Goal: Transaction & Acquisition: Purchase product/service

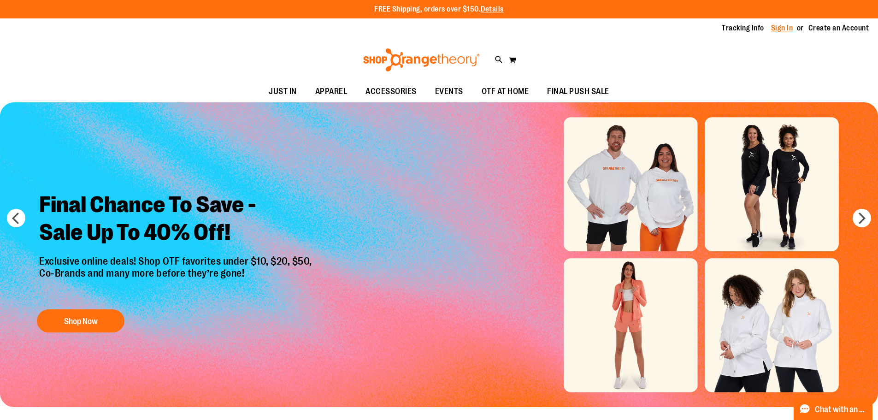
click at [775, 25] on link "Sign In" at bounding box center [782, 28] width 22 height 10
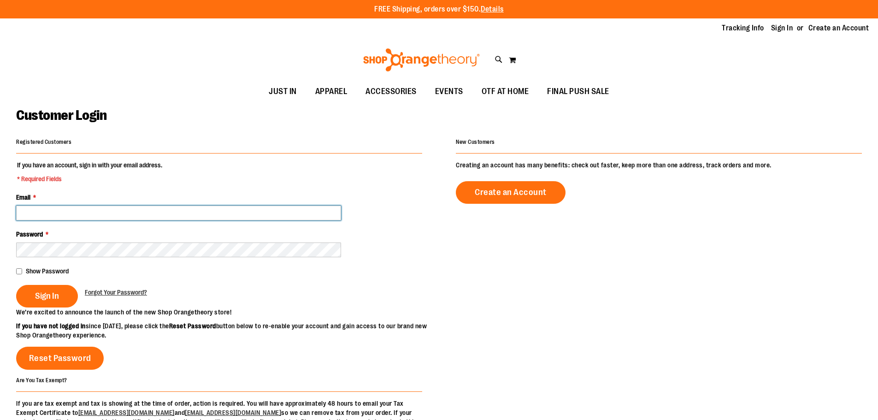
click at [104, 209] on input "Email *" at bounding box center [178, 212] width 325 height 15
type input "**********"
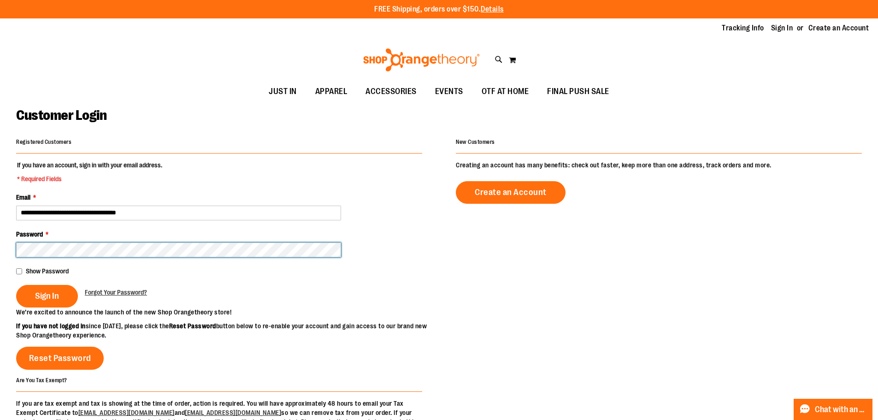
click at [16, 285] on button "Sign In" at bounding box center [47, 296] width 62 height 23
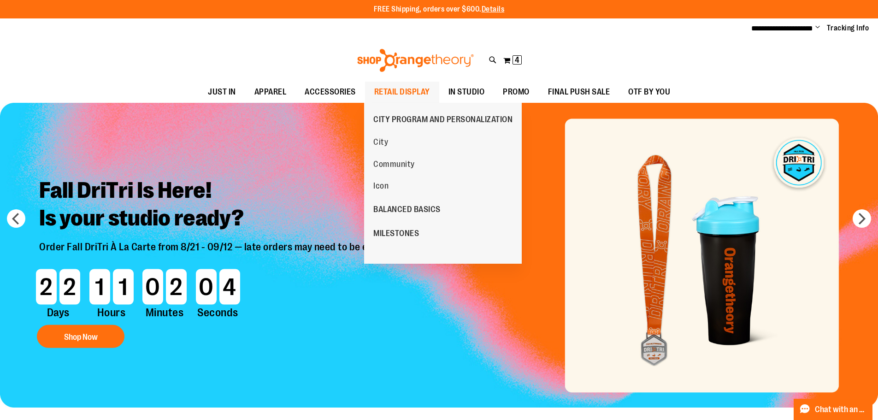
click at [413, 91] on span "RETAIL DISPLAY" at bounding box center [402, 92] width 56 height 21
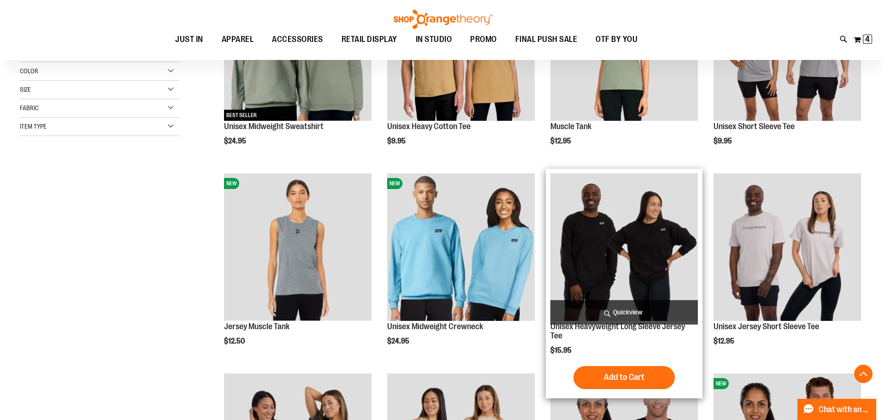
scroll to position [230, 0]
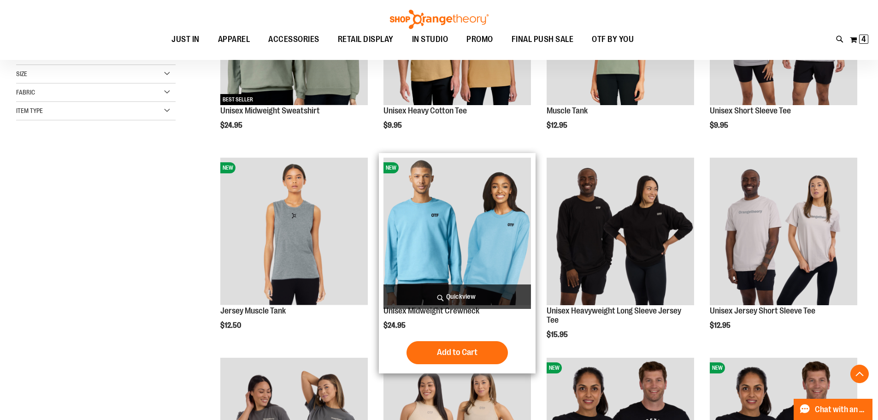
click at [459, 294] on span "Quickview" at bounding box center [456, 296] width 147 height 24
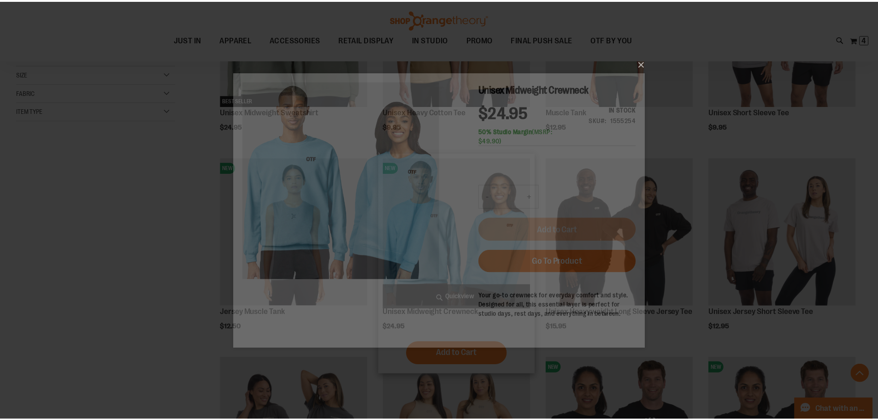
scroll to position [0, 0]
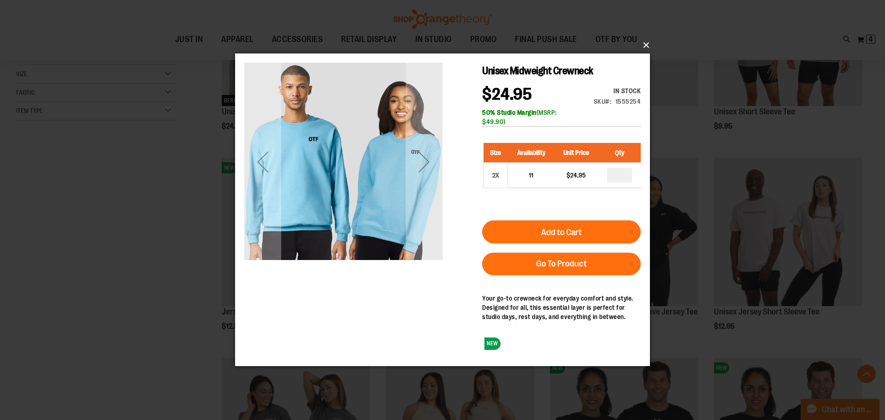
click at [647, 43] on button "×" at bounding box center [445, 45] width 415 height 20
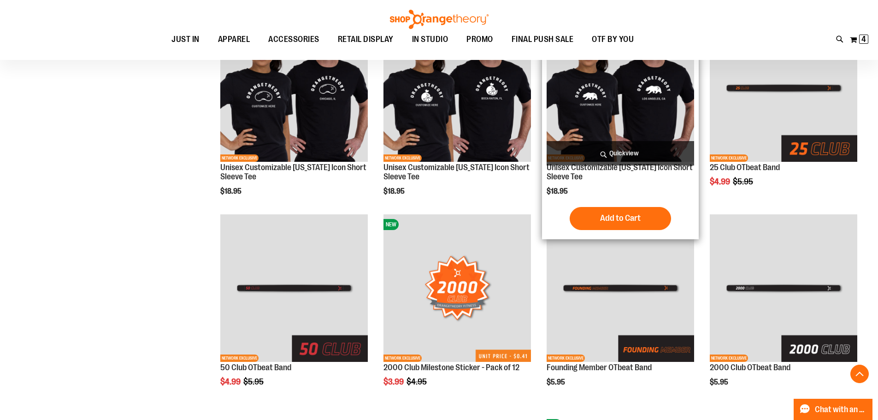
scroll to position [783, 0]
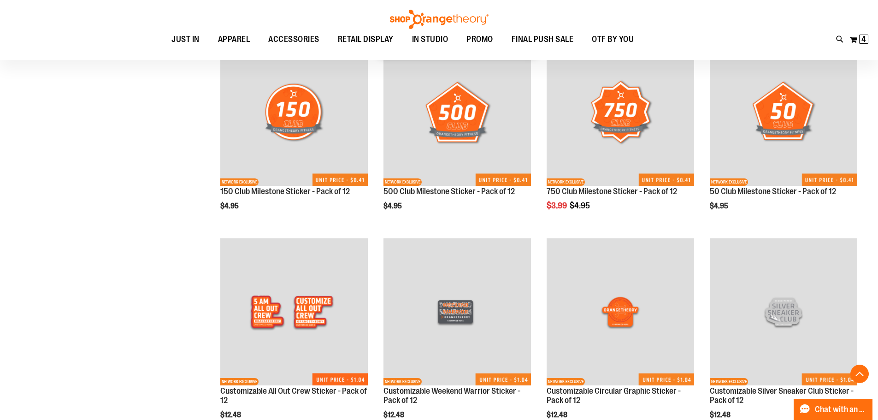
scroll to position [1612, 0]
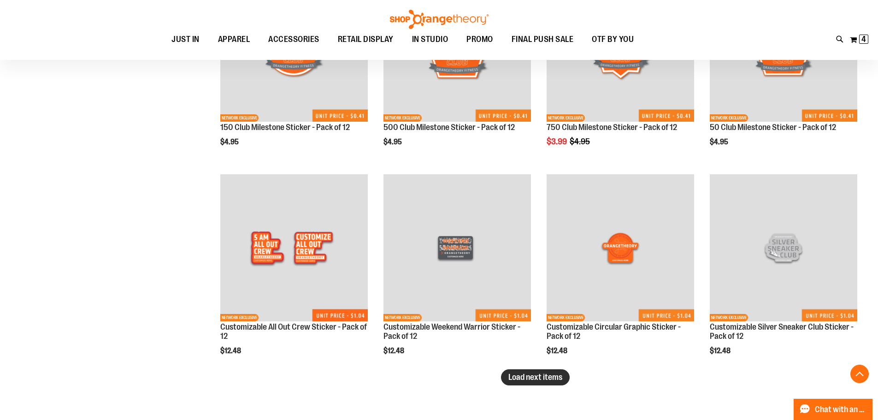
click at [538, 382] on button "Load next items" at bounding box center [535, 377] width 69 height 16
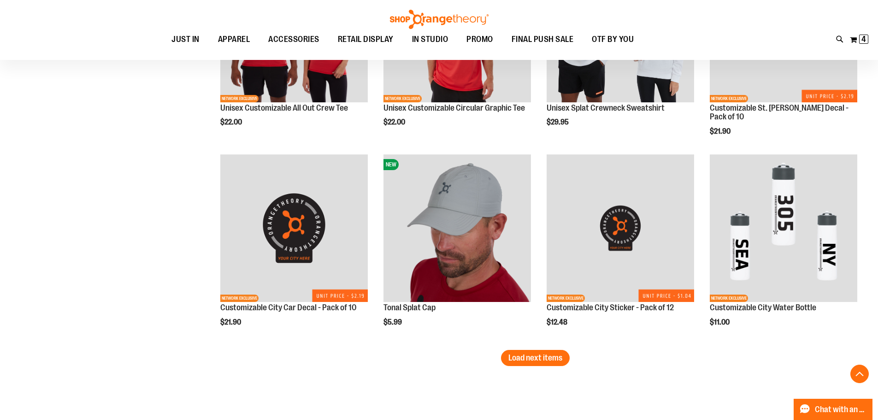
scroll to position [2303, 0]
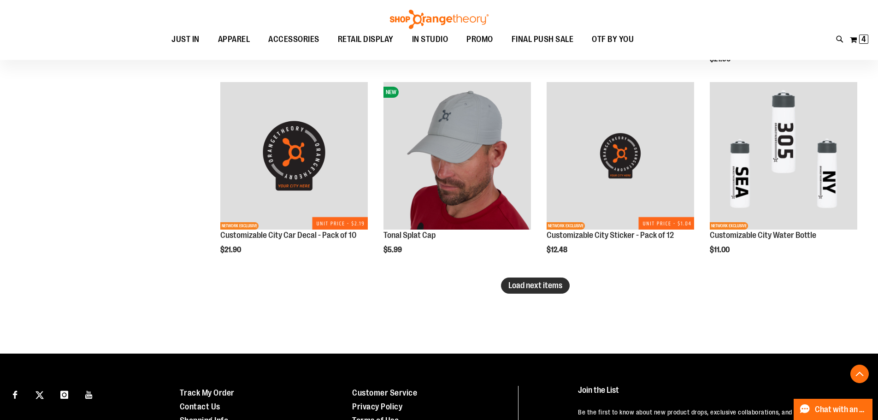
click at [538, 280] on button "Load next items" at bounding box center [535, 285] width 69 height 16
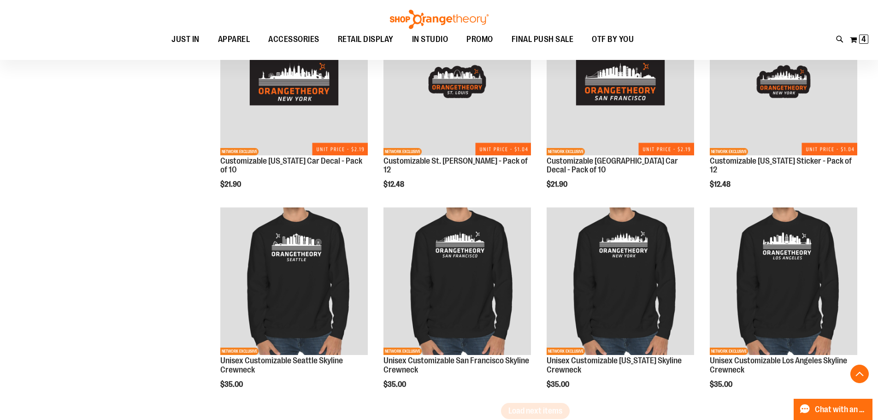
scroll to position [2856, 0]
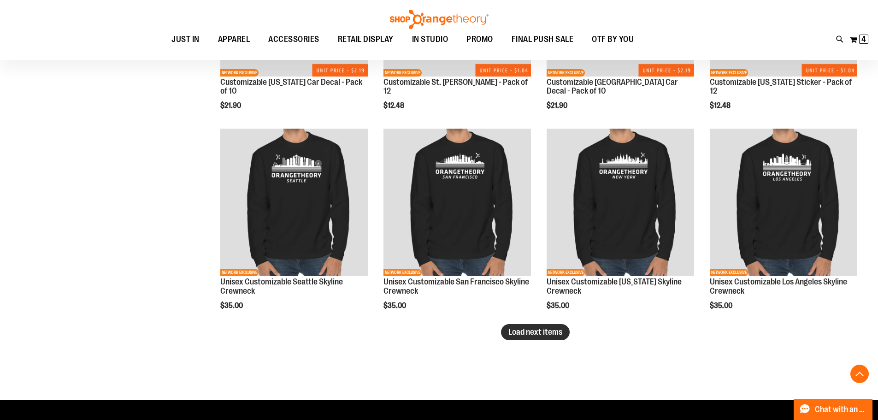
click at [518, 332] on span "Load next items" at bounding box center [535, 331] width 54 height 9
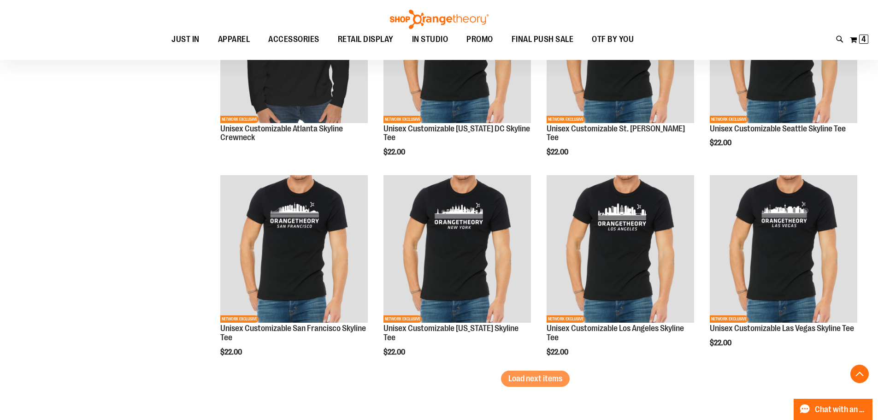
scroll to position [3593, 0]
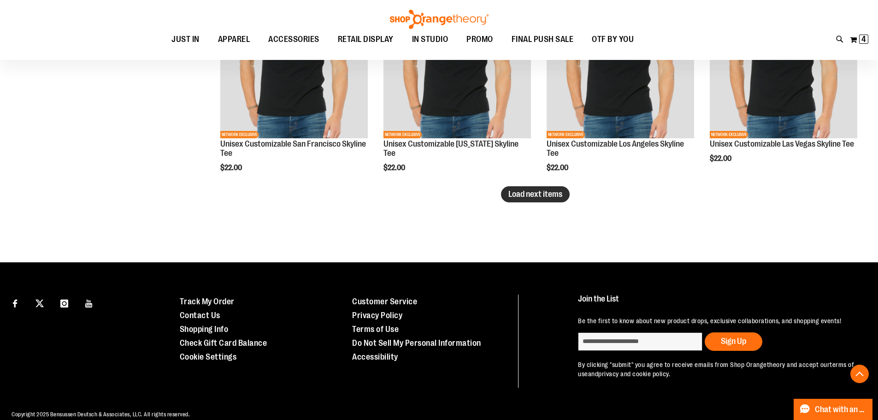
click at [527, 191] on span "Load next items" at bounding box center [535, 193] width 54 height 9
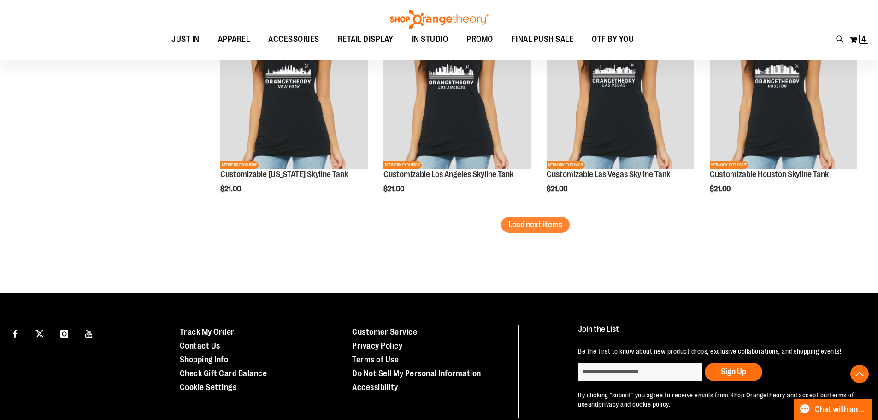
scroll to position [4207, 0]
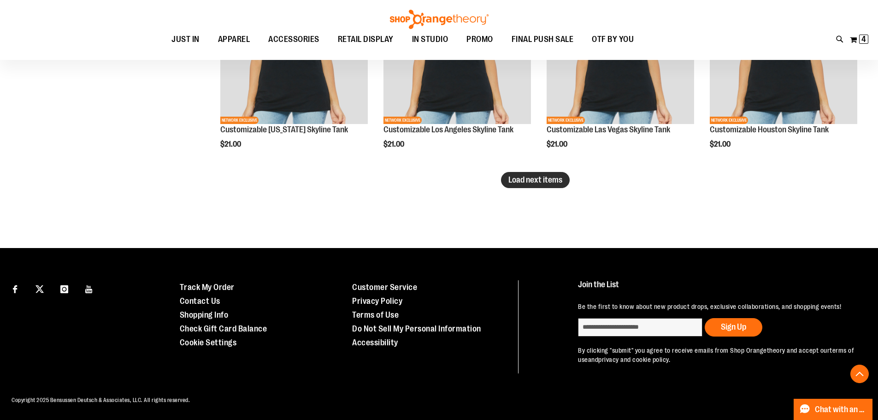
click at [521, 177] on span "Load next items" at bounding box center [535, 179] width 54 height 9
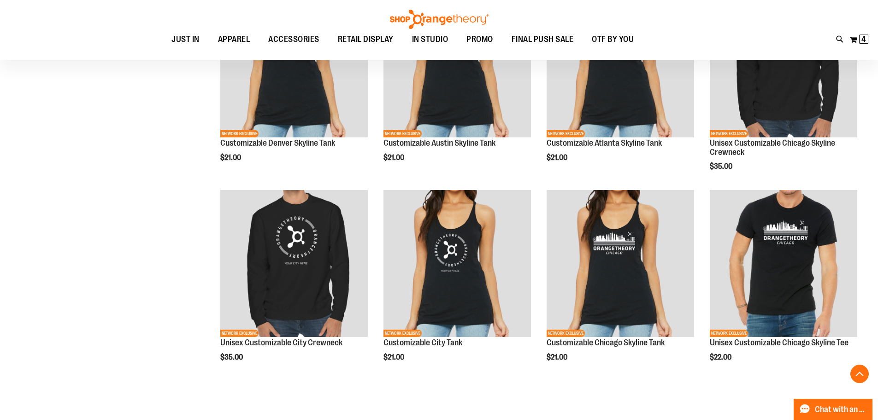
scroll to position [4530, 0]
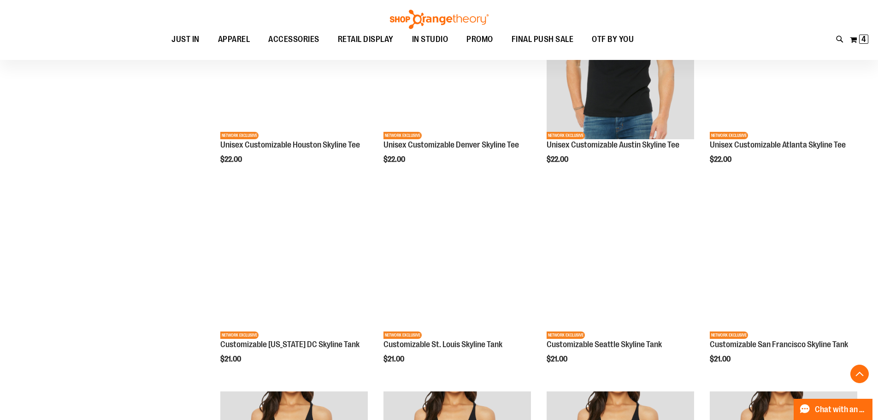
scroll to position [3562, 0]
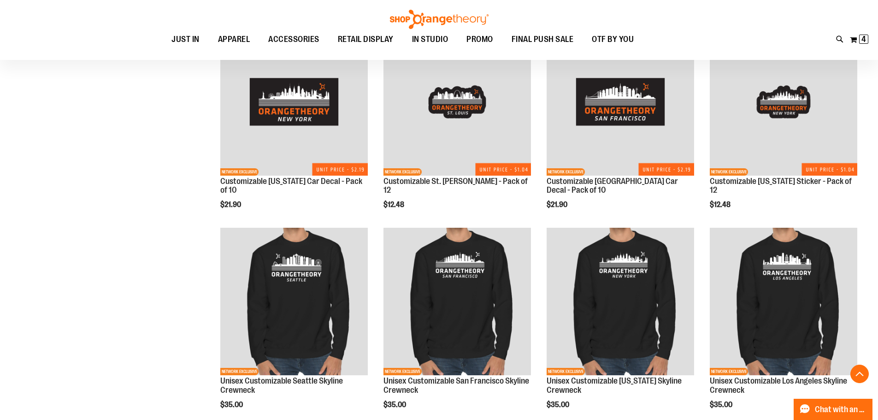
scroll to position [2871, 0]
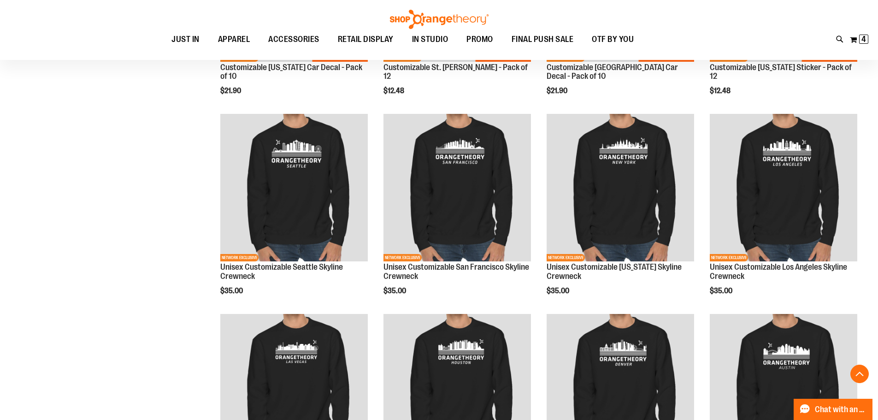
scroll to position [2963, 0]
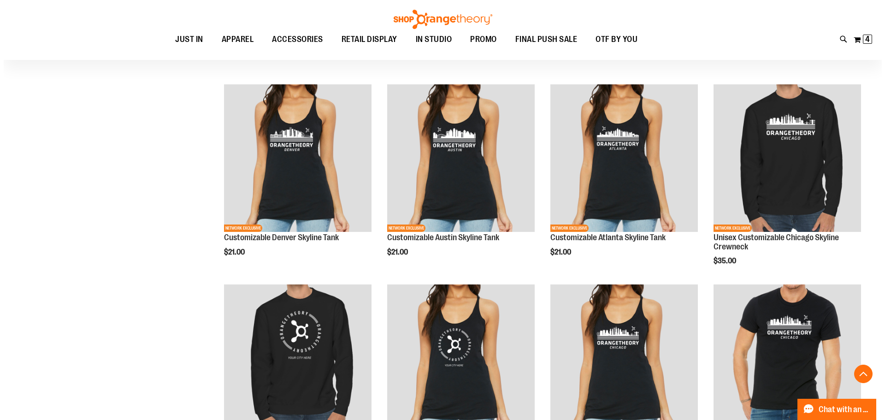
scroll to position [4483, 0]
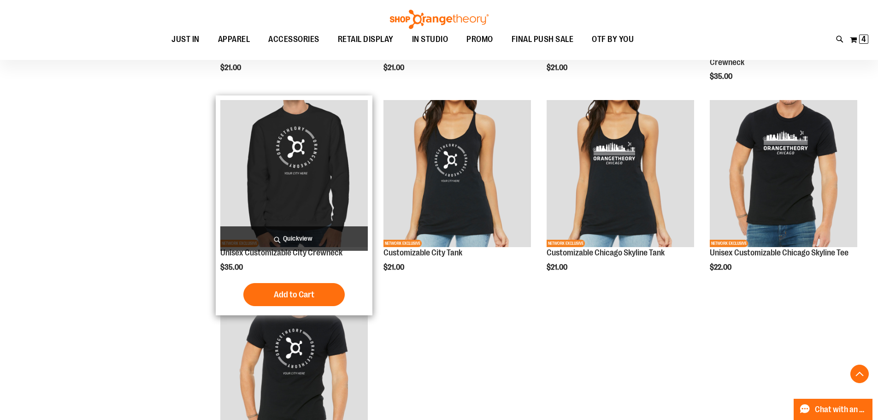
click at [293, 238] on span "Quickview" at bounding box center [293, 238] width 147 height 24
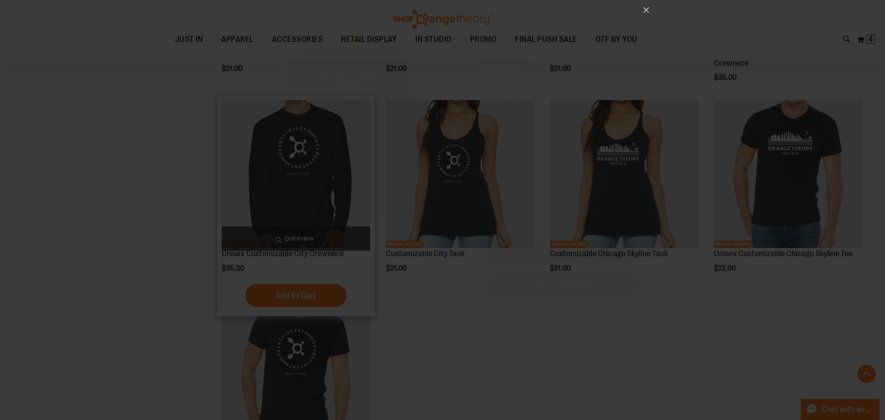
scroll to position [0, 0]
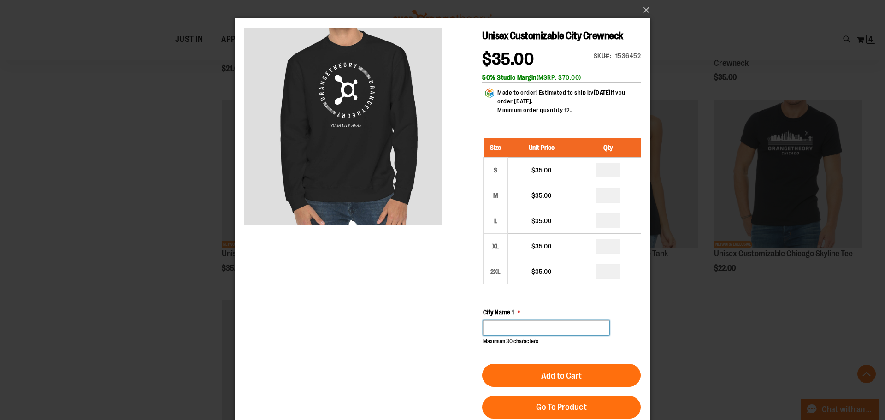
click at [505, 326] on input "City Name 1" at bounding box center [546, 327] width 126 height 15
type input "**********"
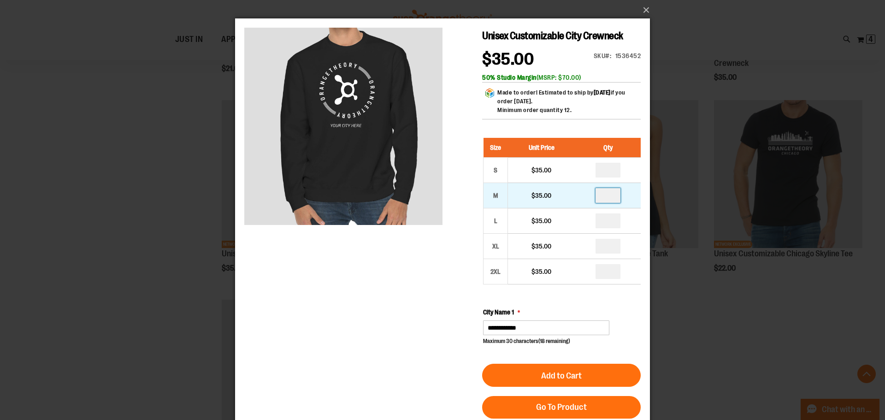
click at [610, 194] on input "number" at bounding box center [607, 195] width 25 height 15
type input "*"
click at [614, 223] on input "number" at bounding box center [607, 220] width 25 height 15
type input "*"
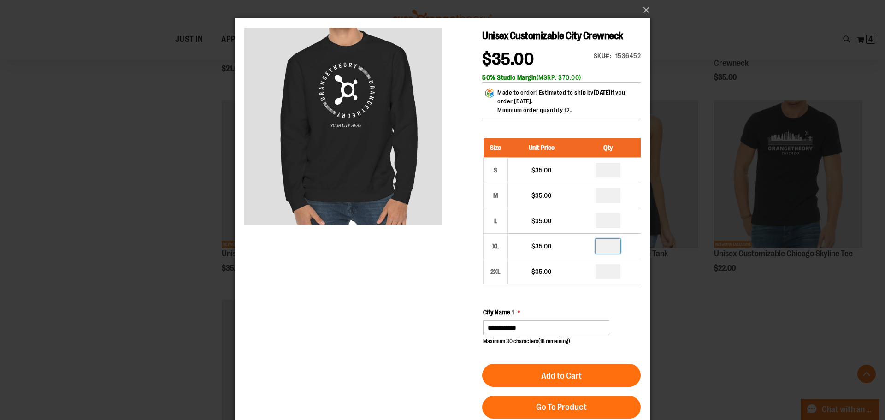
click at [609, 246] on input "number" at bounding box center [607, 246] width 25 height 15
type input "*"
click at [615, 274] on input "number" at bounding box center [607, 271] width 25 height 15
type input "*"
click at [616, 246] on input "number" at bounding box center [607, 246] width 25 height 15
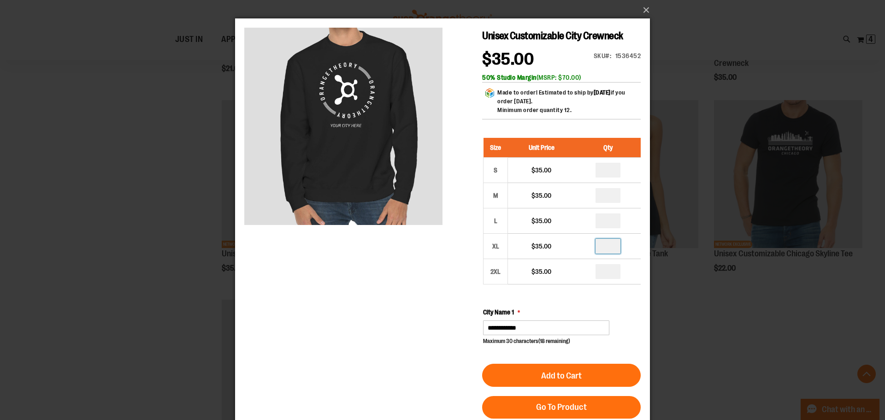
type input "*"
click at [636, 331] on div "**********" at bounding box center [562, 326] width 158 height 38
click at [611, 174] on input "number" at bounding box center [607, 170] width 25 height 15
type input "*"
click at [634, 315] on div "**********" at bounding box center [562, 326] width 158 height 38
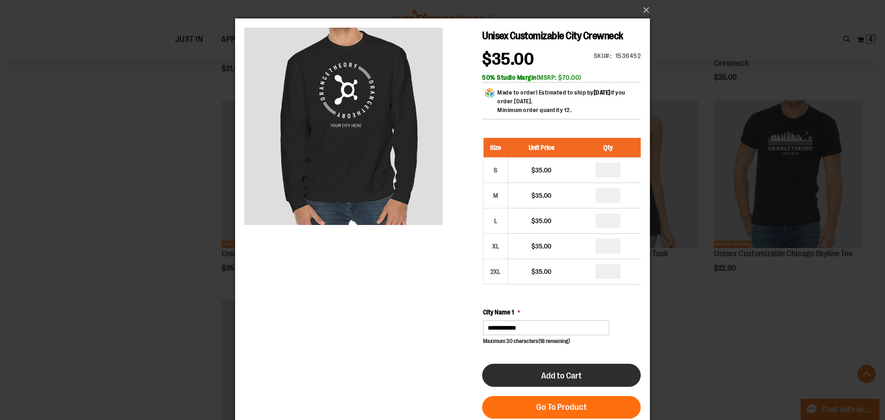
click at [577, 372] on span "Add to Cart" at bounding box center [561, 375] width 41 height 10
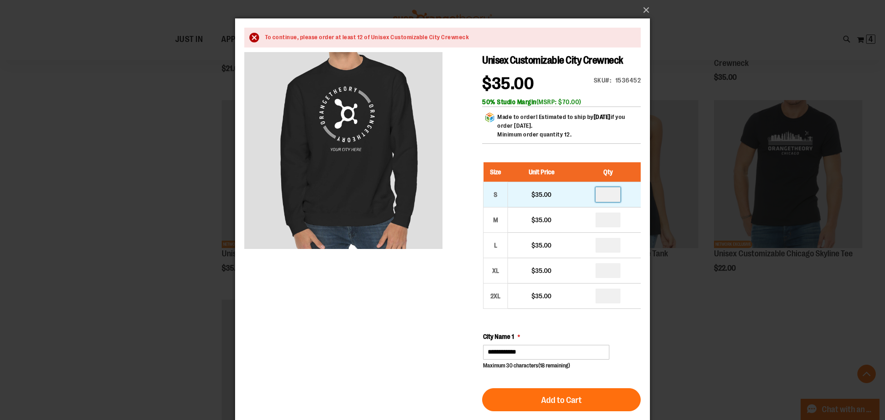
click at [616, 193] on input "*" at bounding box center [607, 194] width 25 height 15
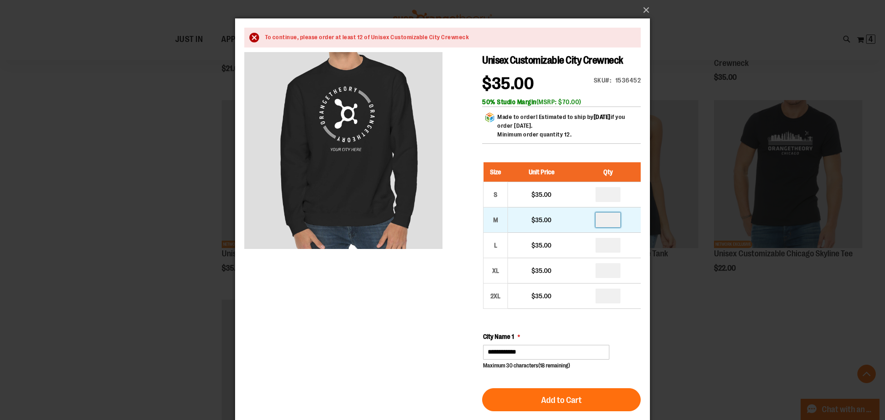
click at [616, 221] on input "*" at bounding box center [607, 219] width 25 height 15
type input "*"
click at [613, 249] on input "*" at bounding box center [607, 245] width 25 height 15
type input "*"
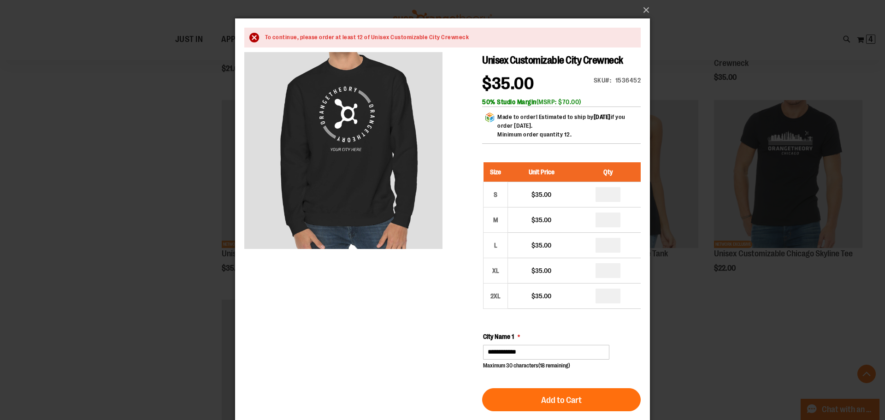
type input "*"
click at [618, 333] on div "**********" at bounding box center [562, 351] width 158 height 38
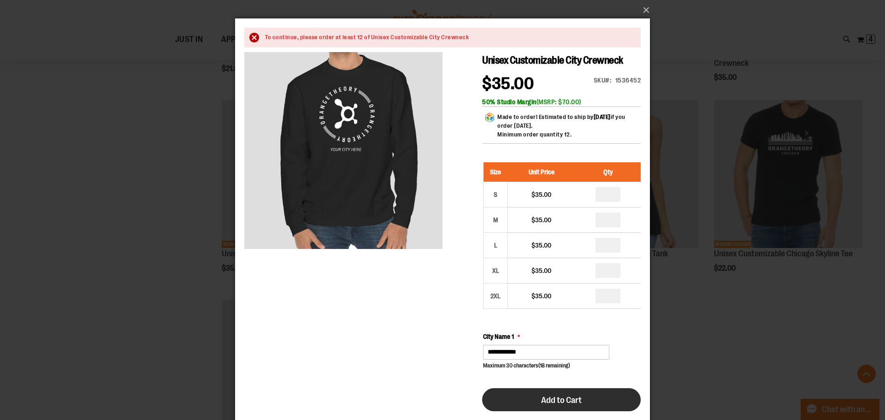
click at [588, 396] on button "Add to Cart" at bounding box center [561, 399] width 158 height 23
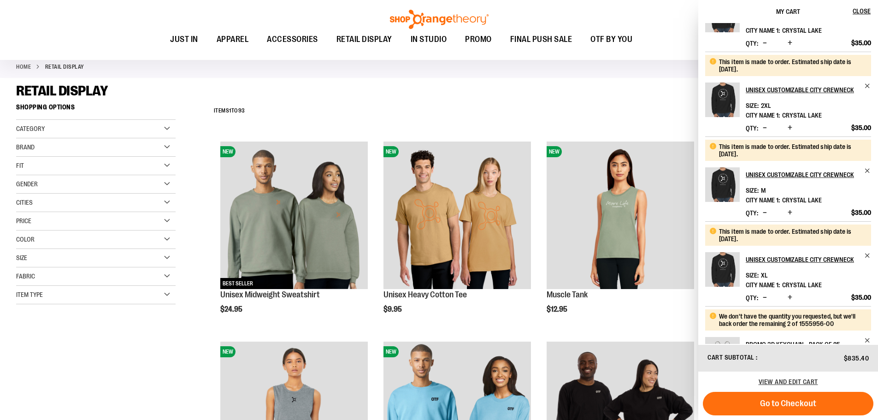
scroll to position [288, 0]
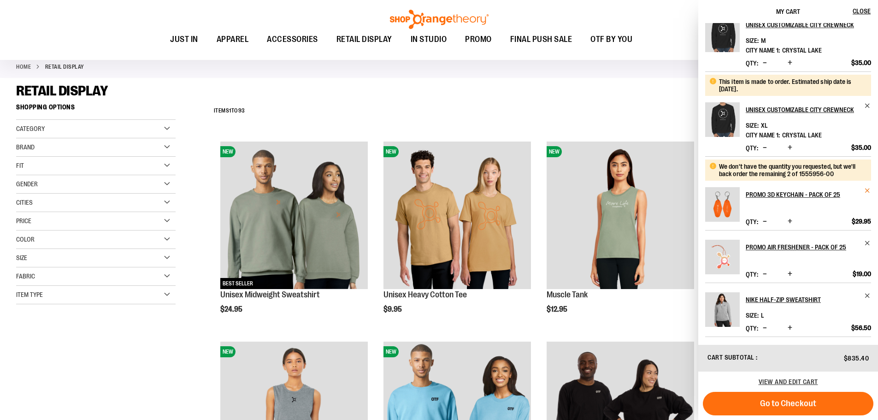
click at [865, 190] on span "Remove item" at bounding box center [867, 190] width 7 height 7
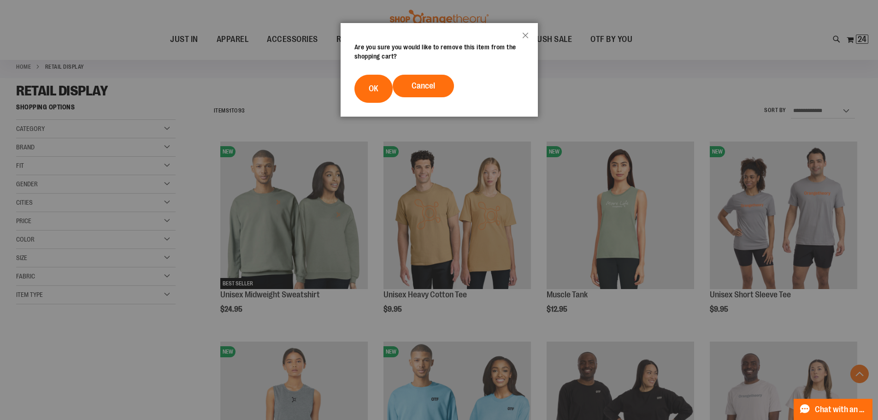
scroll to position [4689, 0]
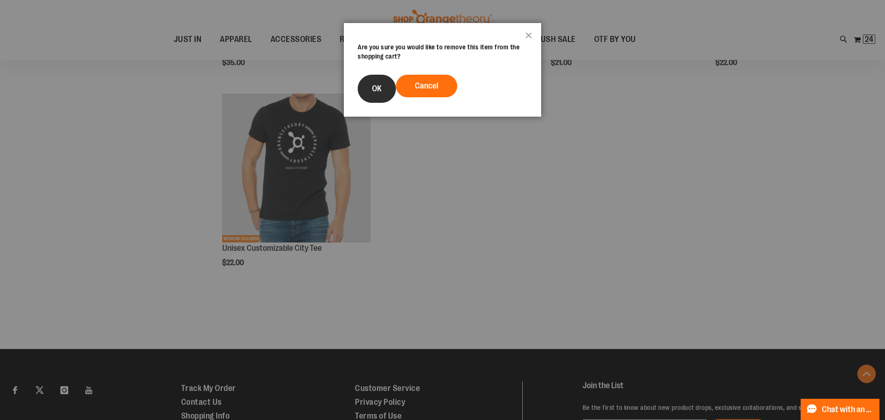
click at [392, 86] on button "OK" at bounding box center [377, 89] width 38 height 28
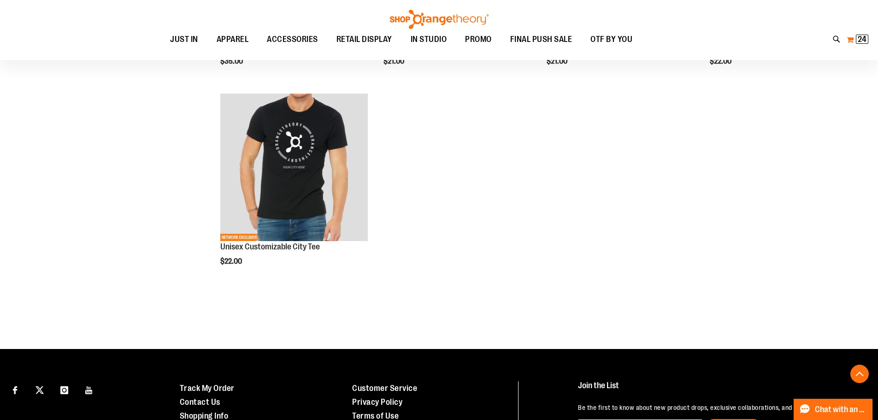
click at [862, 37] on span "24" at bounding box center [861, 39] width 9 height 9
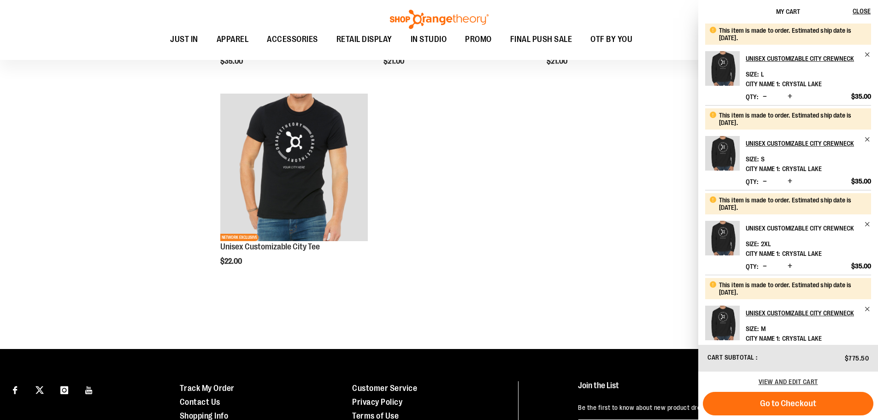
scroll to position [214, 0]
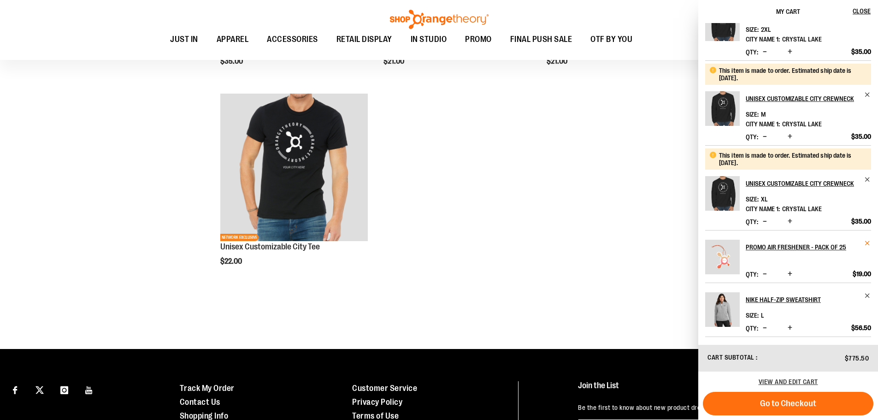
click at [866, 243] on span "Remove item" at bounding box center [867, 243] width 7 height 7
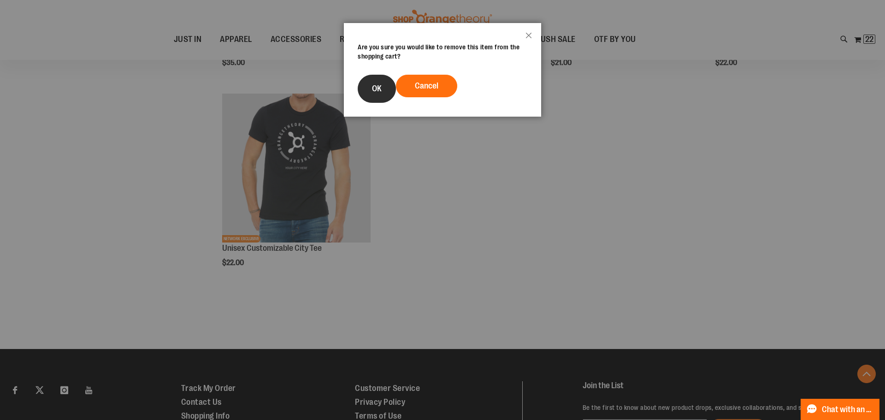
click at [361, 89] on button "OK" at bounding box center [377, 89] width 38 height 28
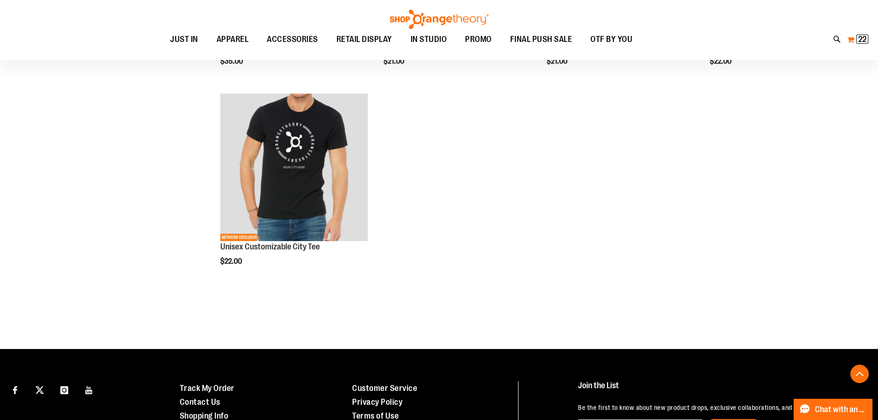
click at [861, 42] on span "22" at bounding box center [862, 39] width 8 height 9
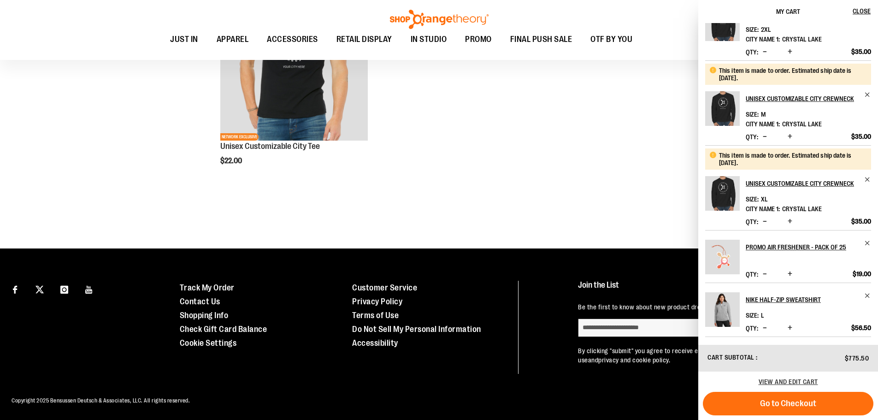
scroll to position [4790, 0]
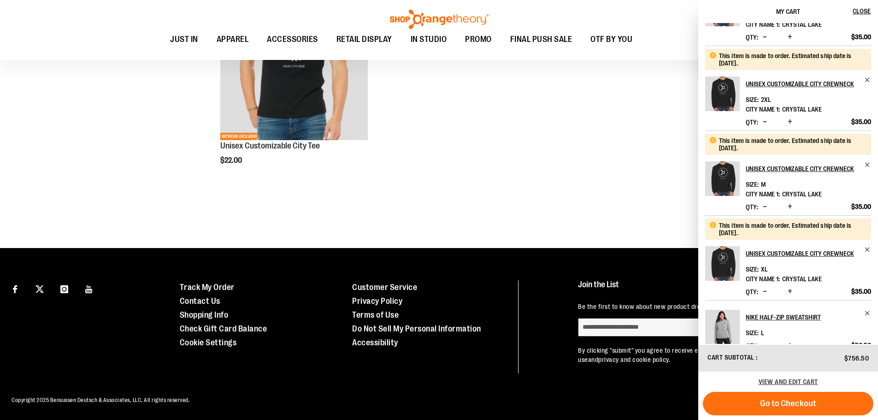
scroll to position [162, 0]
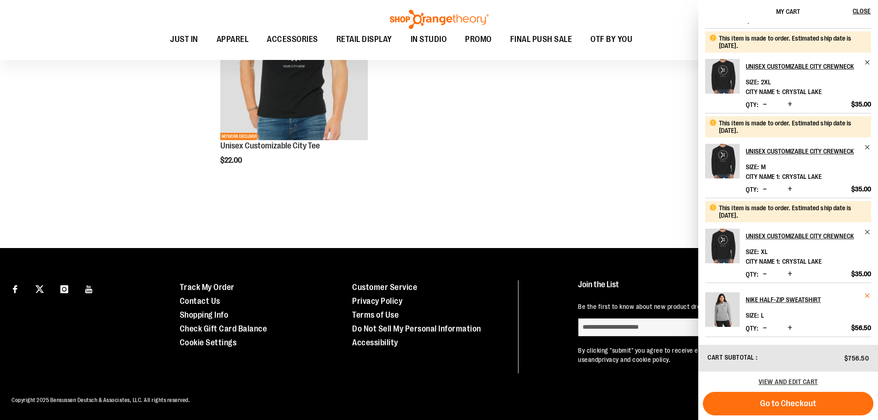
click at [865, 295] on span "Remove item" at bounding box center [867, 295] width 7 height 7
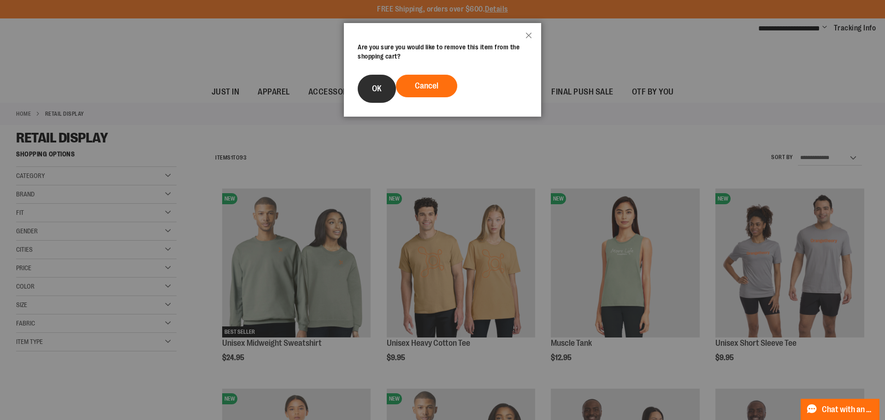
click at [376, 90] on span "OK" at bounding box center [377, 88] width 10 height 9
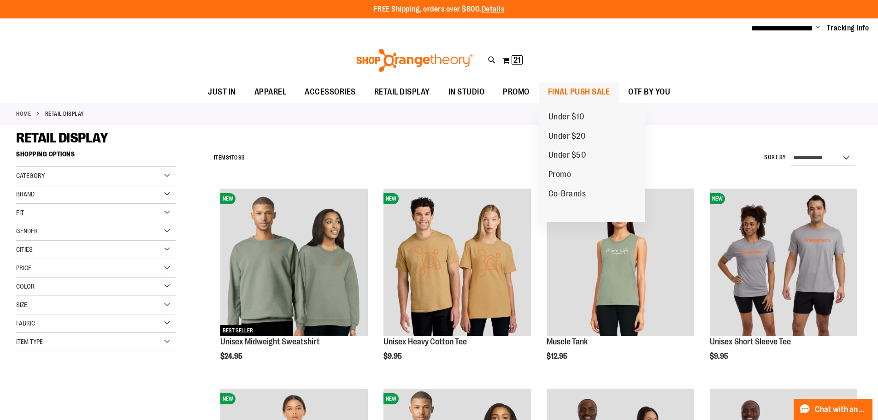
click at [595, 93] on span "FINAL PUSH SALE" at bounding box center [579, 92] width 62 height 21
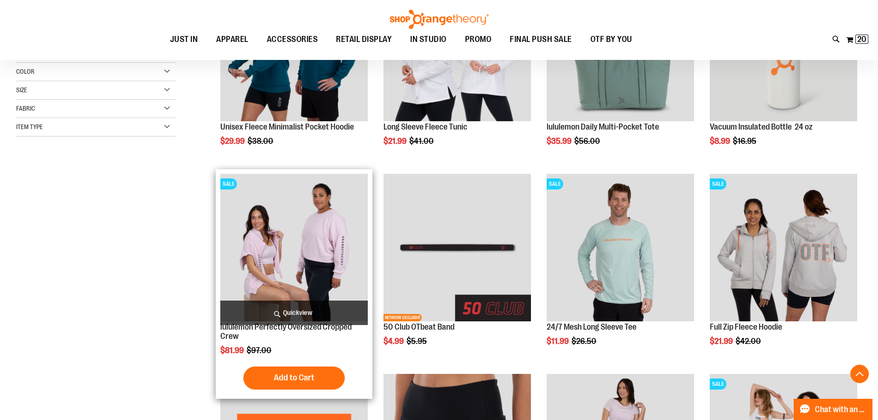
scroll to position [230, 0]
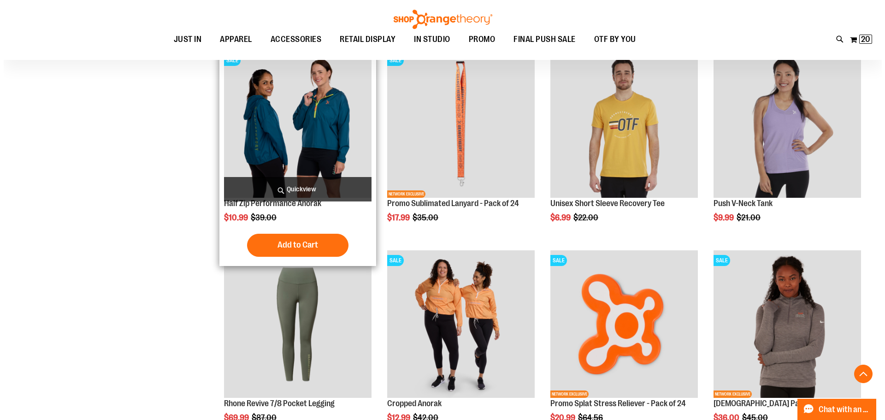
scroll to position [921, 0]
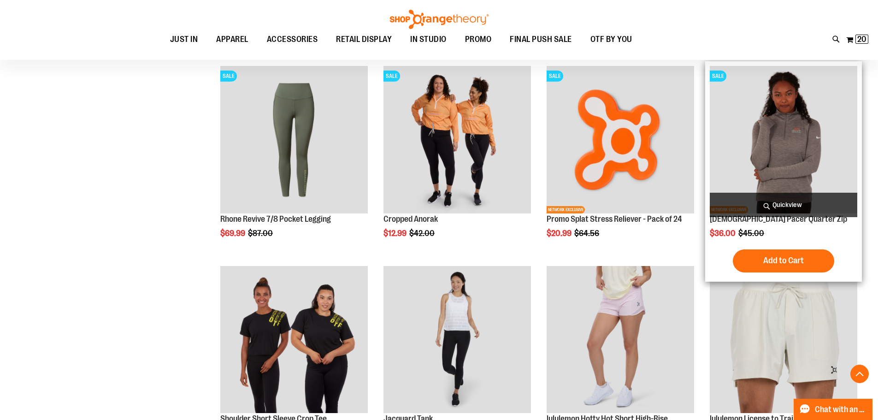
click at [813, 205] on span "Quickview" at bounding box center [783, 205] width 147 height 24
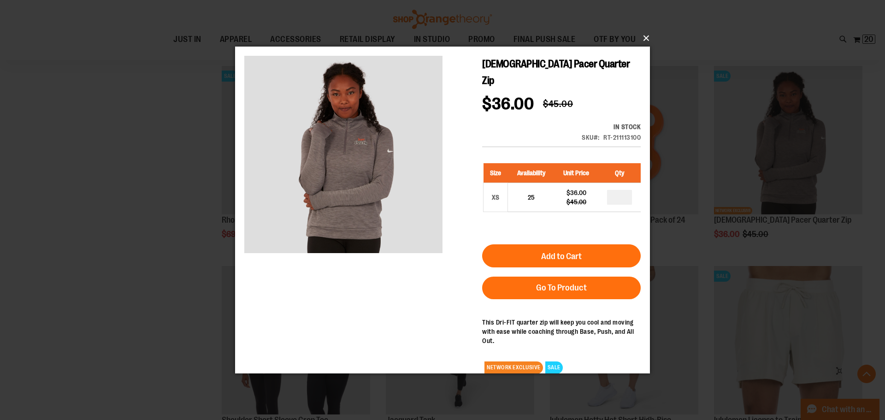
click at [647, 40] on button "×" at bounding box center [445, 38] width 415 height 20
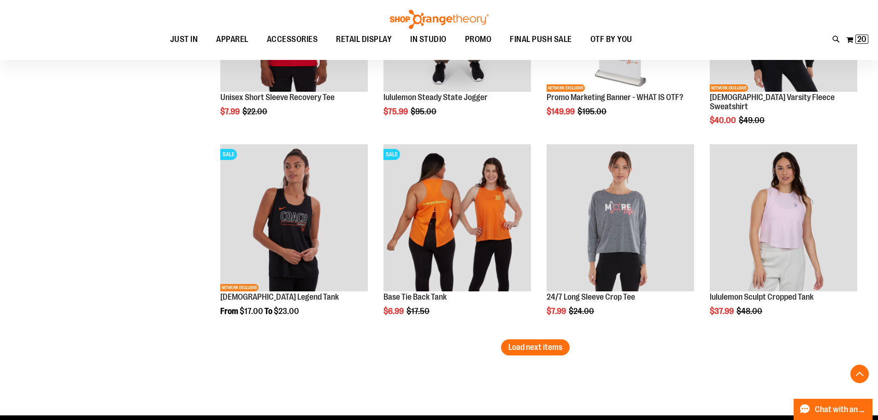
scroll to position [1704, 0]
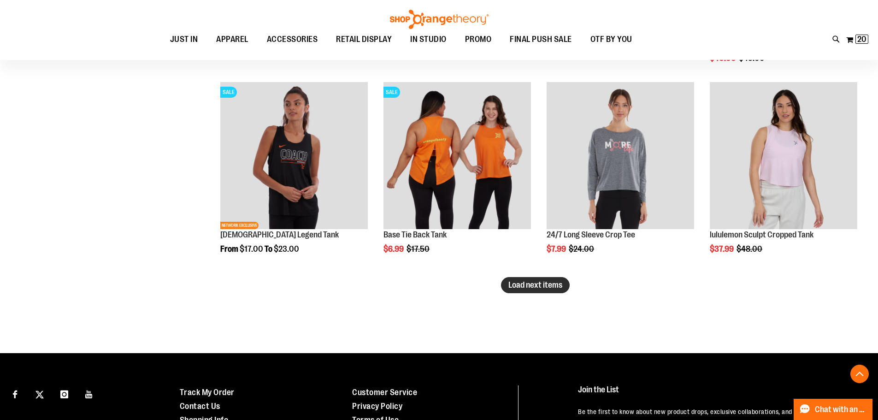
click at [528, 278] on button "Load next items" at bounding box center [535, 285] width 69 height 16
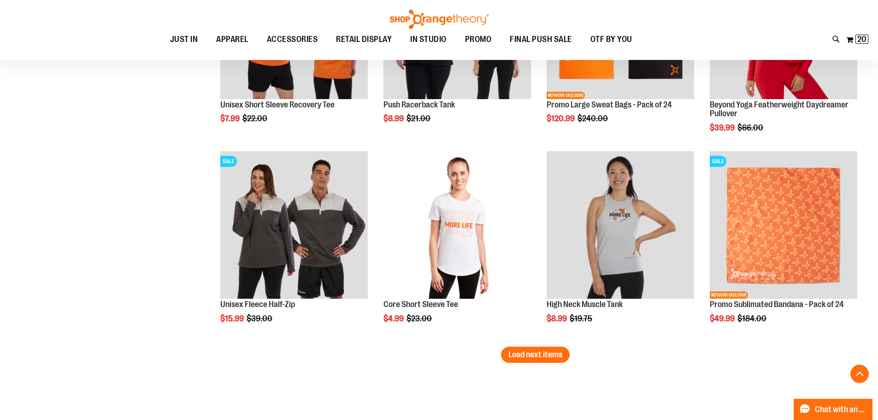
scroll to position [2303, 0]
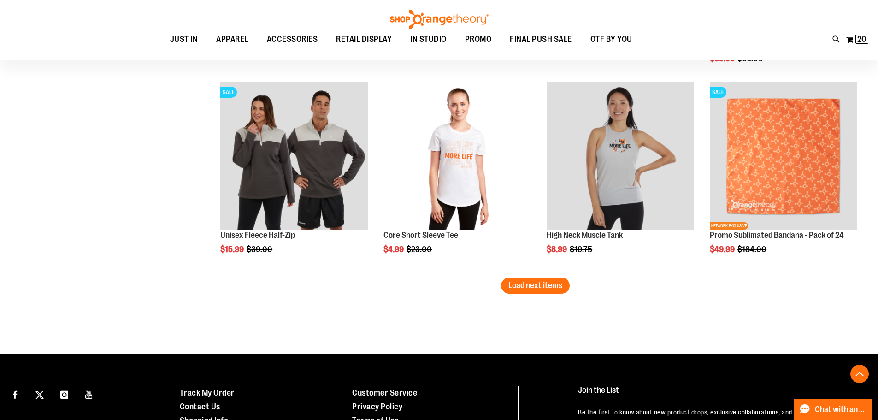
click at [546, 284] on span "Load next items" at bounding box center [535, 285] width 54 height 9
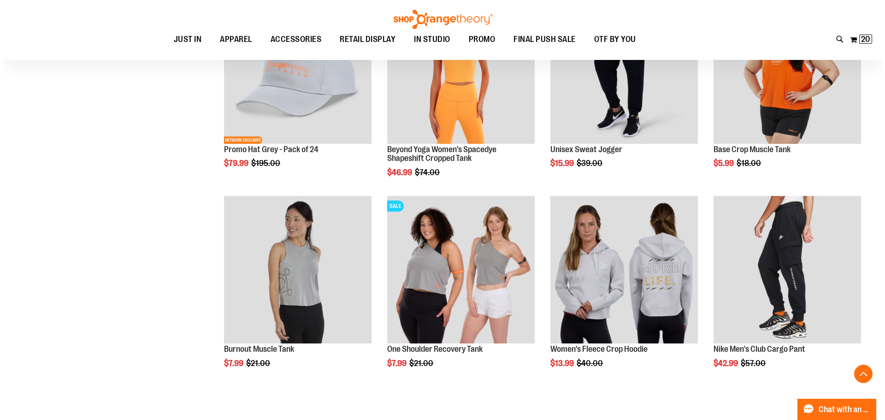
scroll to position [2856, 0]
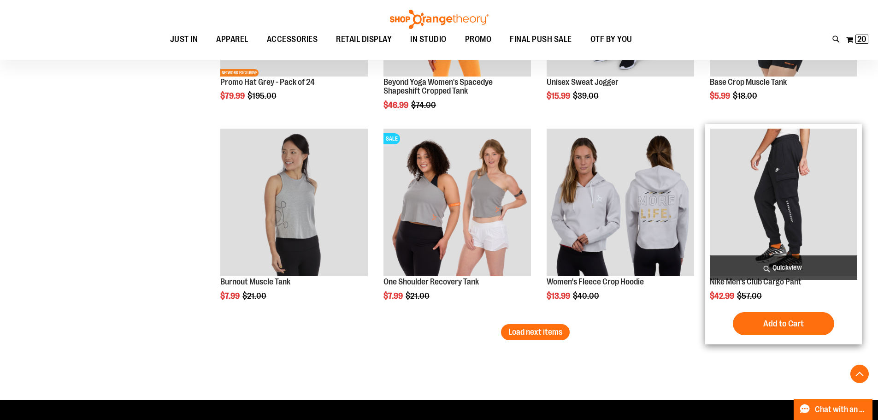
click at [761, 264] on span "Quickview" at bounding box center [783, 267] width 147 height 24
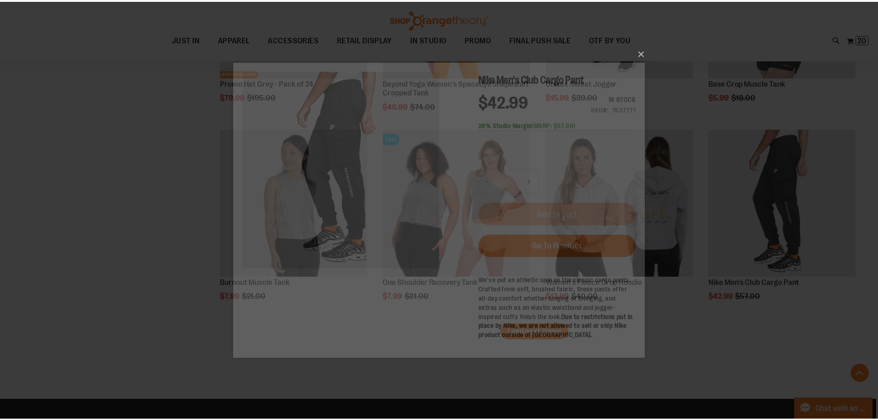
scroll to position [0, 0]
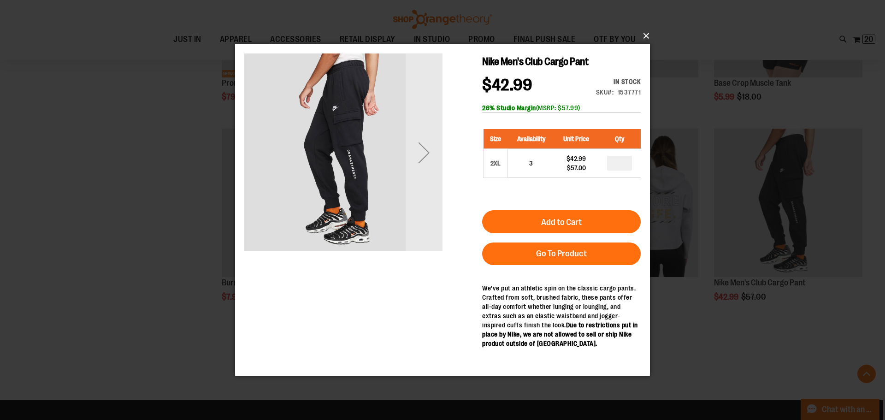
click at [644, 35] on button "×" at bounding box center [445, 36] width 415 height 20
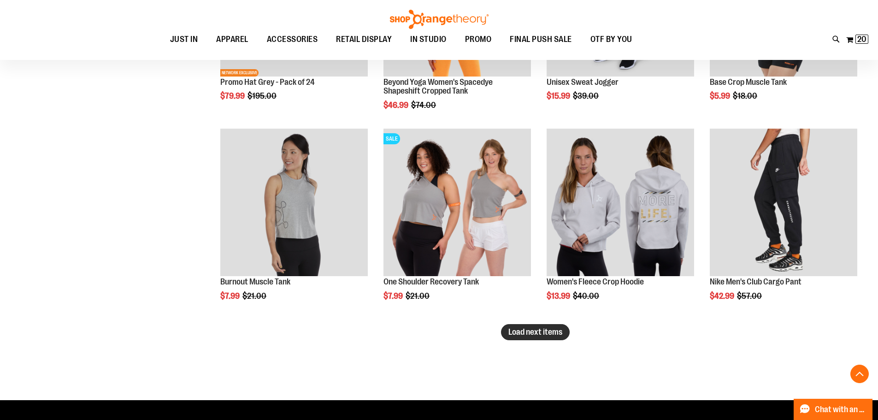
click at [560, 338] on button "Load next items" at bounding box center [535, 332] width 69 height 16
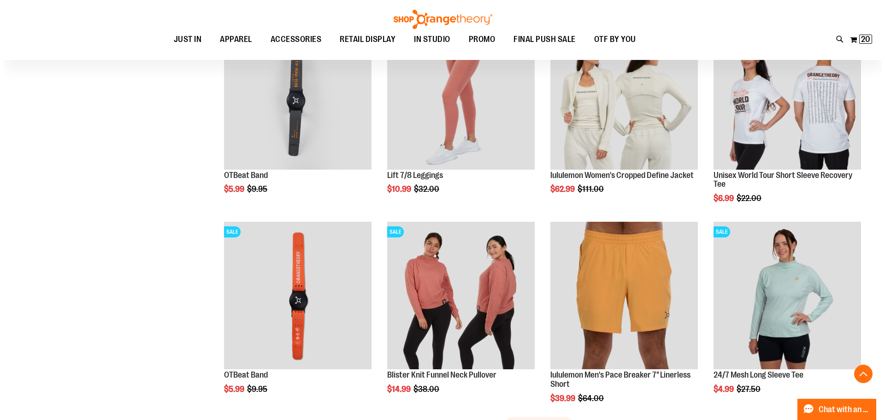
scroll to position [3363, 0]
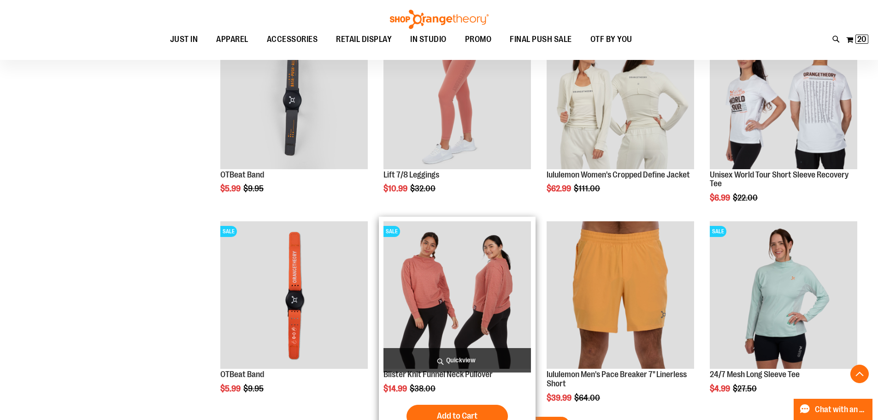
click at [489, 350] on span "Quickview" at bounding box center [456, 360] width 147 height 24
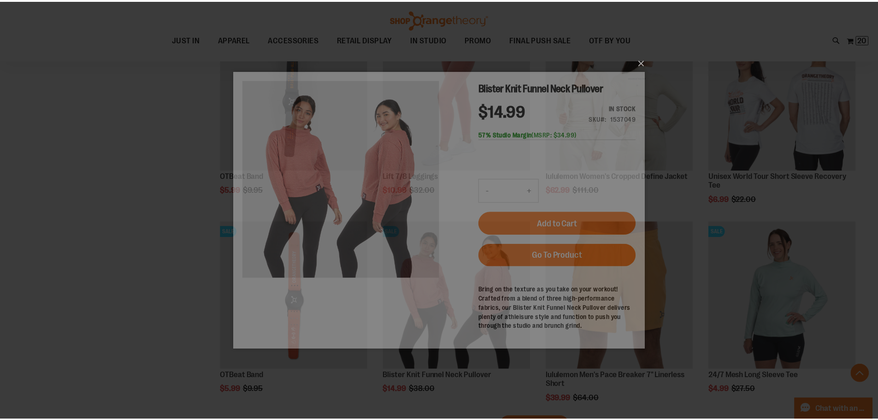
scroll to position [0, 0]
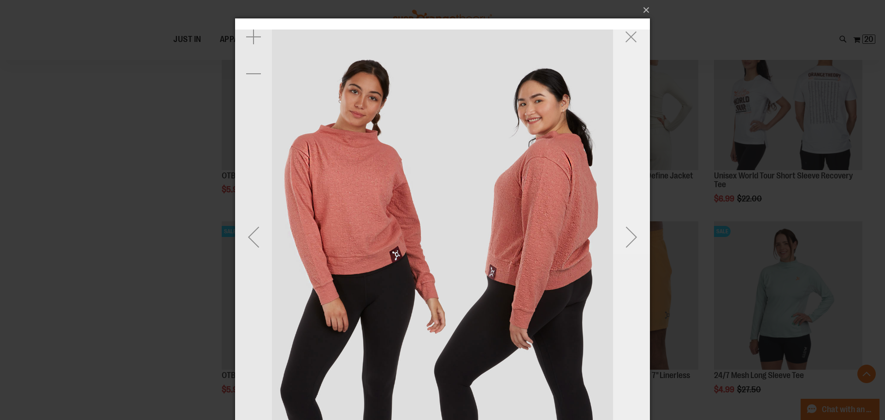
click at [635, 238] on div "Next" at bounding box center [631, 236] width 37 height 37
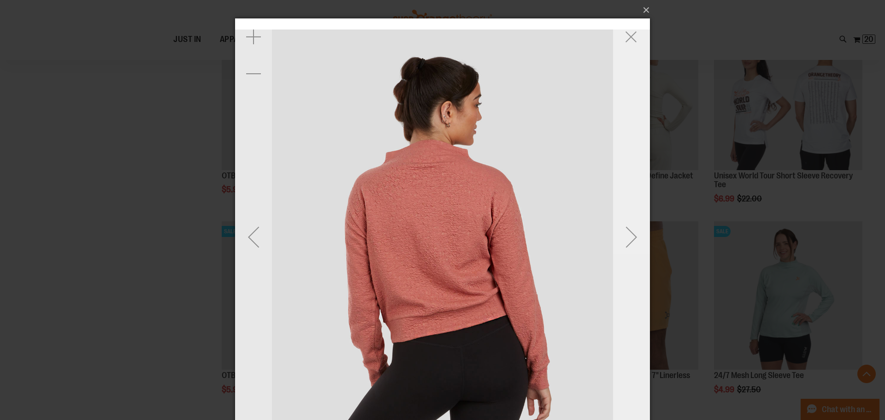
click at [635, 238] on div "Next" at bounding box center [631, 236] width 37 height 37
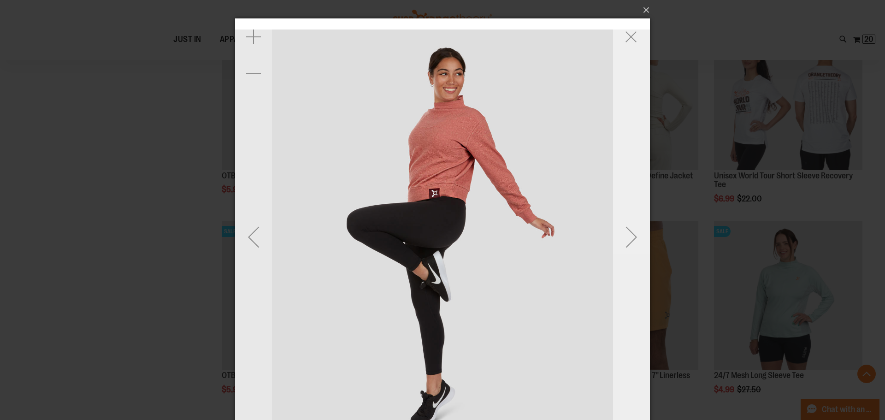
click at [635, 238] on div "Next" at bounding box center [631, 236] width 37 height 37
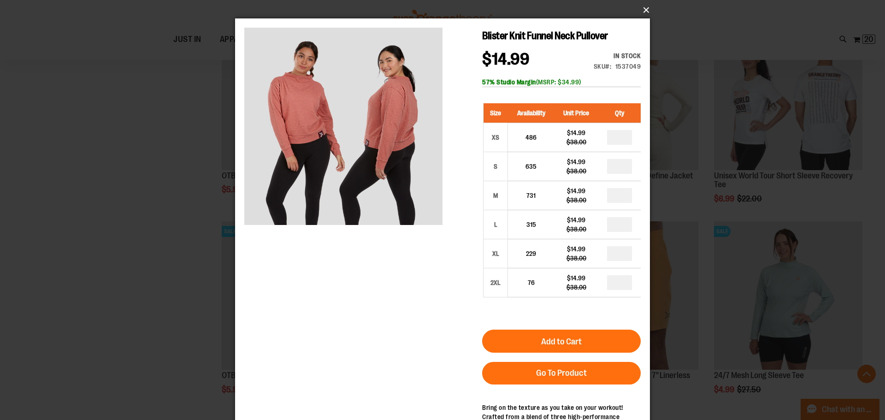
click at [647, 8] on button "×" at bounding box center [445, 10] width 415 height 20
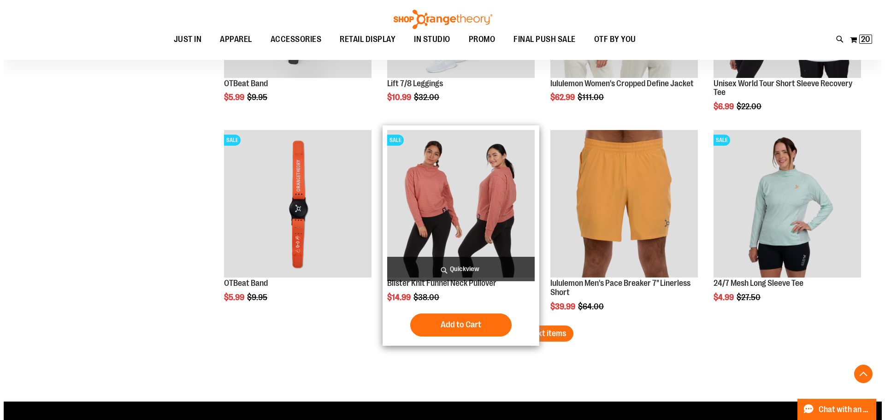
scroll to position [3501, 0]
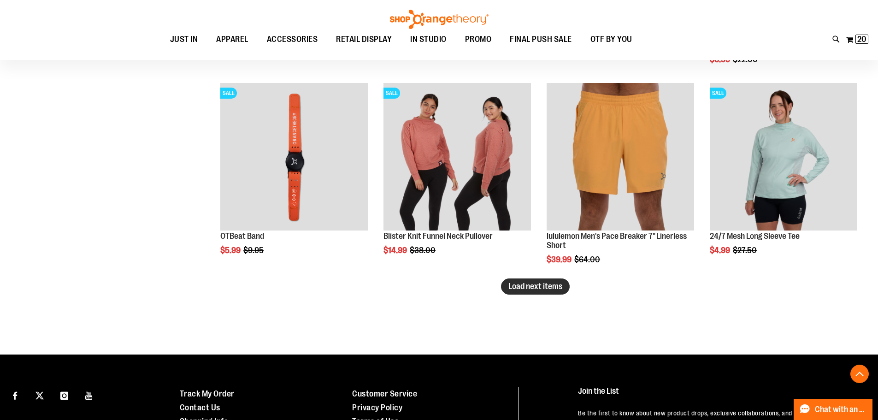
click at [532, 288] on span "Load next items" at bounding box center [535, 286] width 54 height 9
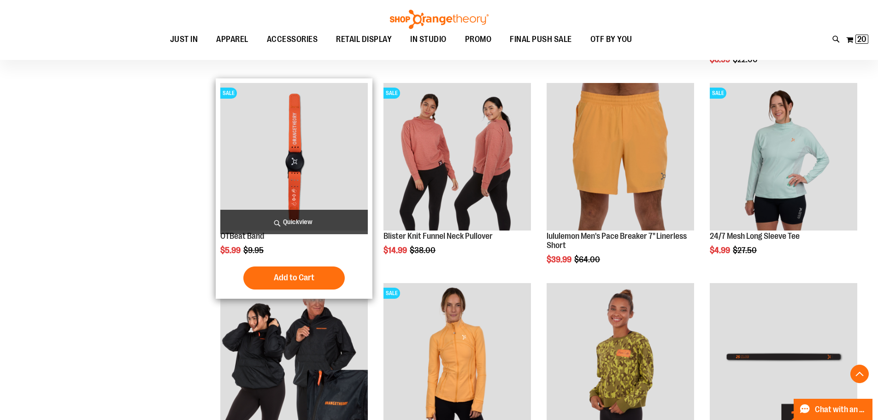
click at [299, 220] on span "Quickview" at bounding box center [293, 222] width 147 height 24
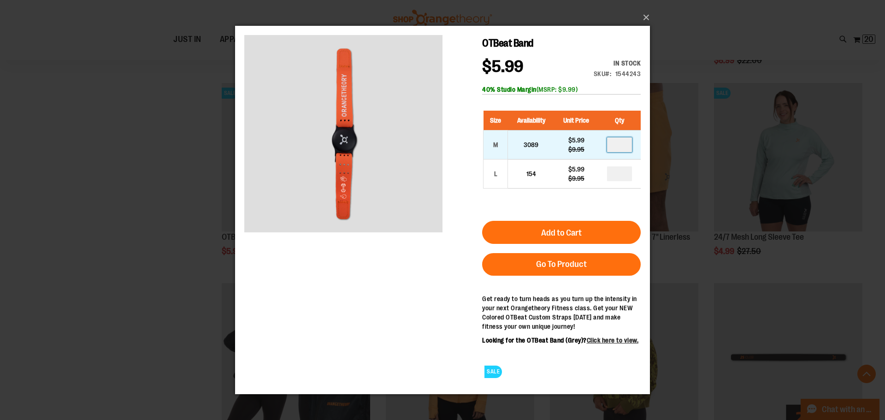
click at [624, 143] on input "number" at bounding box center [619, 144] width 25 height 15
drag, startPoint x: 625, startPoint y: 144, endPoint x: 615, endPoint y: 144, distance: 10.1
click at [615, 144] on input "*" at bounding box center [619, 144] width 25 height 15
type input "*"
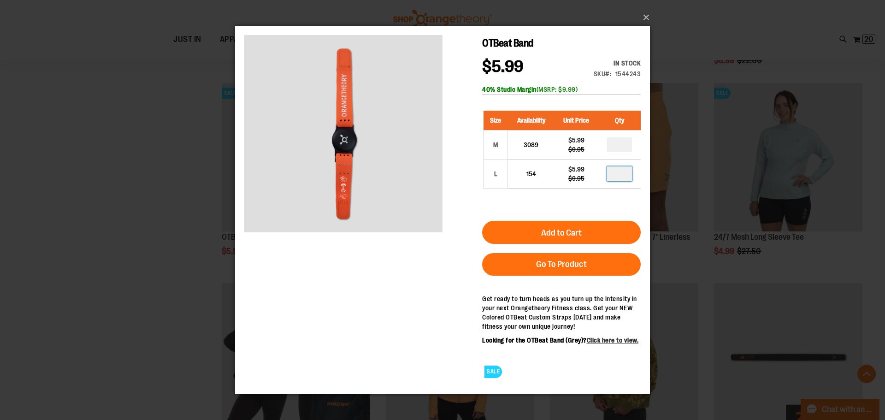
click at [622, 173] on input "number" at bounding box center [619, 173] width 25 height 15
type input "*"
click at [607, 197] on div "Size Availability Unit Price Qty M 3089 $5.99 $9.95 * L 154 $5.99" at bounding box center [561, 156] width 158 height 110
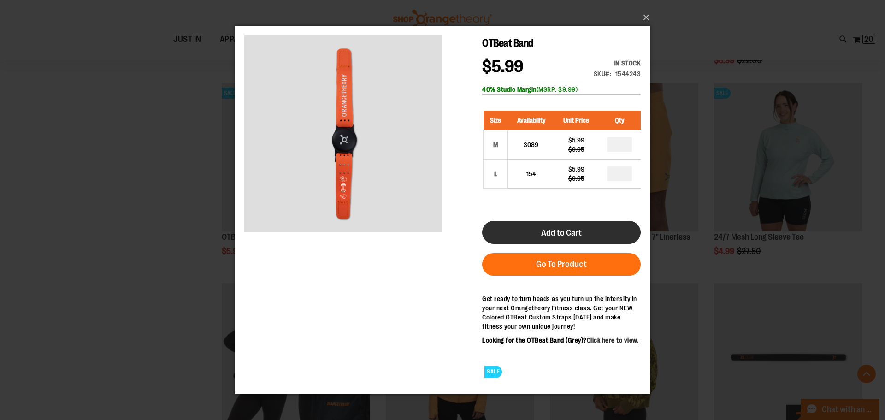
click at [601, 230] on button "Add to Cart" at bounding box center [561, 231] width 158 height 23
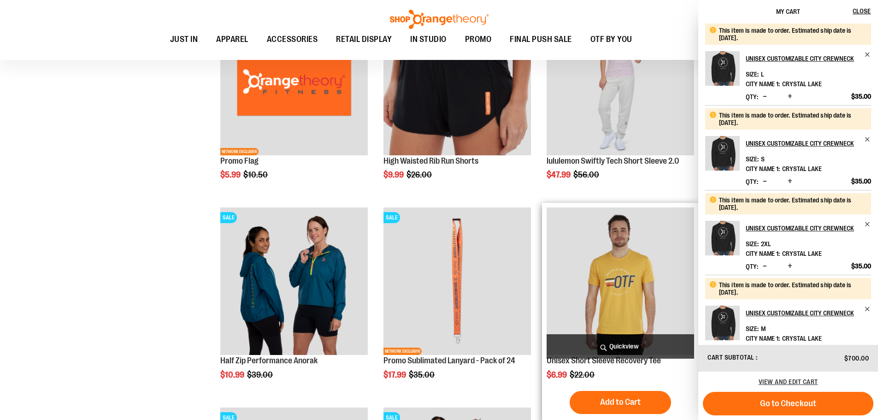
scroll to position [645, 0]
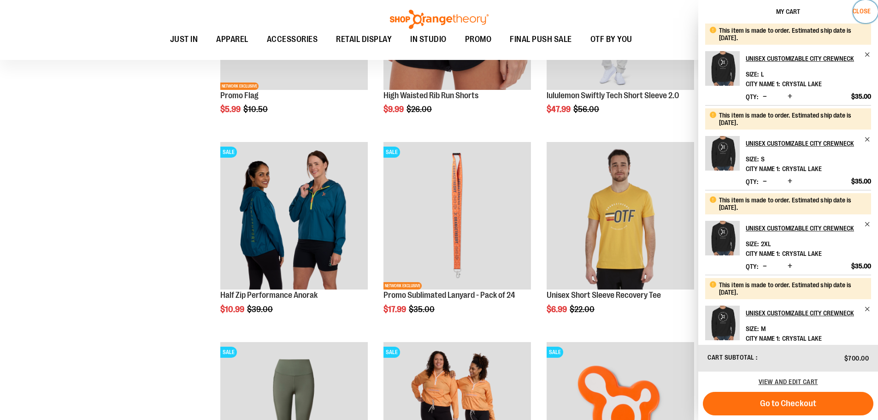
click at [859, 11] on span "Close" at bounding box center [861, 10] width 18 height 7
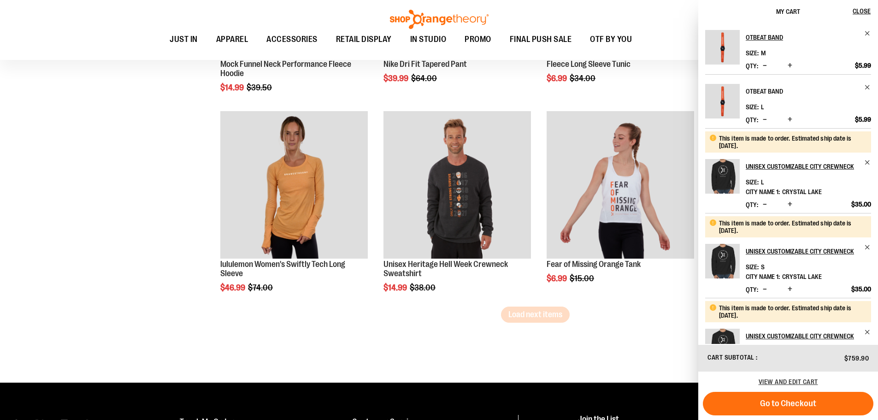
scroll to position [4105, 0]
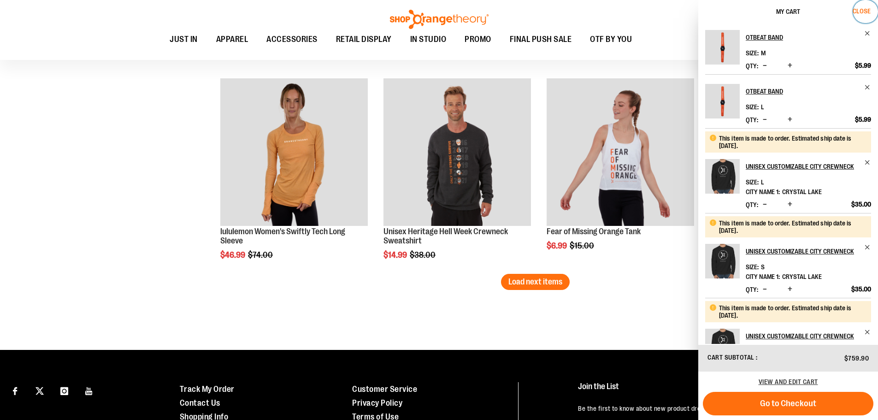
click at [856, 9] on span "Close" at bounding box center [861, 10] width 18 height 7
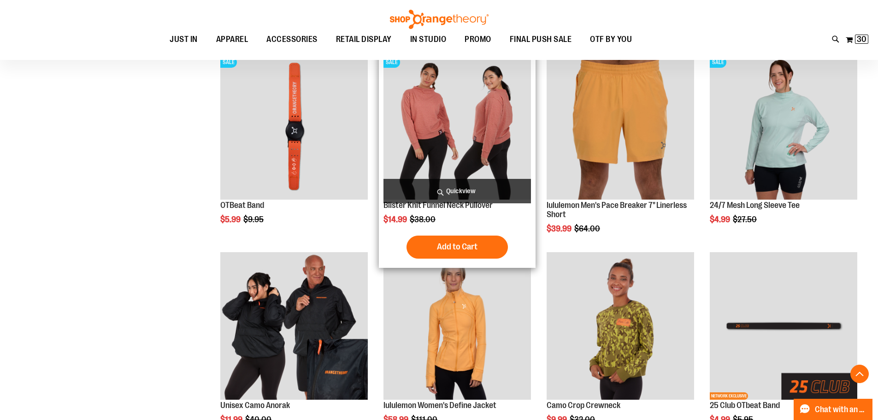
scroll to position [3516, 0]
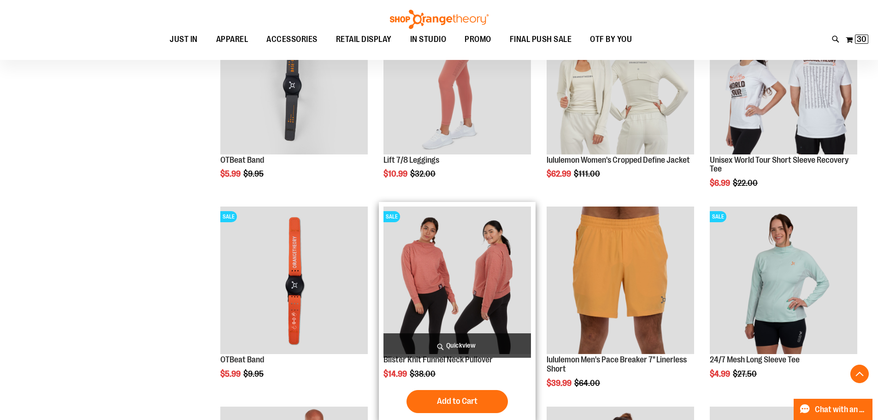
scroll to position [3562, 0]
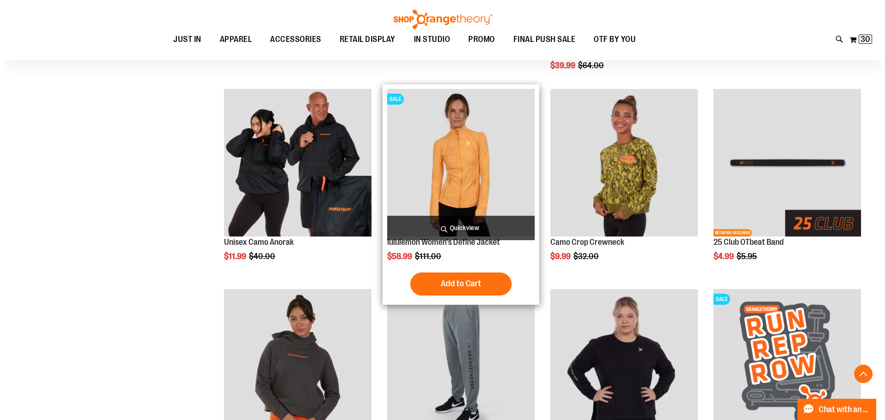
scroll to position [3700, 0]
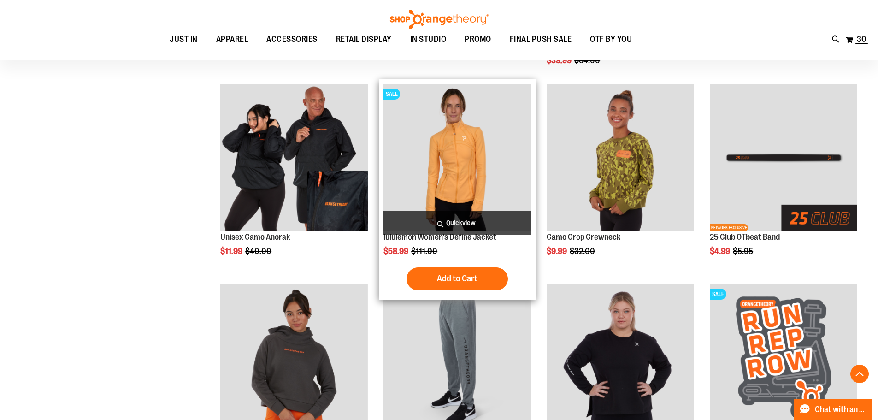
click at [479, 222] on span "Quickview" at bounding box center [456, 223] width 147 height 24
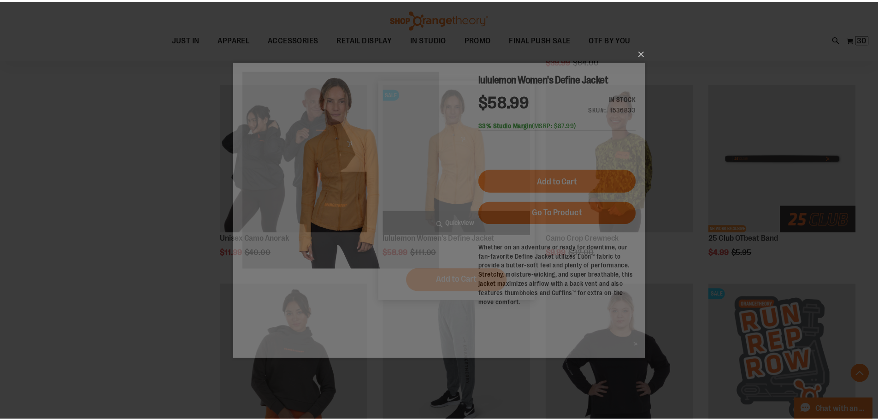
scroll to position [0, 0]
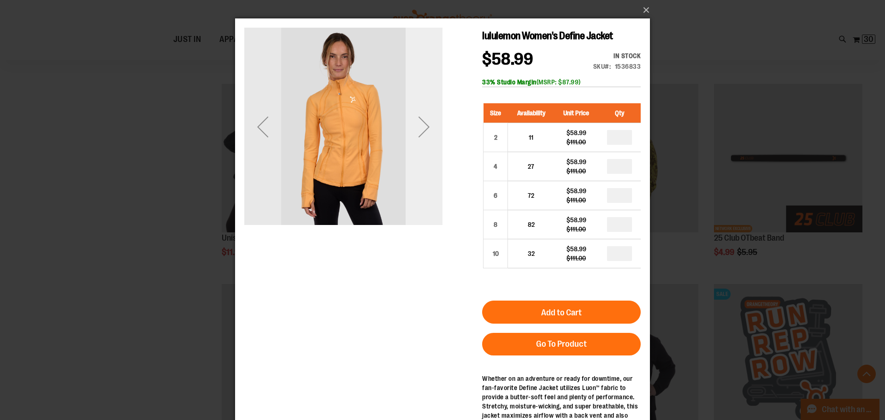
click at [421, 117] on div "Next" at bounding box center [423, 126] width 37 height 37
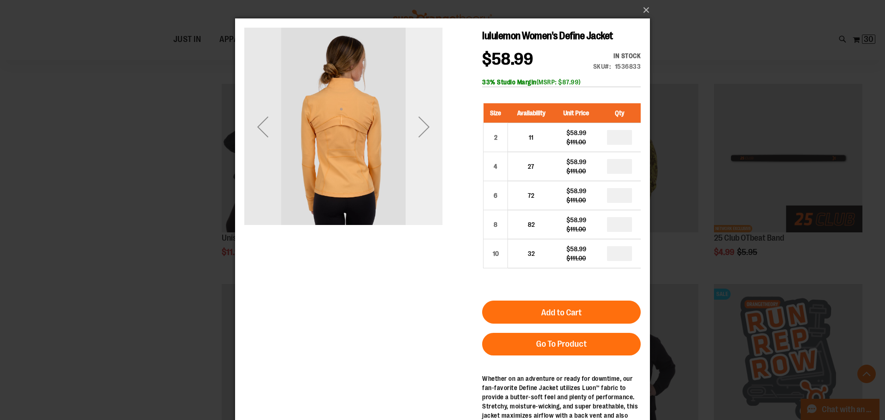
click at [421, 117] on div "Next" at bounding box center [423, 126] width 37 height 37
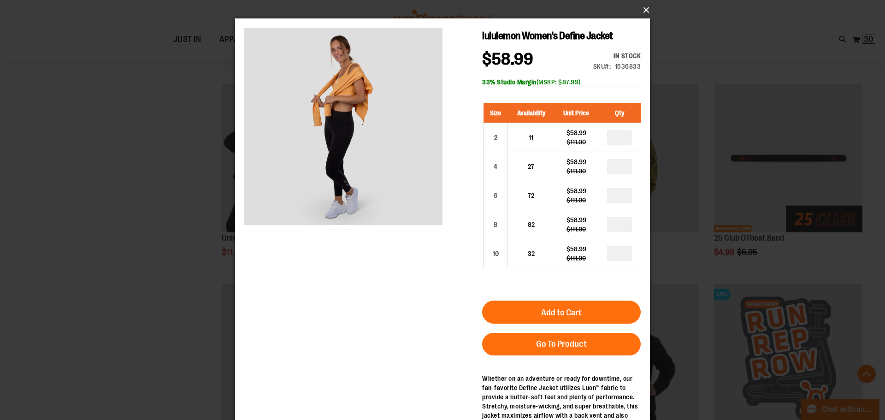
click at [643, 8] on button "×" at bounding box center [445, 10] width 415 height 20
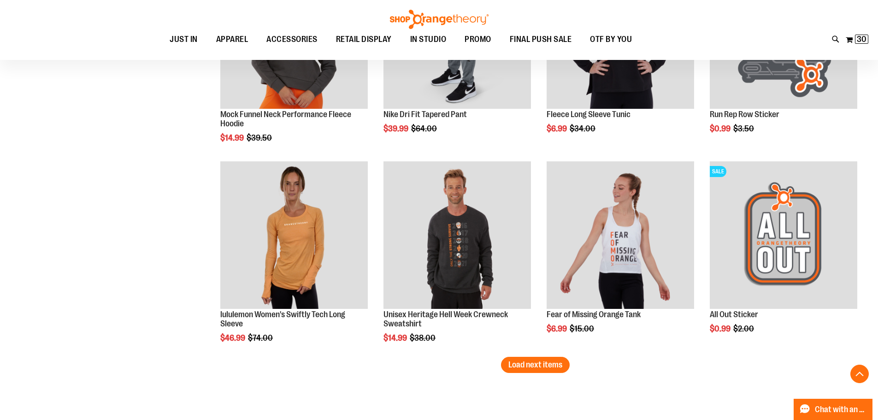
scroll to position [4023, 0]
click at [545, 367] on span "Load next items" at bounding box center [535, 363] width 54 height 9
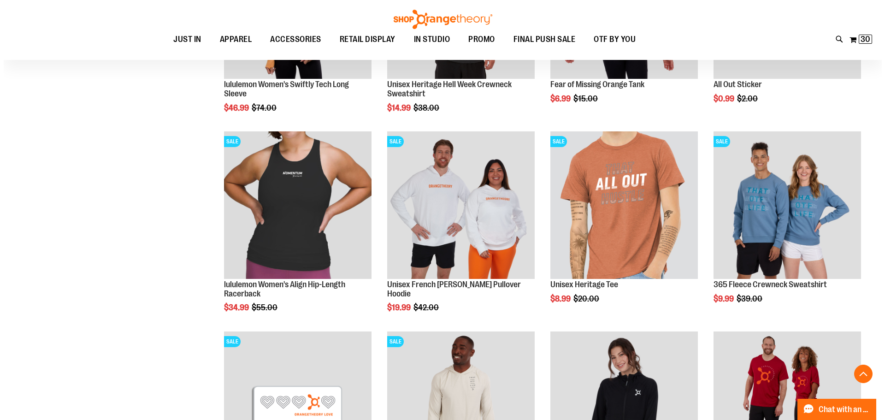
scroll to position [4253, 0]
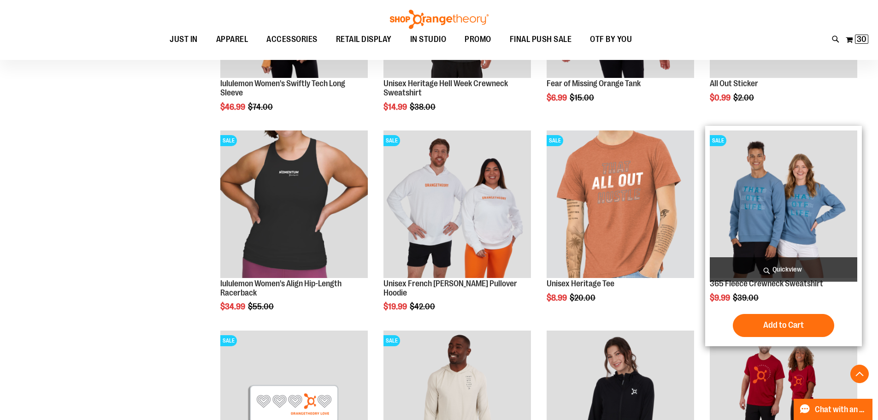
click at [790, 268] on span "Quickview" at bounding box center [783, 269] width 147 height 24
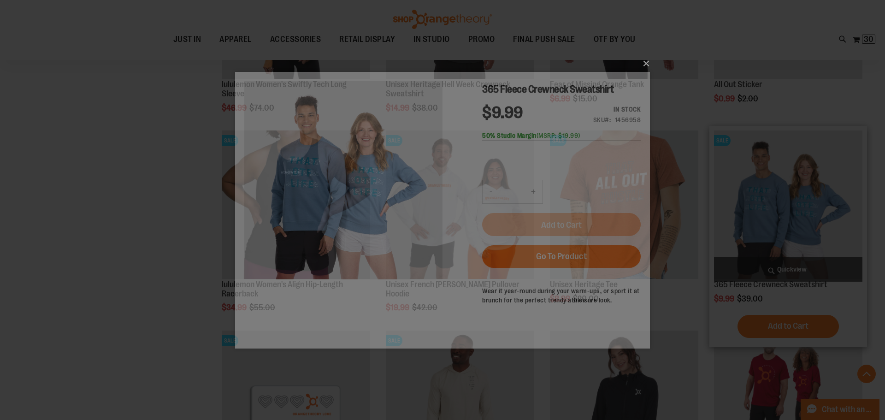
scroll to position [0, 0]
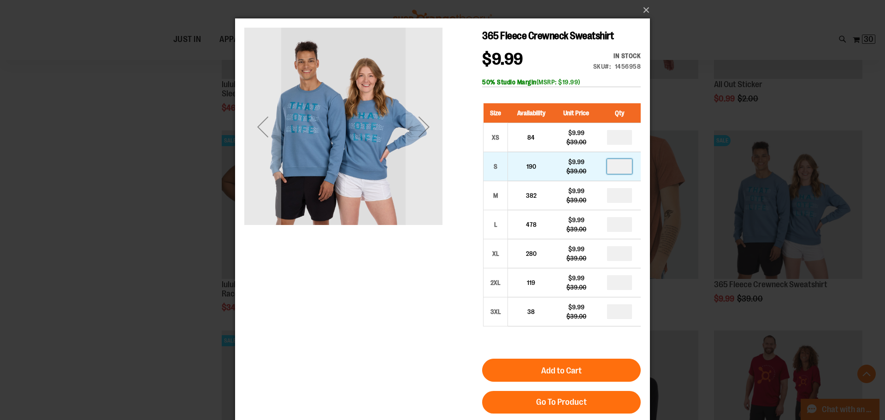
click at [627, 166] on input "number" at bounding box center [619, 166] width 25 height 15
type input "*"
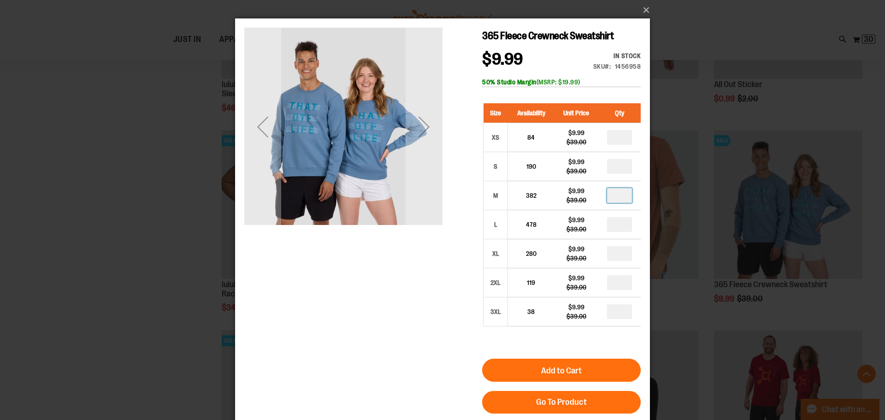
click at [622, 195] on input "number" at bounding box center [619, 195] width 25 height 15
type input "*"
click at [624, 225] on input "number" at bounding box center [619, 224] width 25 height 15
type input "*"
click at [624, 255] on input "number" at bounding box center [619, 253] width 25 height 15
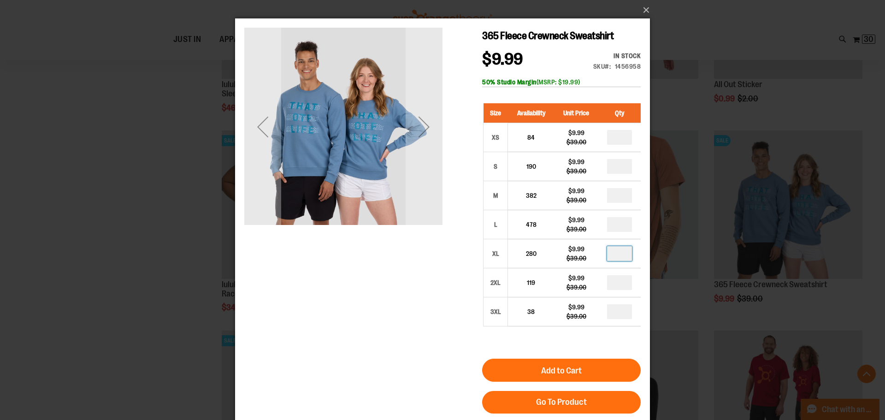
type input "*"
click at [398, 312] on div "365 Fleece Crewneck Sweatshirt $9.99 Regular Price $39.00 In stock Only %1 left…" at bounding box center [442, 257] width 396 height 458
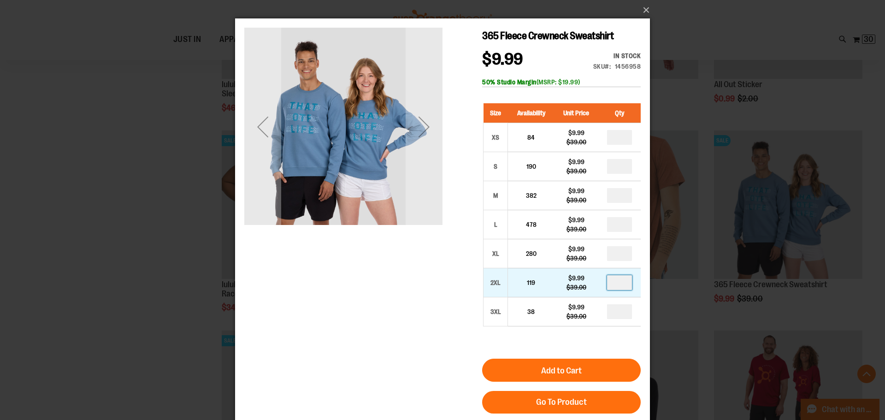
click at [628, 283] on input "number" at bounding box center [619, 282] width 25 height 15
type input "*"
click at [424, 339] on div "365 Fleece Crewneck Sweatshirt $9.99 Regular Price $39.00 In stock Only %1 left…" at bounding box center [442, 257] width 396 height 458
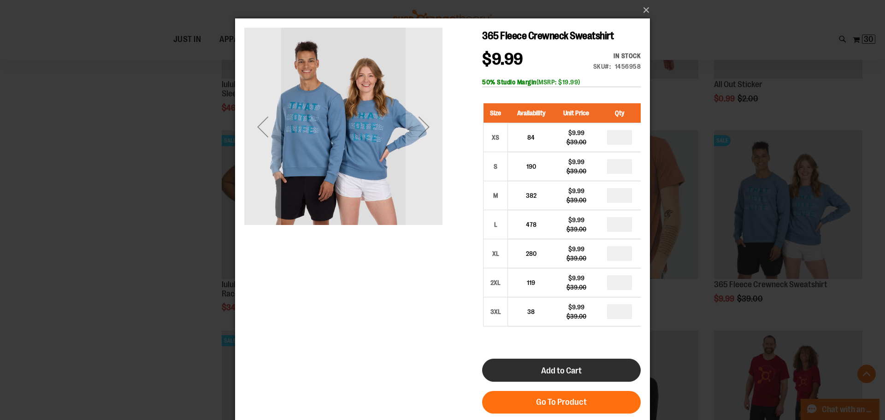
click at [517, 364] on button "Add to Cart" at bounding box center [561, 369] width 158 height 23
click at [546, 364] on button "Add to Cart" at bounding box center [561, 369] width 158 height 23
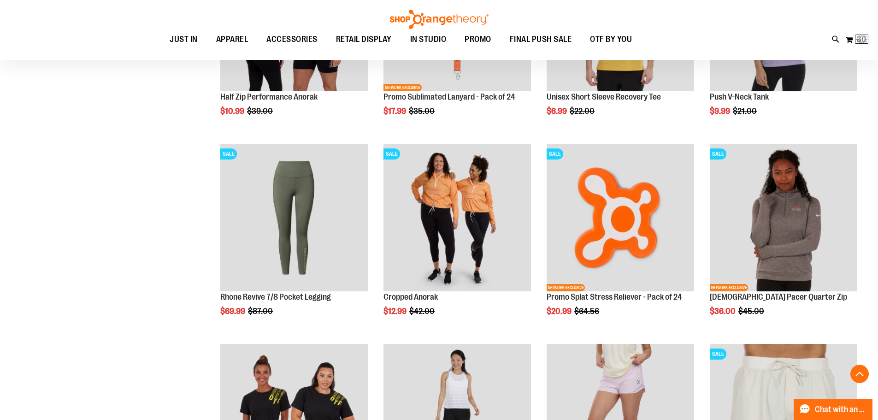
scroll to position [10, 0]
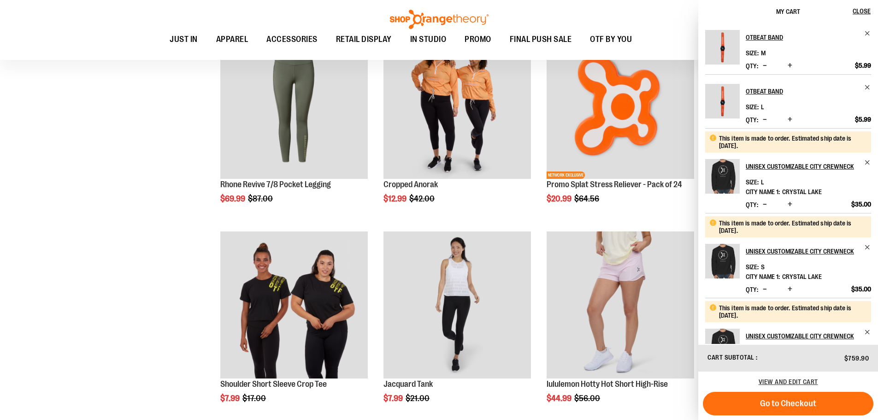
scroll to position [1059, 0]
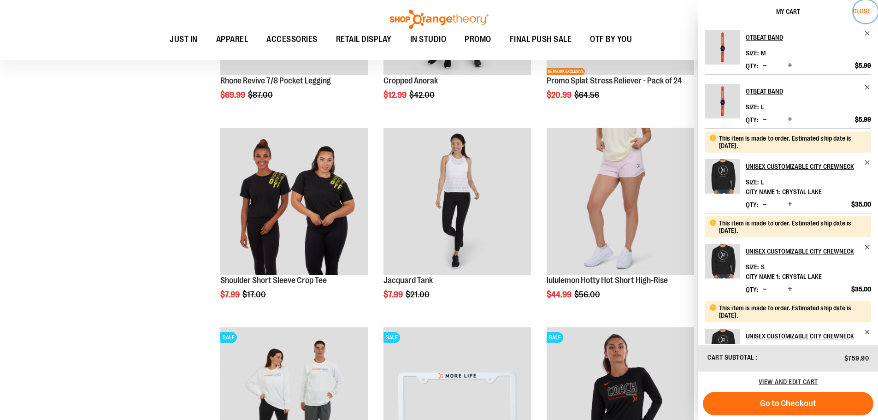
click at [864, 11] on span "Close" at bounding box center [861, 10] width 18 height 7
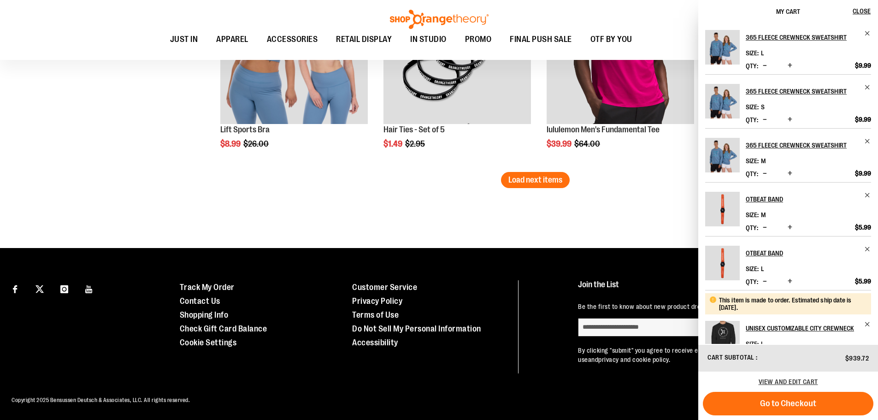
scroll to position [4489, 0]
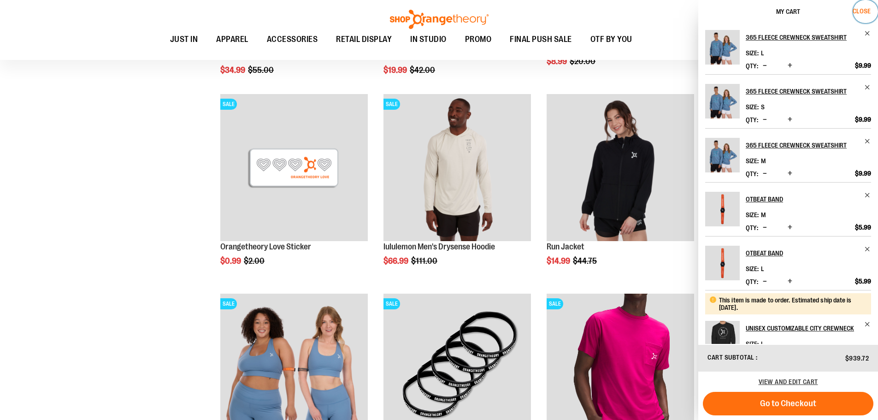
click at [858, 10] on span "Close" at bounding box center [861, 10] width 18 height 7
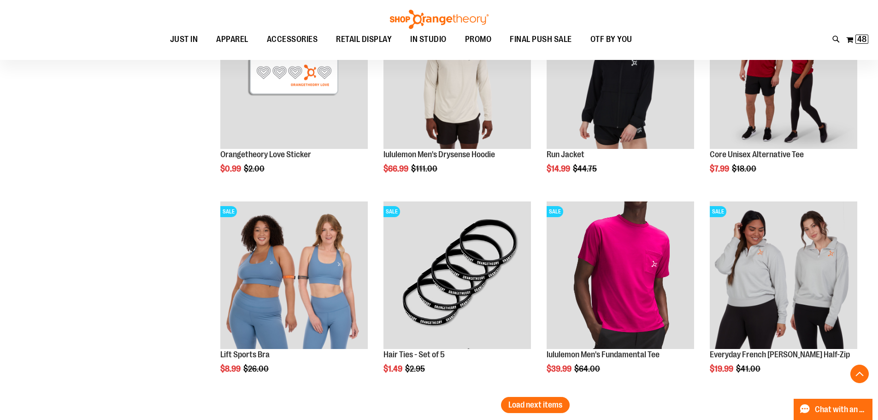
scroll to position [4720, 0]
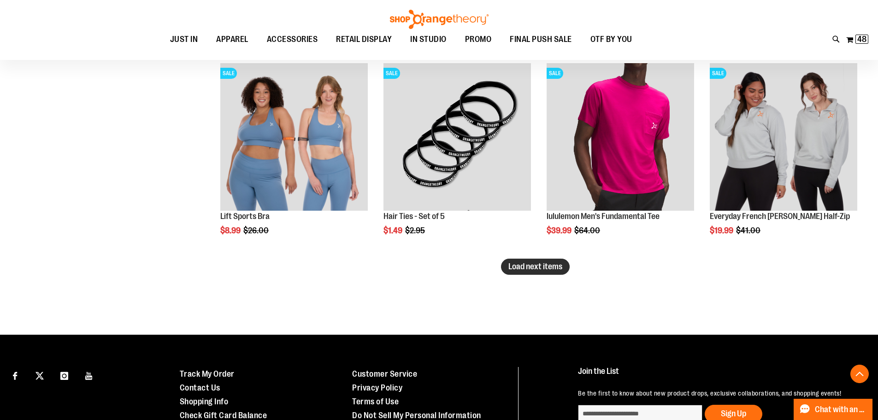
click at [531, 264] on span "Load next items" at bounding box center [535, 266] width 54 height 9
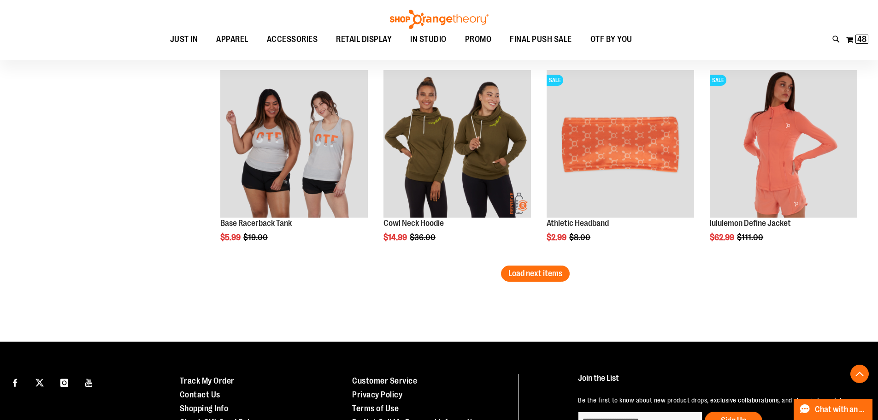
scroll to position [5319, 0]
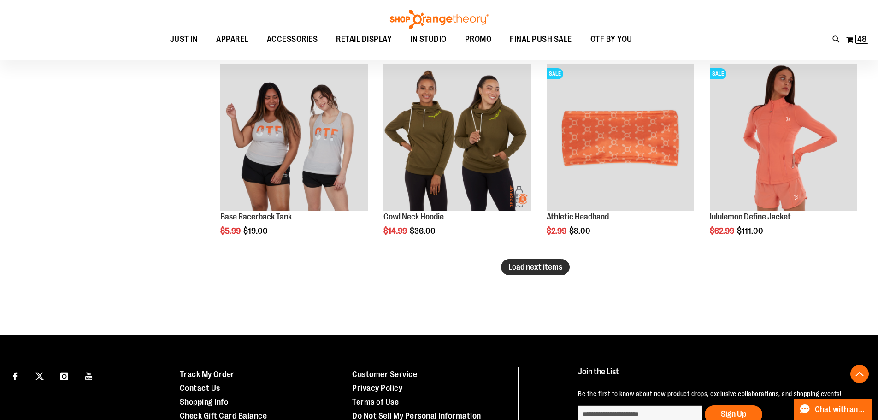
click at [526, 263] on span "Load next items" at bounding box center [535, 266] width 54 height 9
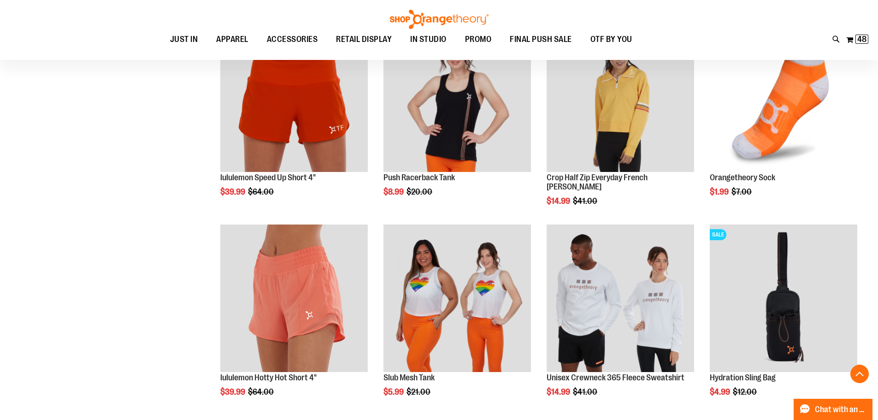
scroll to position [5826, 0]
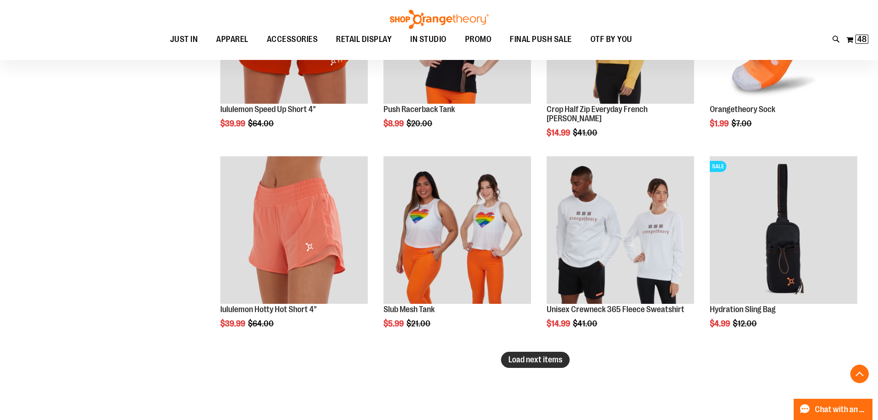
click at [525, 358] on span "Load next items" at bounding box center [535, 359] width 54 height 9
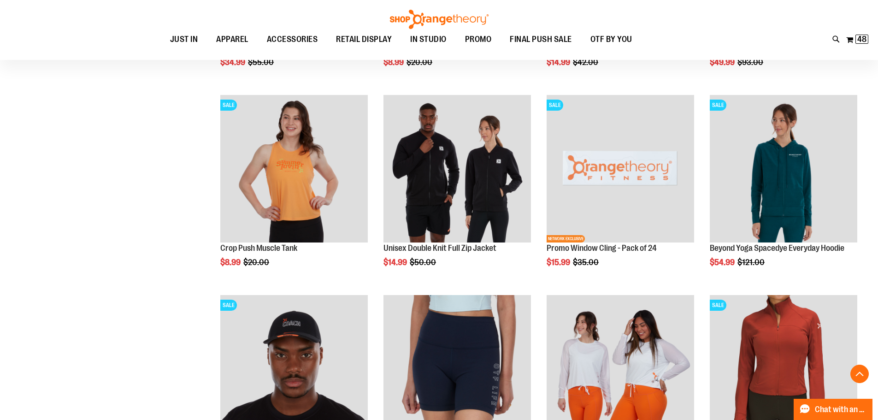
scroll to position [6425, 0]
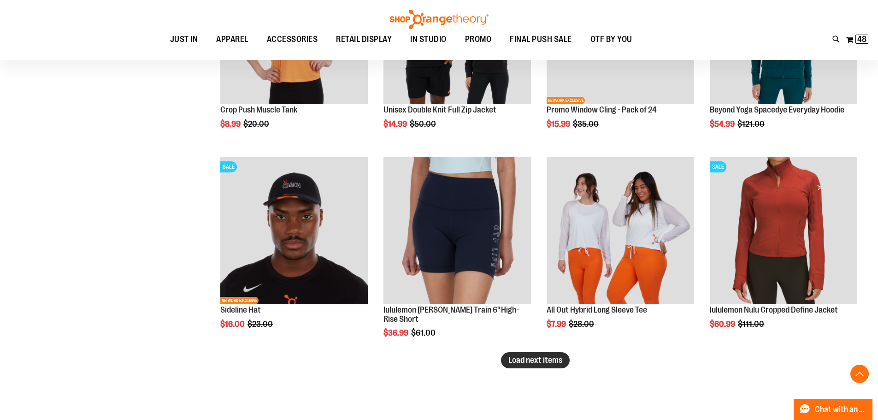
click at [518, 366] on button "Load next items" at bounding box center [535, 360] width 69 height 16
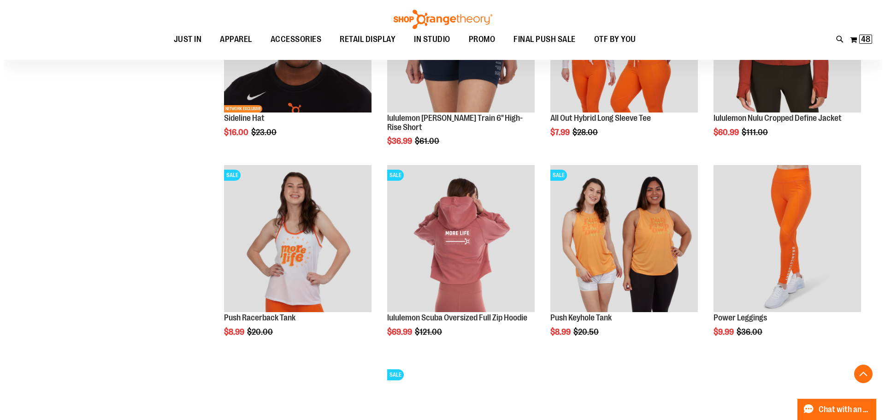
scroll to position [6701, 0]
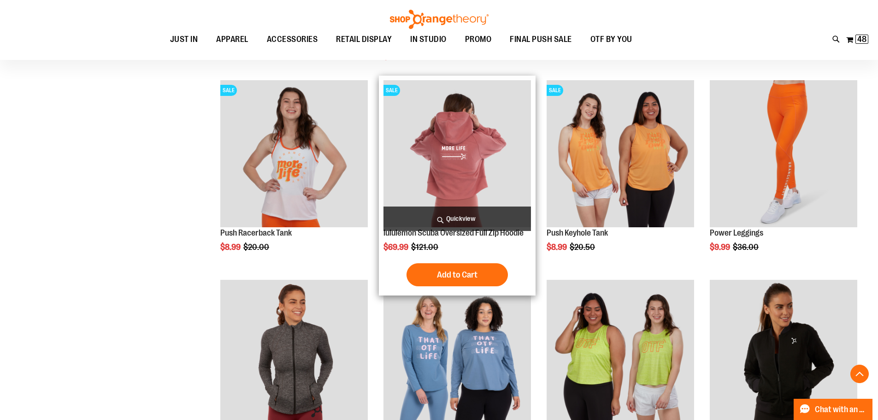
click at [458, 215] on span "Quickview" at bounding box center [456, 218] width 147 height 24
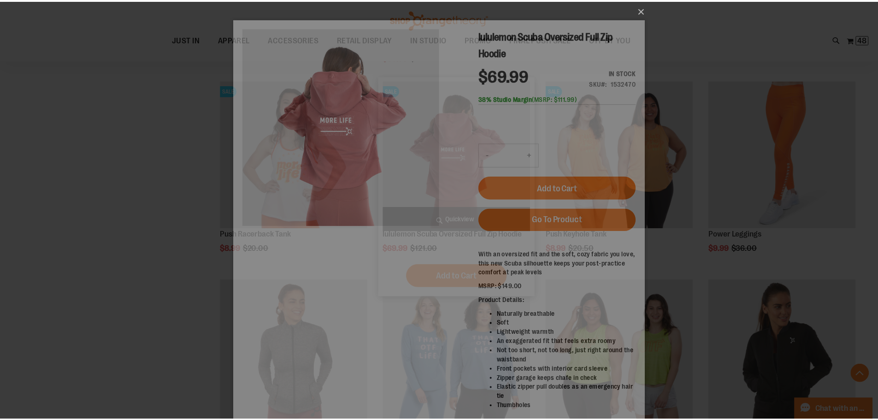
scroll to position [0, 0]
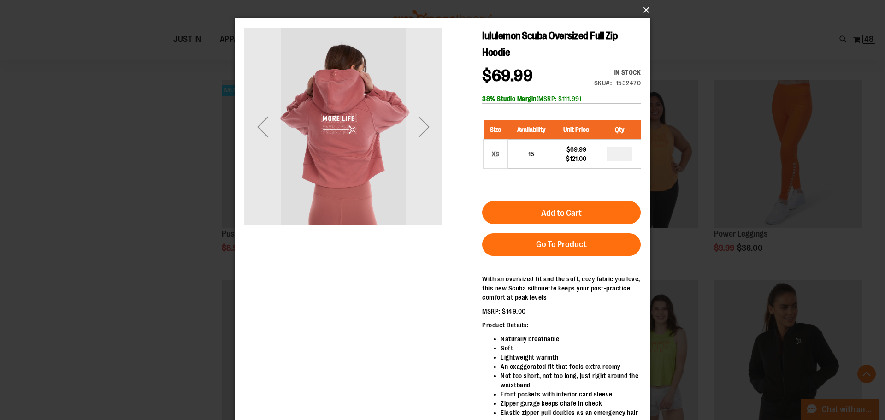
click at [642, 11] on button "×" at bounding box center [445, 10] width 415 height 20
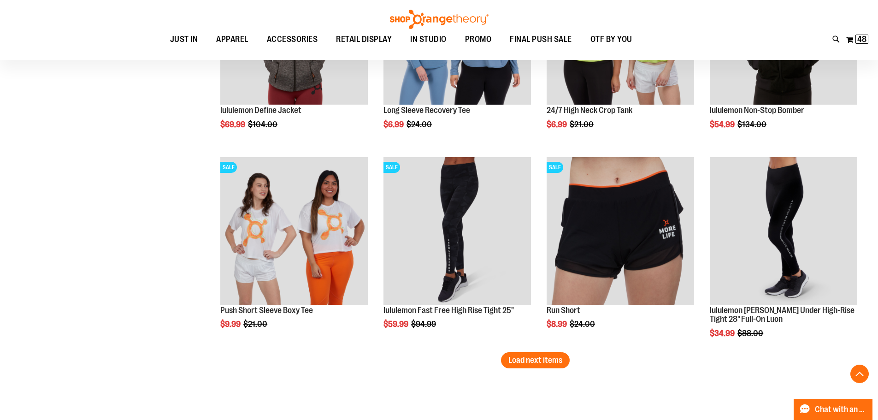
scroll to position [7070, 0]
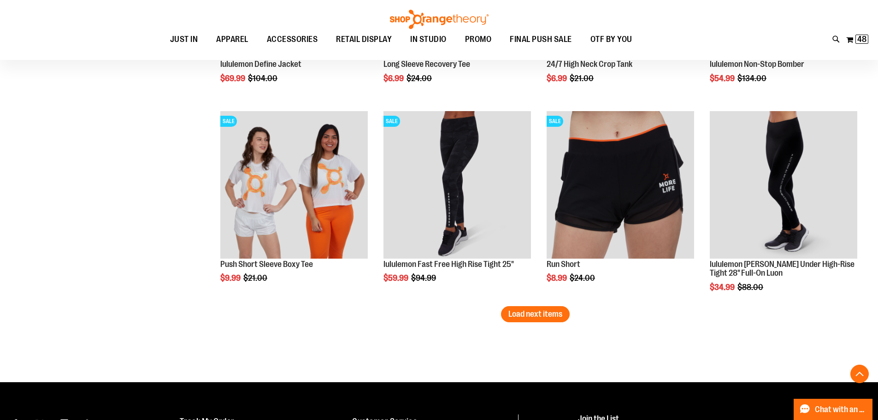
click at [564, 315] on button "Load next items" at bounding box center [535, 314] width 69 height 16
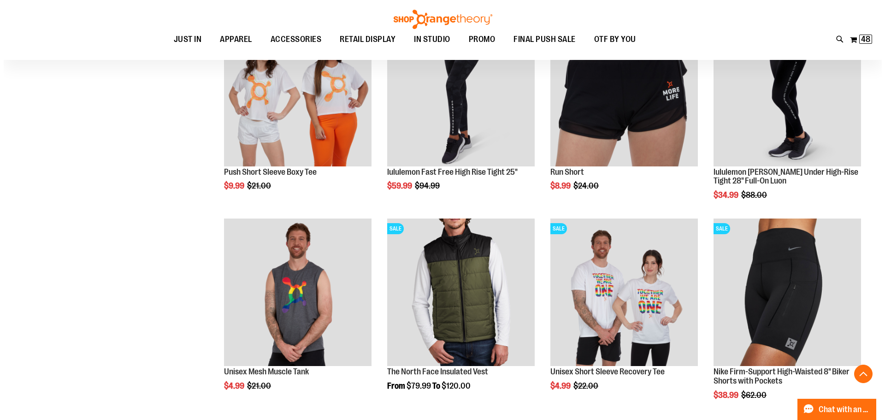
scroll to position [7254, 0]
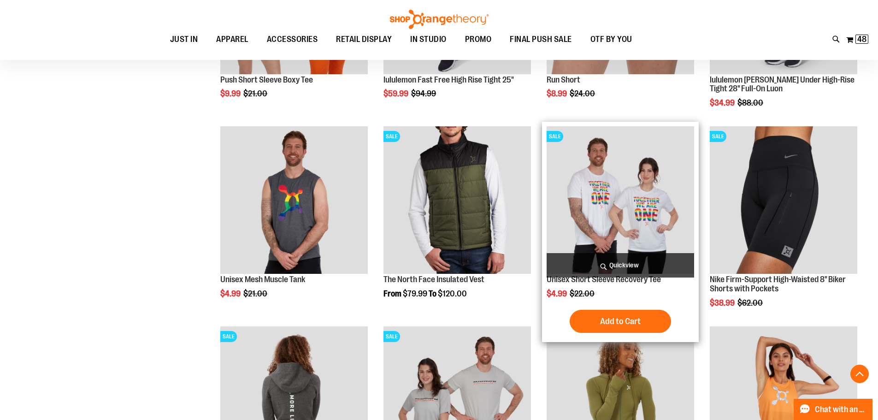
click at [625, 267] on span "Quickview" at bounding box center [619, 265] width 147 height 24
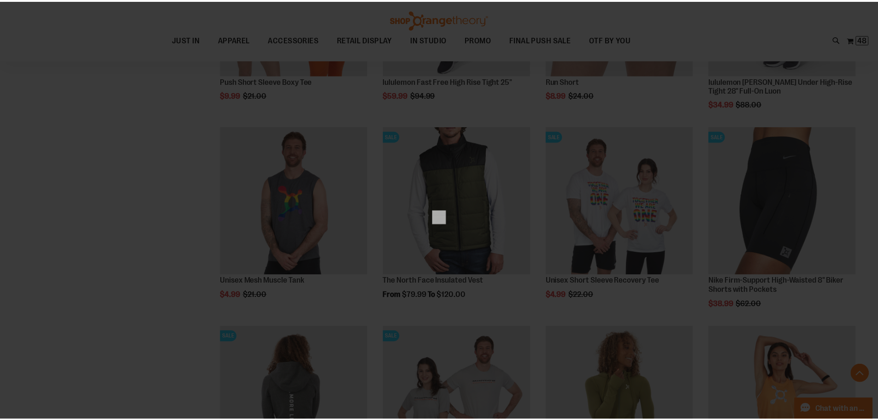
scroll to position [0, 0]
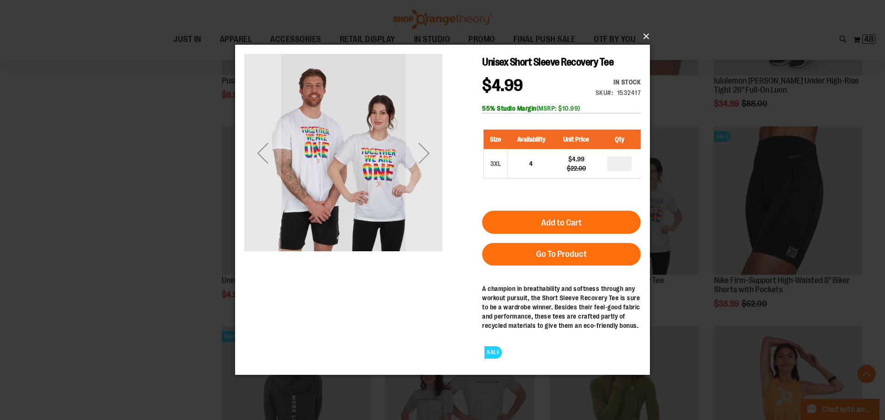
click at [646, 37] on button "×" at bounding box center [445, 36] width 415 height 20
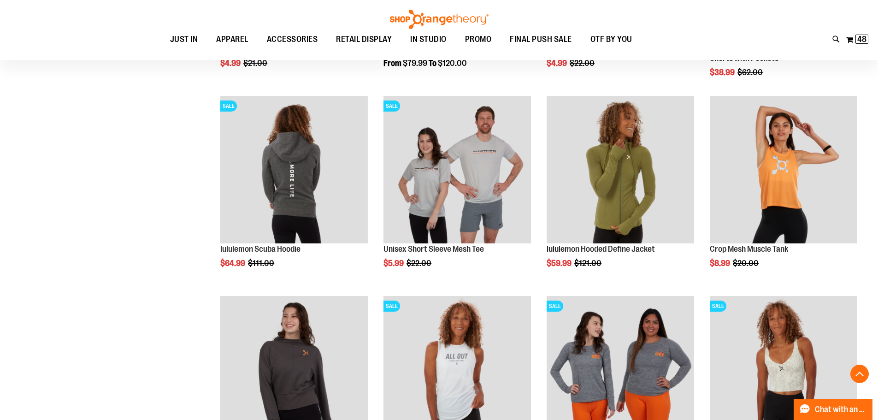
scroll to position [7715, 0]
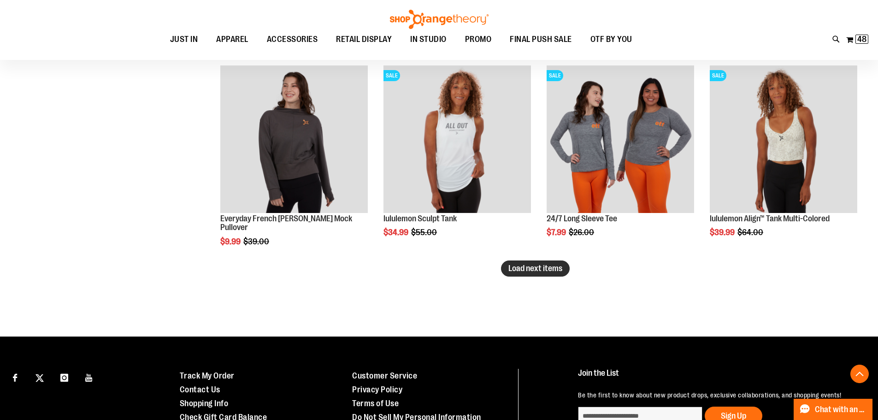
click at [537, 264] on span "Load next items" at bounding box center [535, 268] width 54 height 9
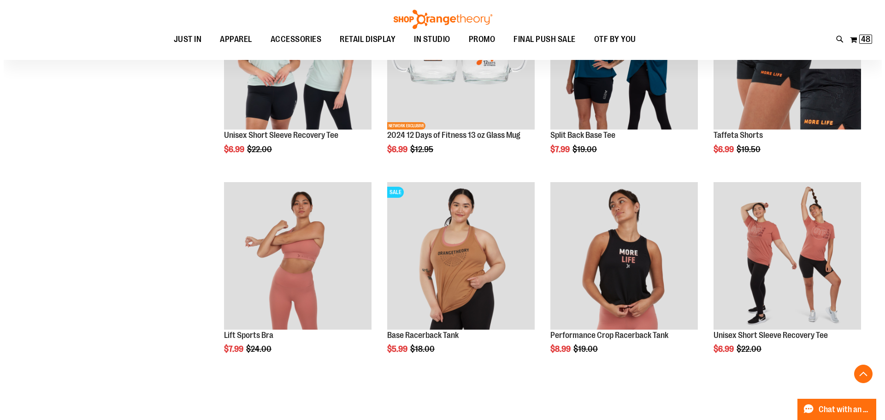
scroll to position [8268, 0]
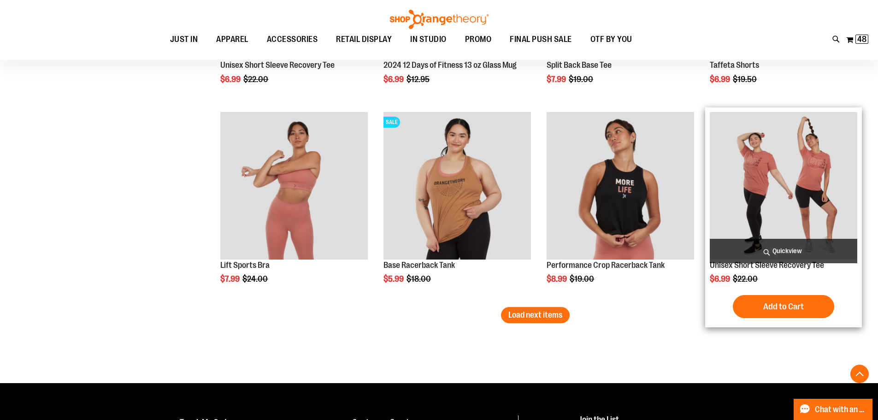
click at [770, 254] on span "Quickview" at bounding box center [783, 251] width 147 height 24
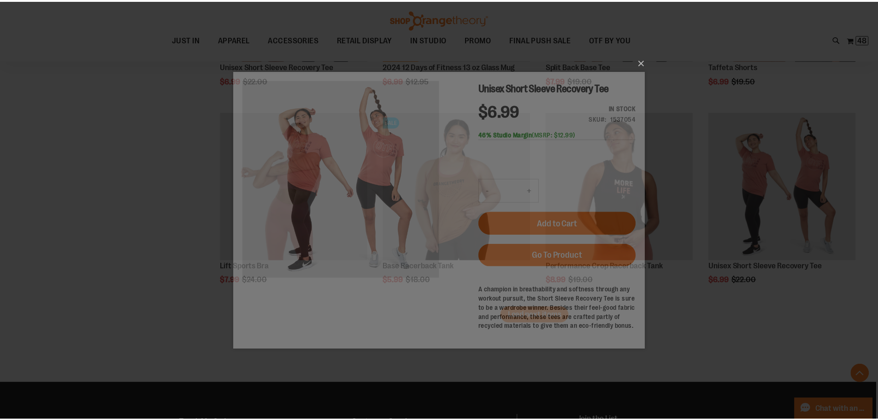
scroll to position [0, 0]
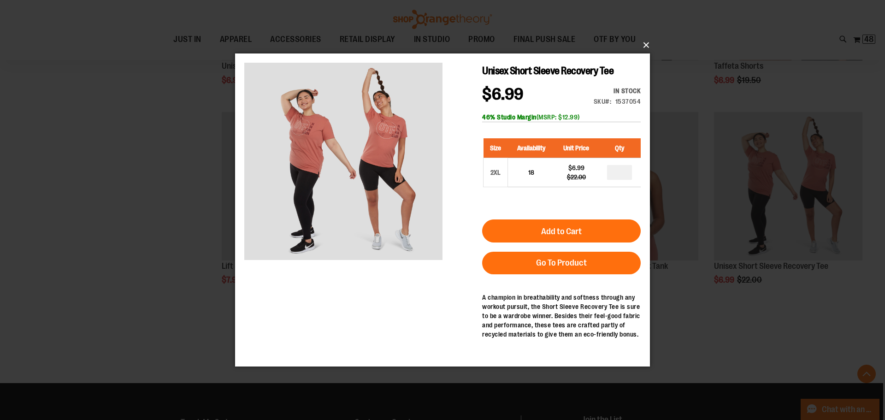
click at [647, 46] on button "×" at bounding box center [445, 45] width 415 height 20
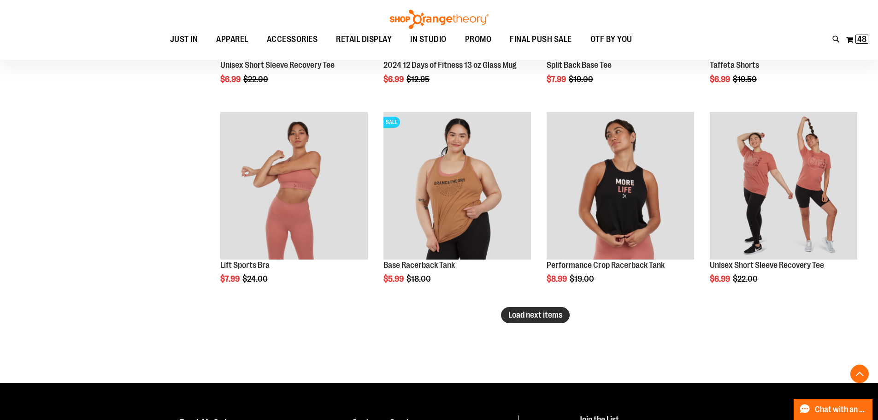
click at [532, 313] on span "Load next items" at bounding box center [535, 314] width 54 height 9
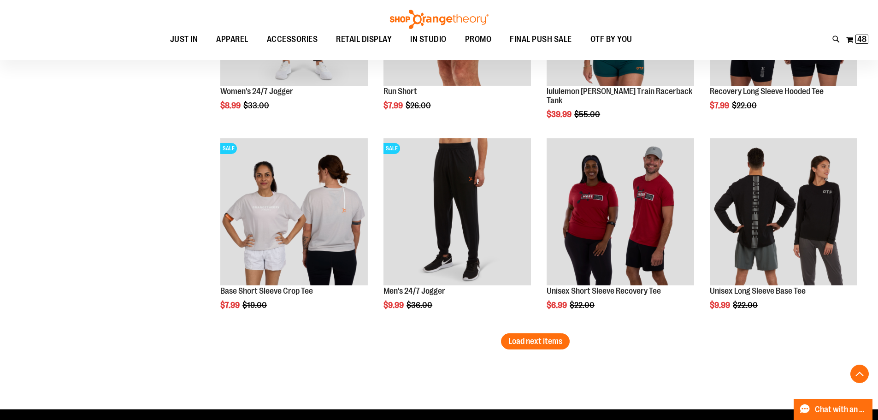
scroll to position [8913, 0]
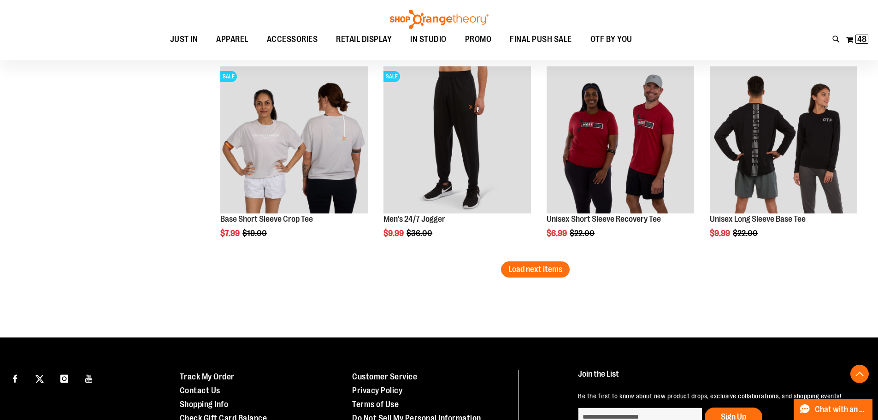
click at [543, 265] on span "Load next items" at bounding box center [535, 268] width 54 height 9
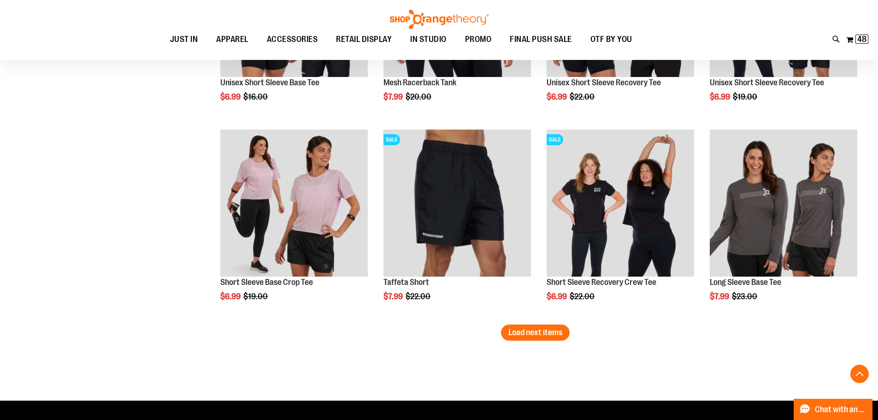
scroll to position [9512, 0]
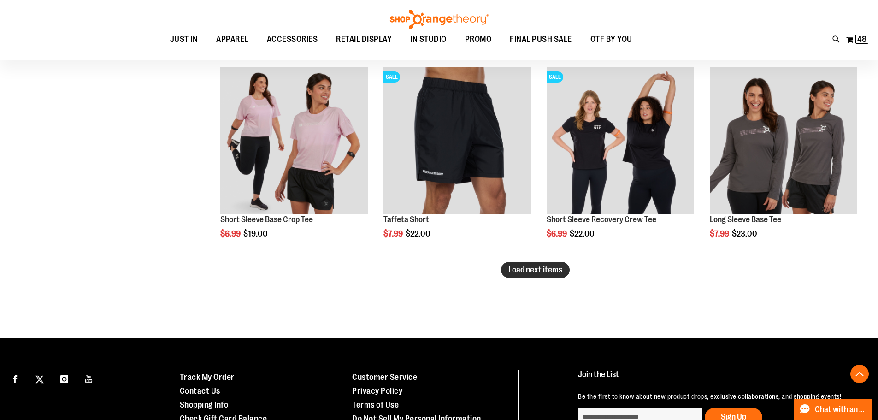
click at [529, 276] on button "Load next items" at bounding box center [535, 270] width 69 height 16
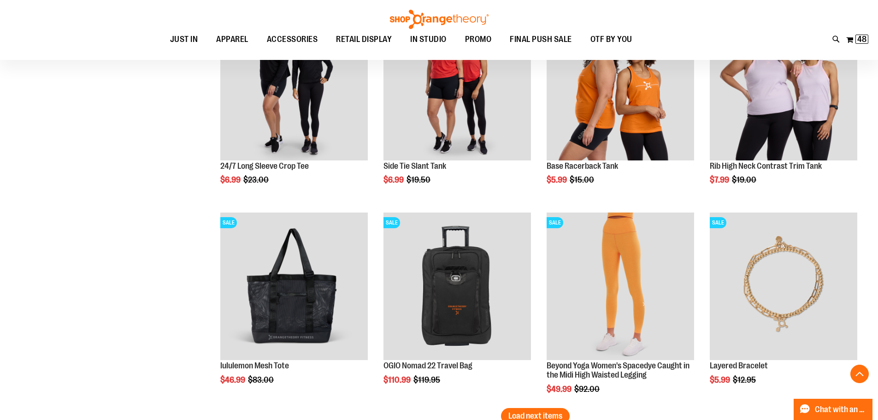
scroll to position [10018, 0]
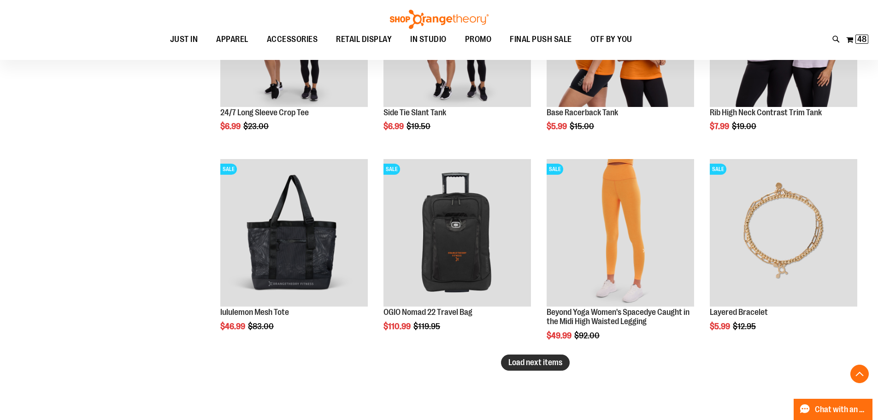
click at [551, 365] on span "Load next items" at bounding box center [535, 362] width 54 height 9
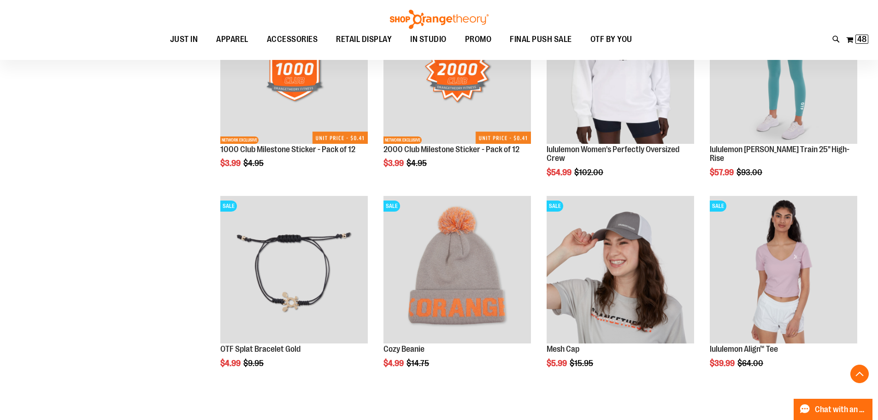
scroll to position [10663, 0]
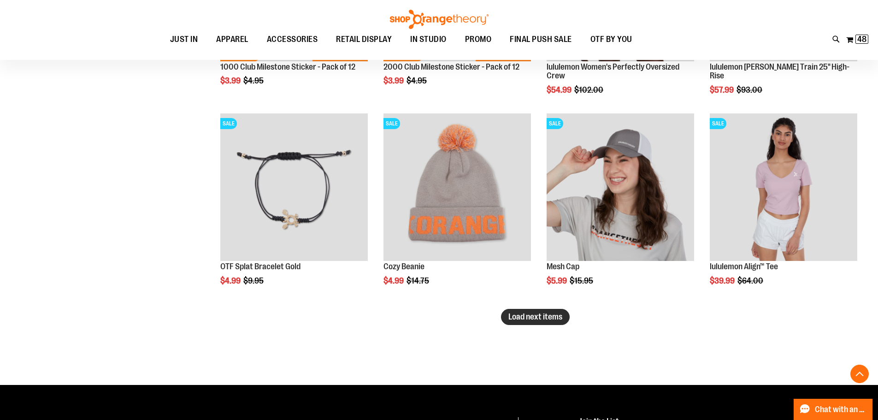
click at [547, 318] on span "Load next items" at bounding box center [535, 316] width 54 height 9
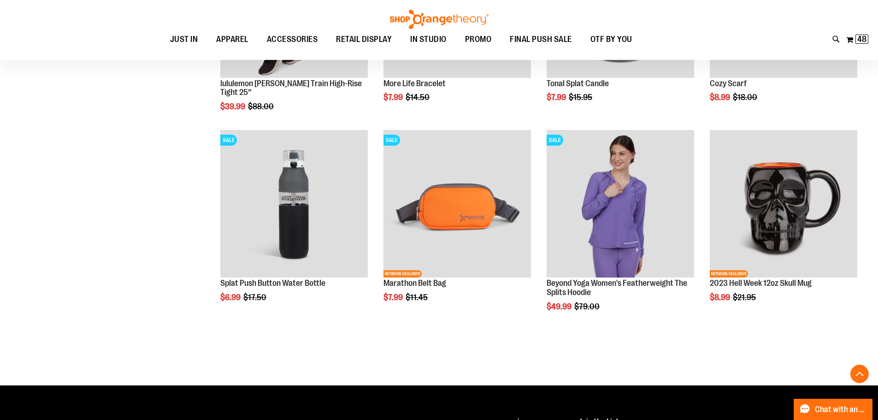
scroll to position [11262, 0]
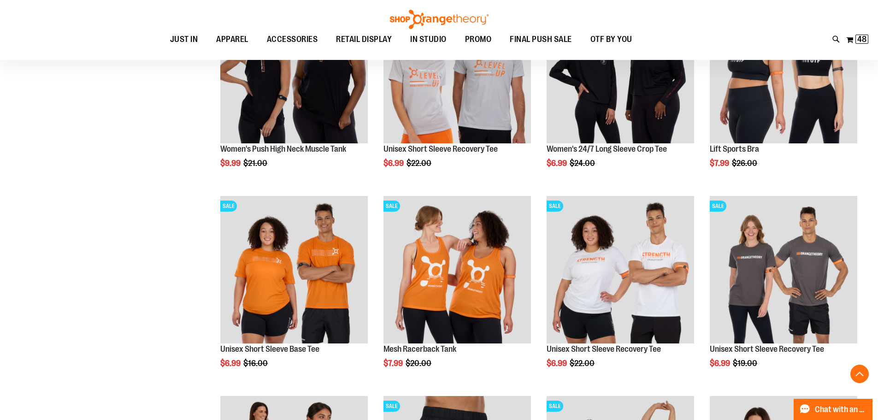
scroll to position [9051, 0]
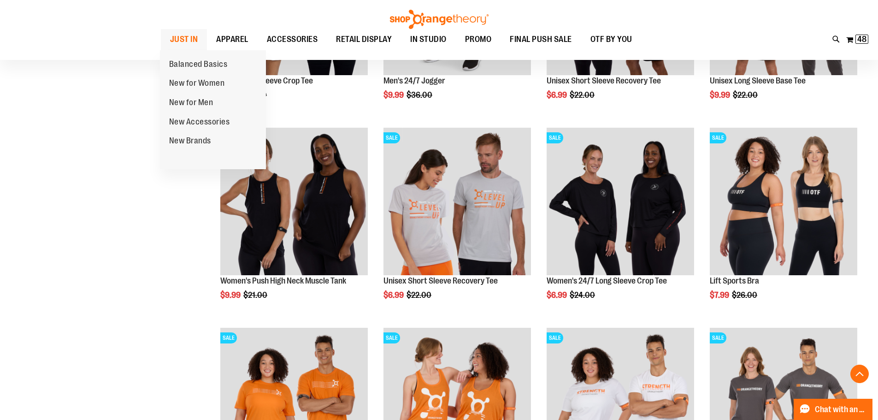
click at [195, 46] on span "JUST IN" at bounding box center [184, 39] width 28 height 21
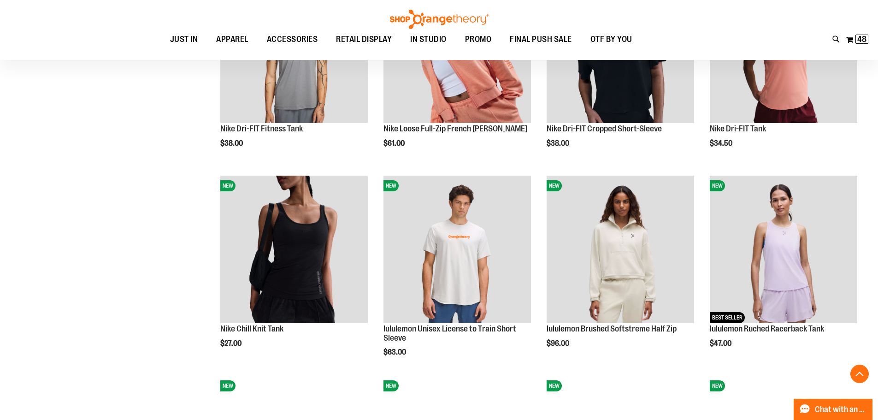
scroll to position [829, 0]
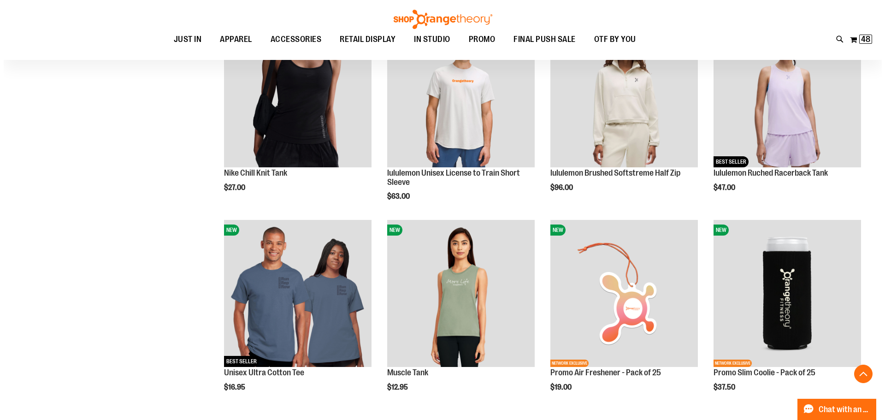
scroll to position [1059, 0]
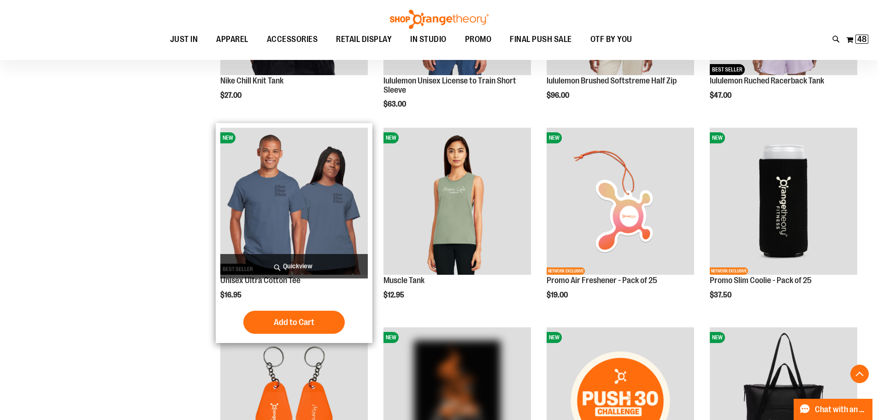
click at [289, 264] on span "Quickview" at bounding box center [293, 266] width 147 height 24
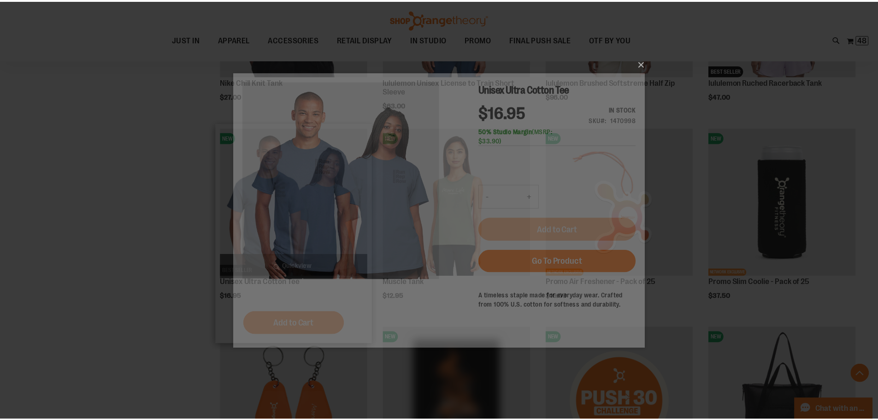
scroll to position [0, 0]
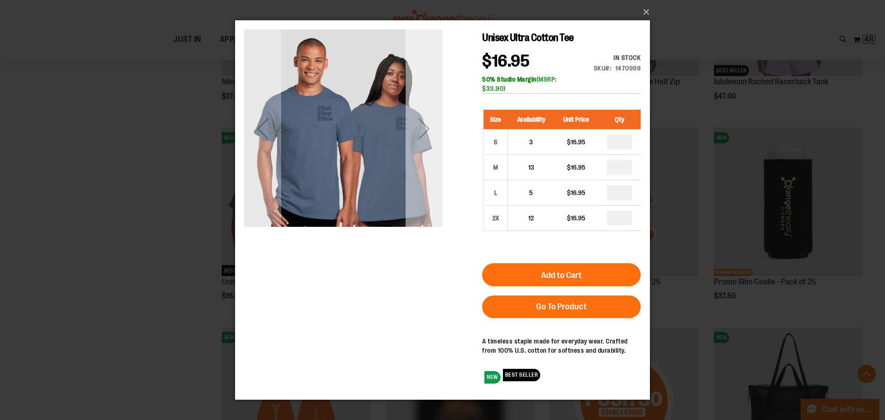
click at [433, 144] on div "Next" at bounding box center [423, 128] width 37 height 37
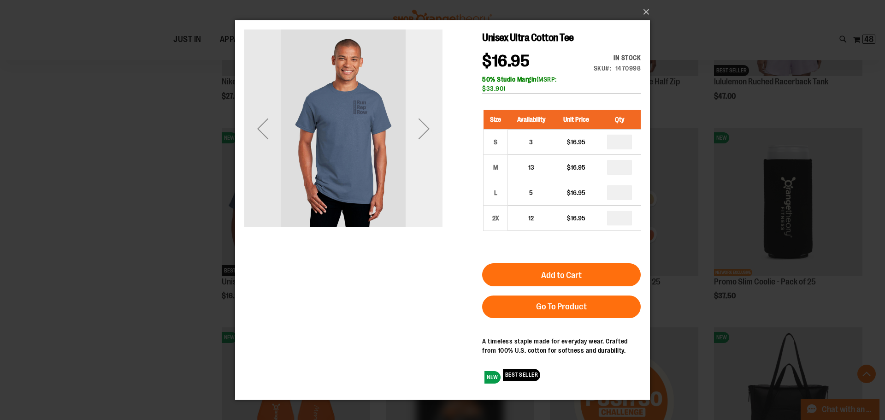
click at [433, 144] on div "Next" at bounding box center [423, 128] width 37 height 37
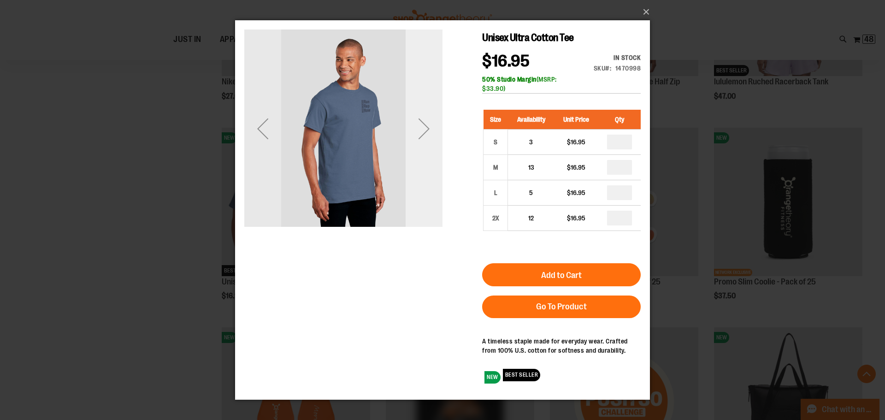
click at [433, 144] on div "Next" at bounding box center [423, 128] width 37 height 37
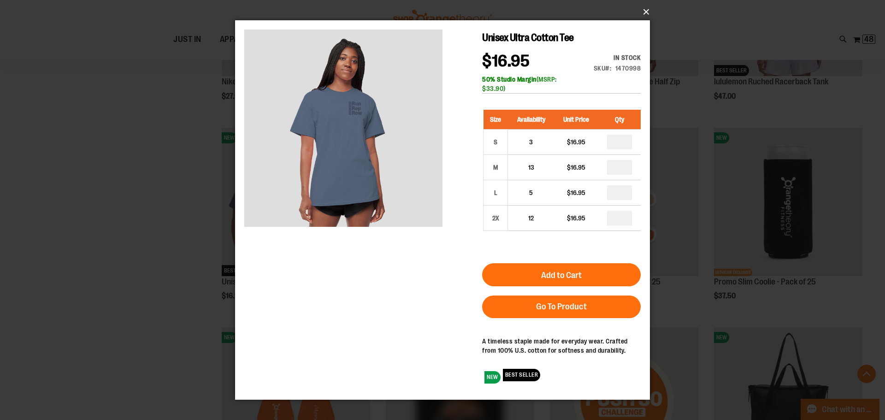
click at [642, 13] on button "×" at bounding box center [445, 12] width 415 height 20
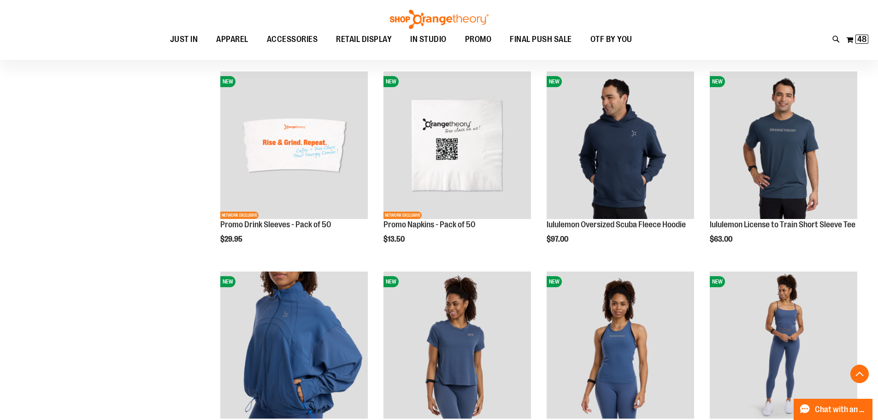
scroll to position [1612, 0]
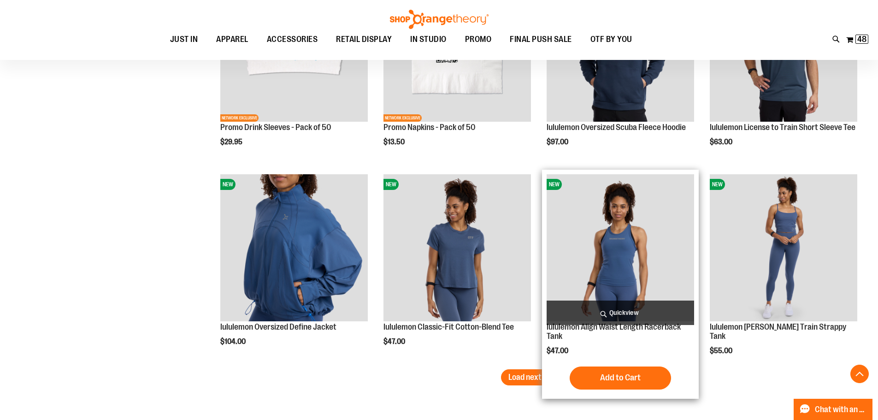
click at [544, 375] on span "Load next items" at bounding box center [535, 376] width 54 height 9
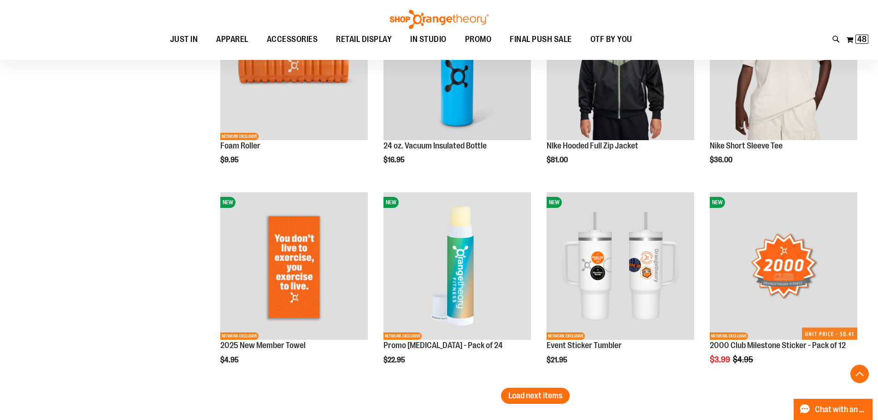
scroll to position [2257, 0]
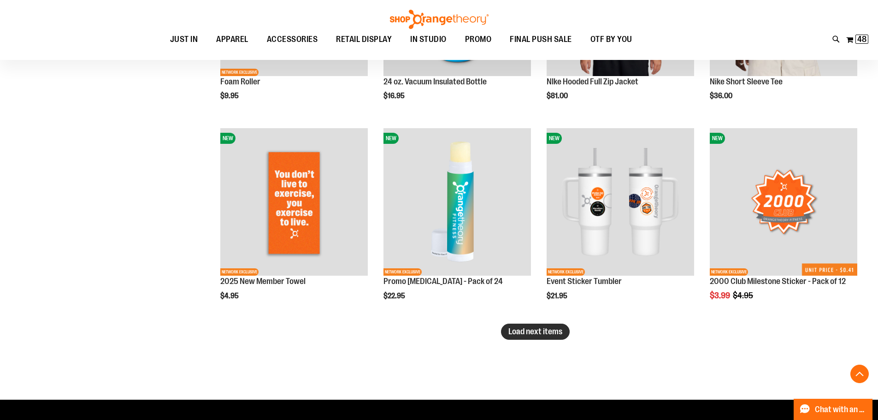
click at [531, 334] on span "Load next items" at bounding box center [535, 331] width 54 height 9
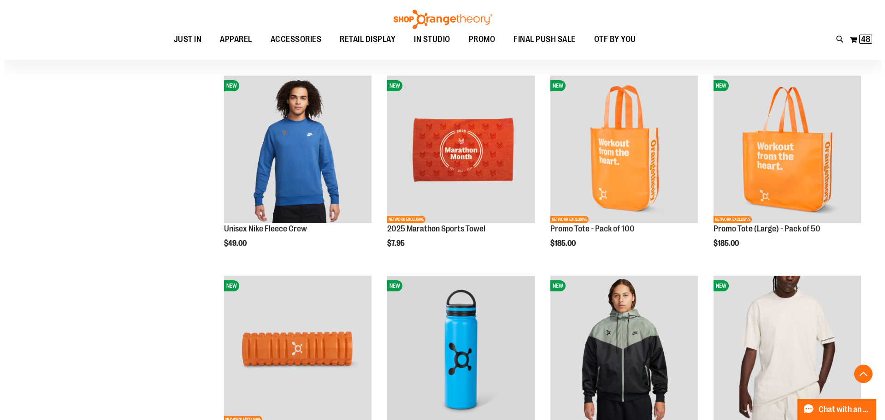
scroll to position [1843, 0]
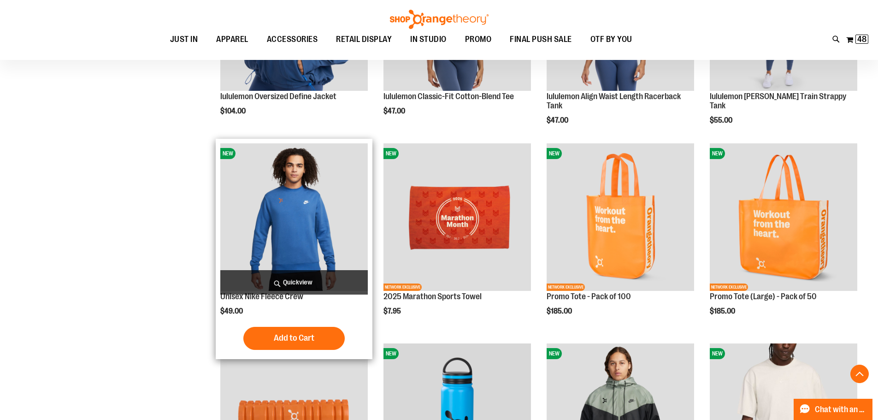
click at [308, 283] on span "Quickview" at bounding box center [293, 282] width 147 height 24
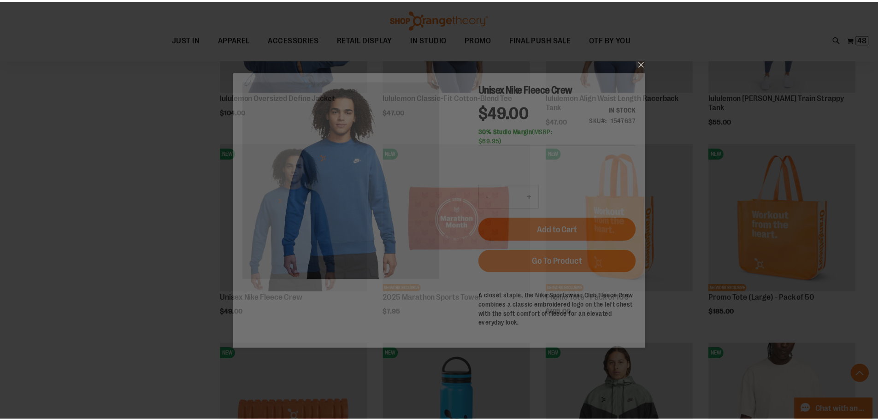
scroll to position [0, 0]
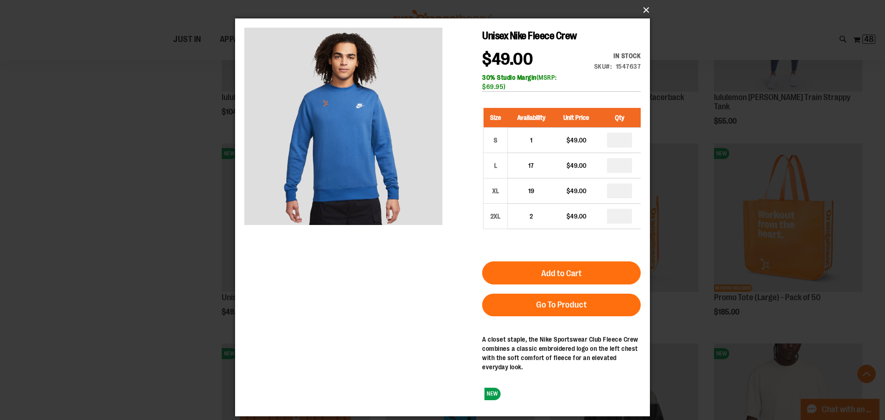
click at [645, 8] on button "×" at bounding box center [445, 10] width 415 height 20
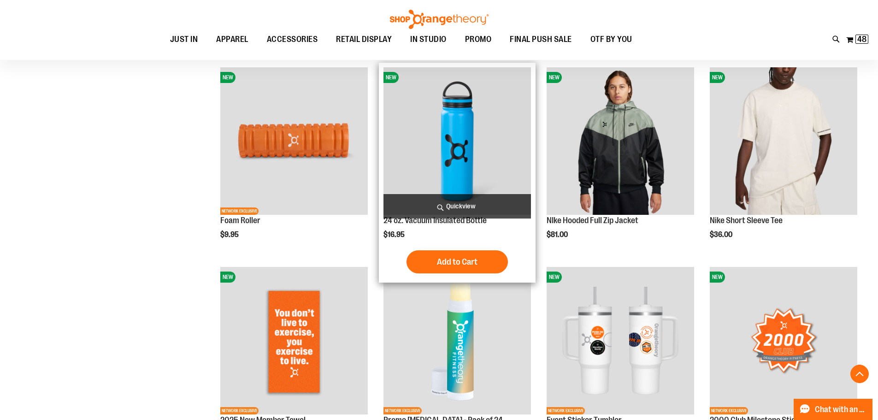
scroll to position [2119, 0]
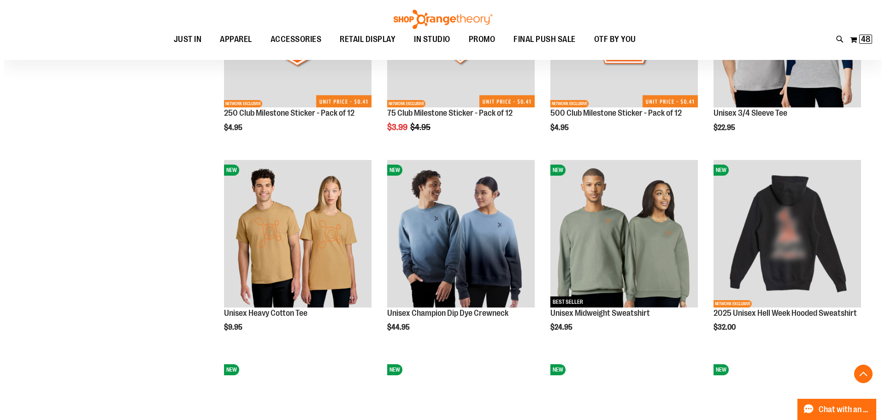
scroll to position [2626, 0]
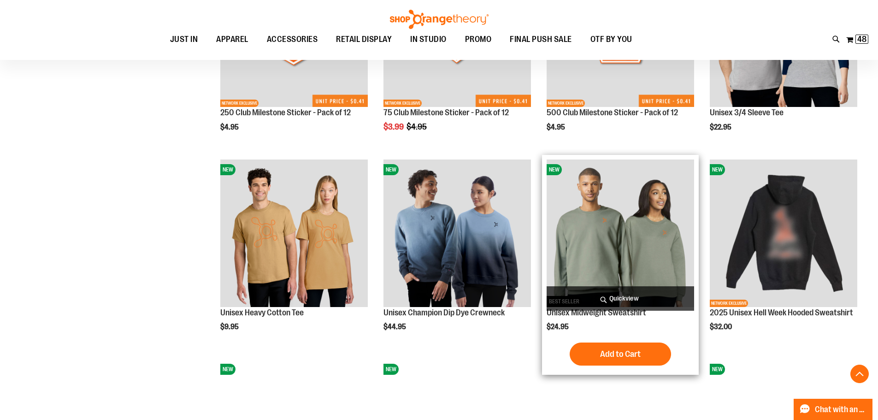
click at [638, 296] on span "Quickview" at bounding box center [619, 298] width 147 height 24
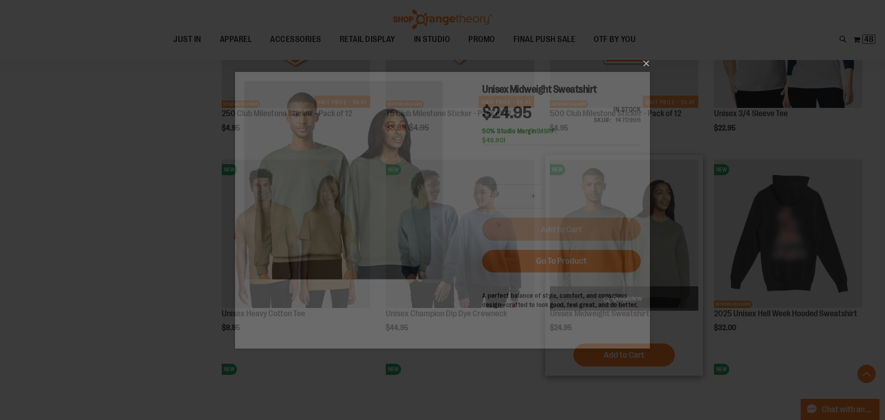
scroll to position [0, 0]
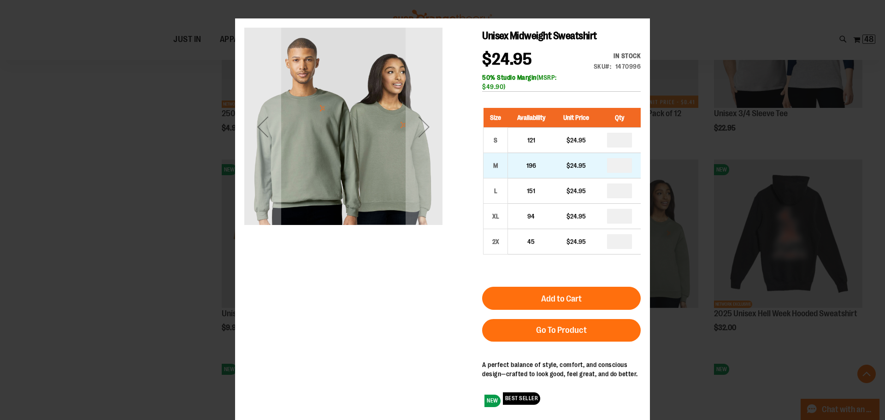
click at [633, 165] on td "*" at bounding box center [619, 165] width 42 height 25
click at [623, 169] on input "number" at bounding box center [619, 165] width 25 height 15
type input "*"
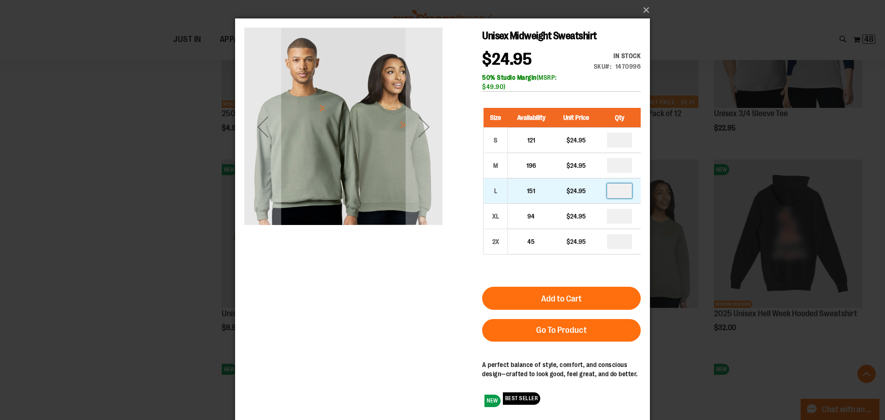
click at [625, 189] on input "number" at bounding box center [619, 190] width 25 height 15
type input "*"
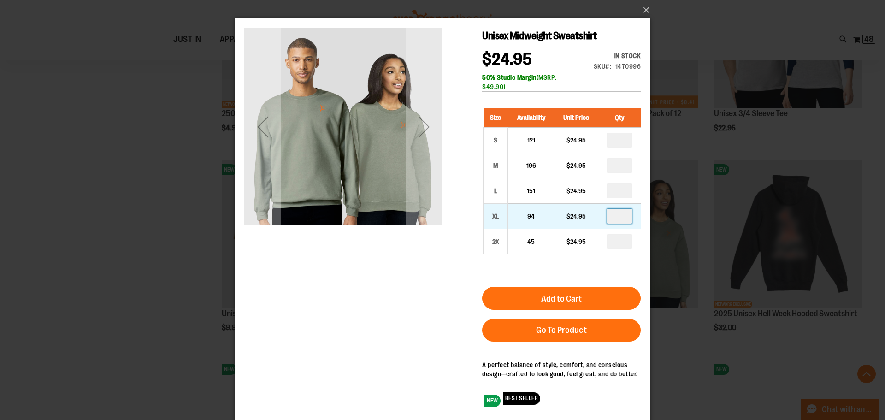
click at [620, 217] on input "number" at bounding box center [619, 216] width 25 height 15
type input "*"
click at [627, 137] on input "number" at bounding box center [619, 140] width 25 height 15
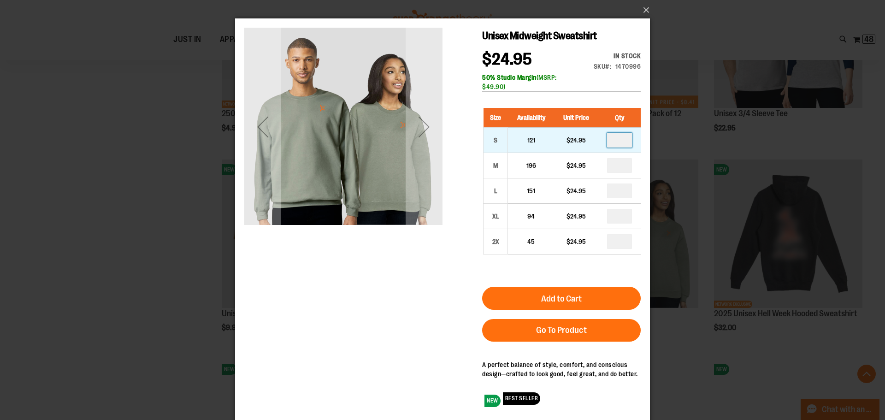
type input "*"
click at [618, 268] on div "Size Availability Unit Price Qty S 121 $24.95 * M 196 $24.95 * L" at bounding box center [561, 188] width 158 height 179
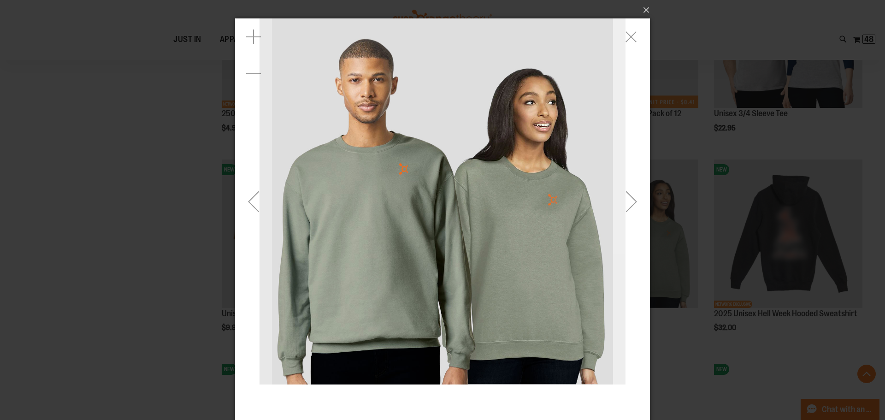
click at [624, 210] on div "Next" at bounding box center [631, 201] width 37 height 37
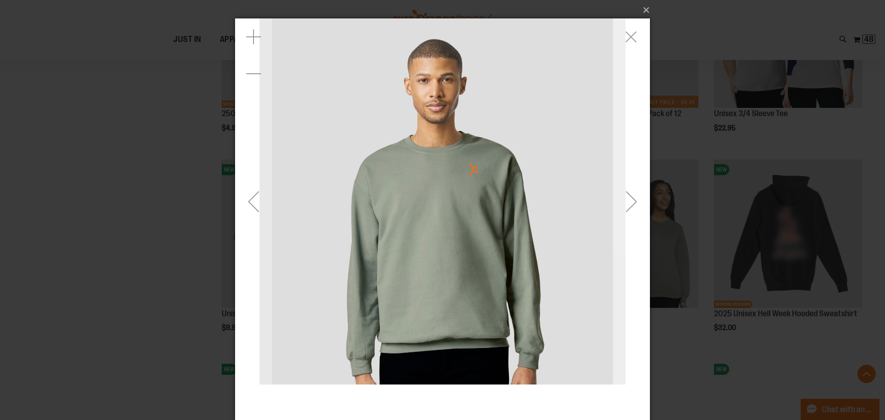
click at [624, 216] on div "Next" at bounding box center [631, 201] width 37 height 37
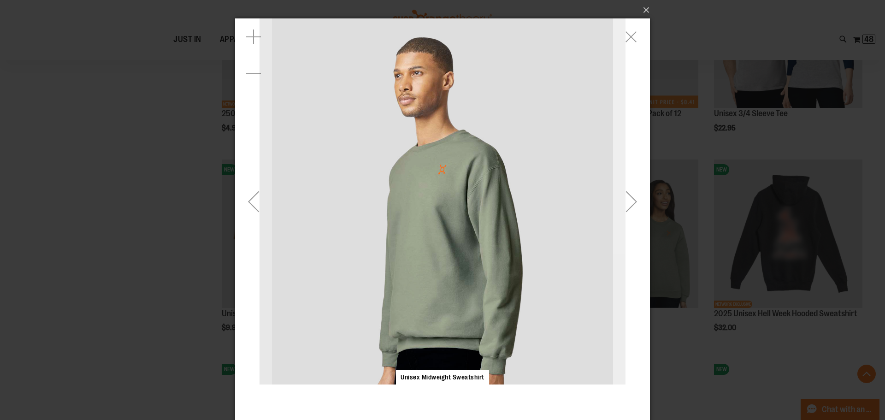
click at [624, 215] on div "Next" at bounding box center [631, 201] width 37 height 37
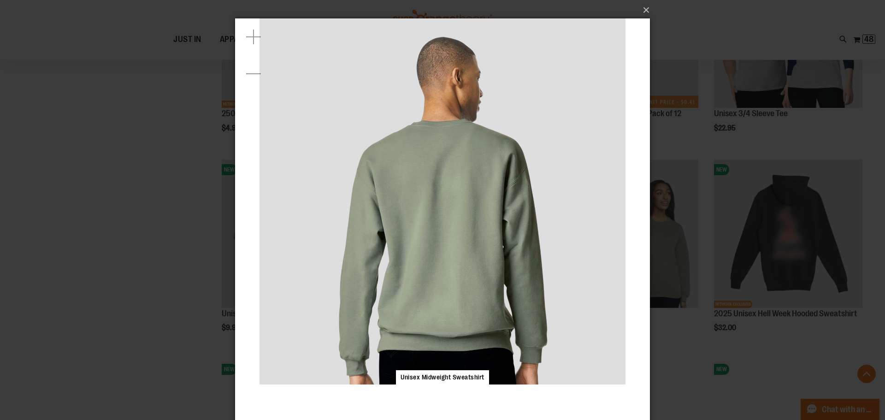
click at [651, 32] on div "×" at bounding box center [442, 210] width 885 height 420
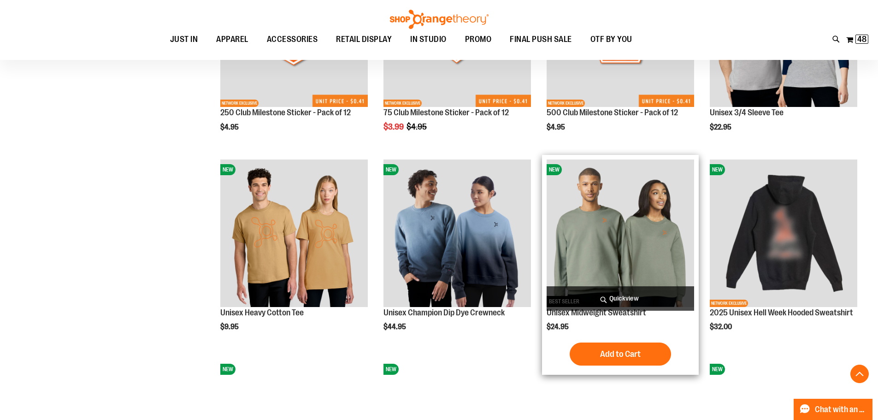
click at [632, 299] on span "Quickview" at bounding box center [619, 298] width 147 height 24
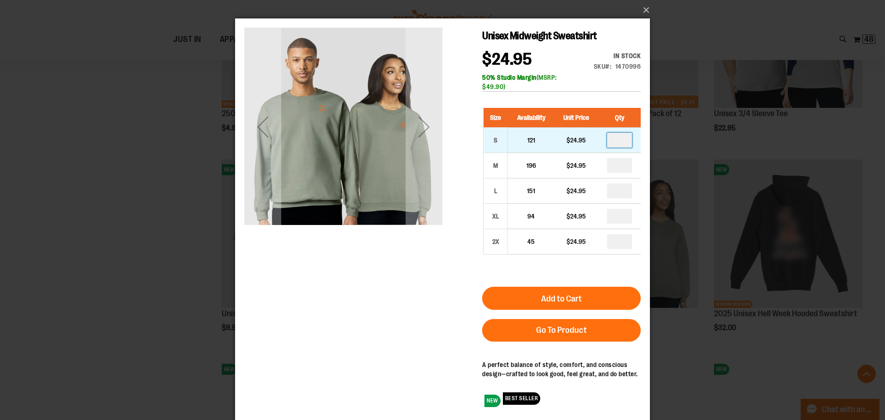
click at [623, 137] on input "number" at bounding box center [619, 140] width 25 height 15
type input "*"
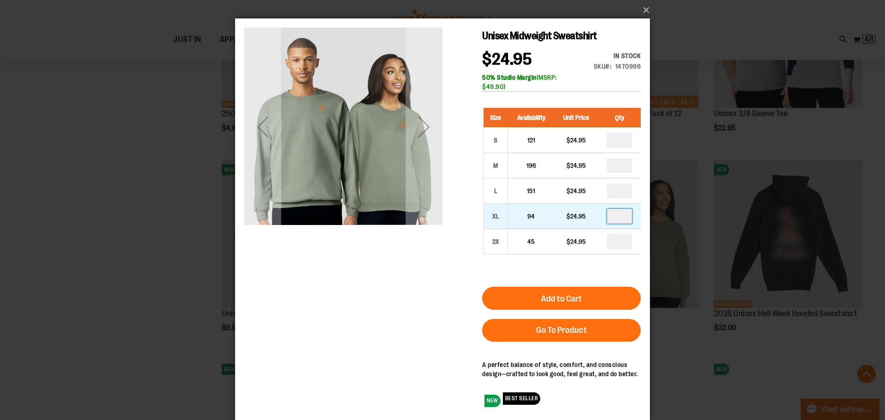
click at [622, 215] on input "number" at bounding box center [619, 216] width 25 height 15
type input "*"
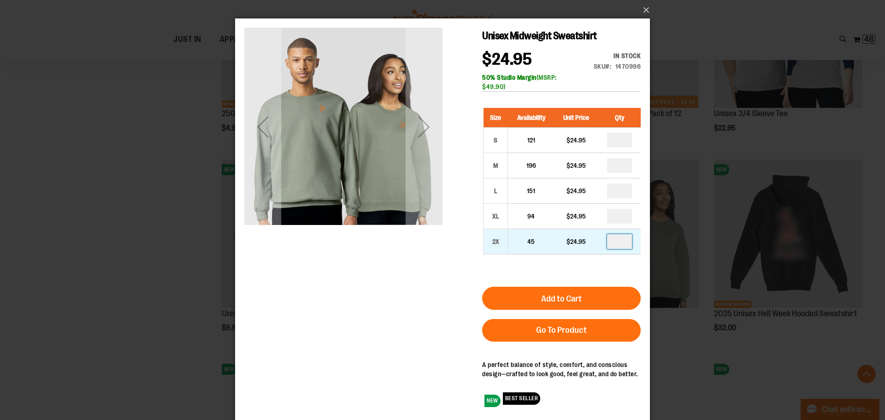
click at [623, 242] on input "number" at bounding box center [619, 241] width 25 height 15
type input "*"
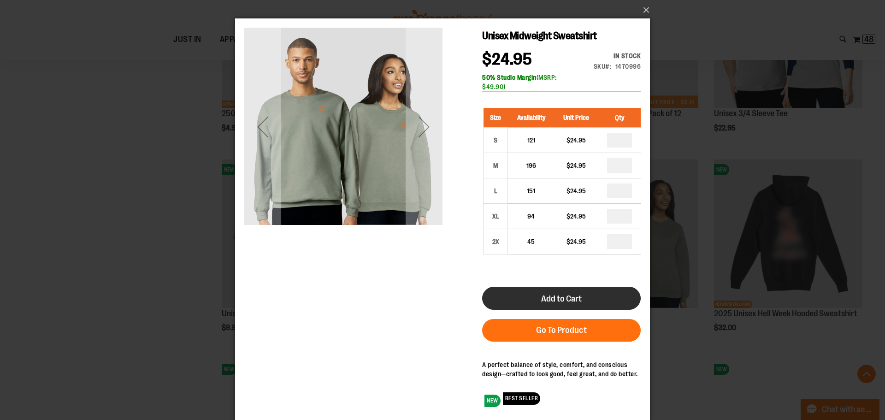
click at [557, 302] on span "Add to Cart" at bounding box center [561, 298] width 41 height 10
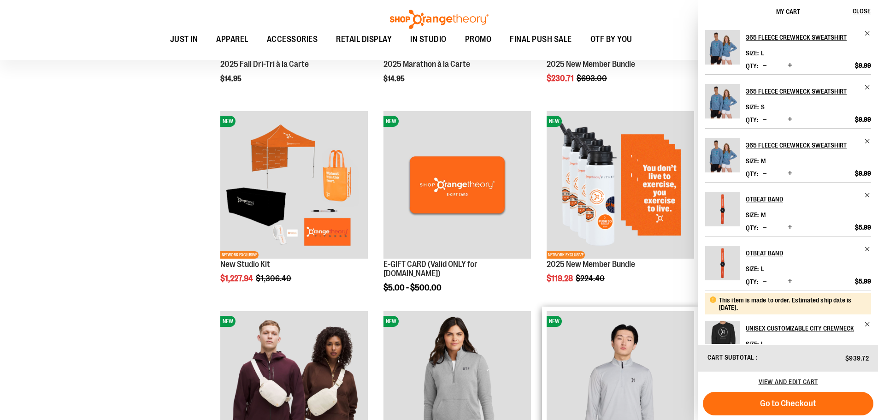
scroll to position [553, 0]
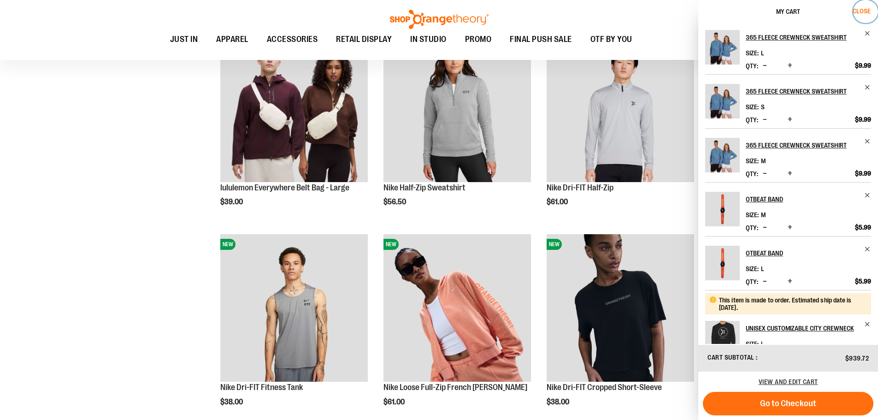
click at [864, 8] on span "Close" at bounding box center [861, 10] width 18 height 7
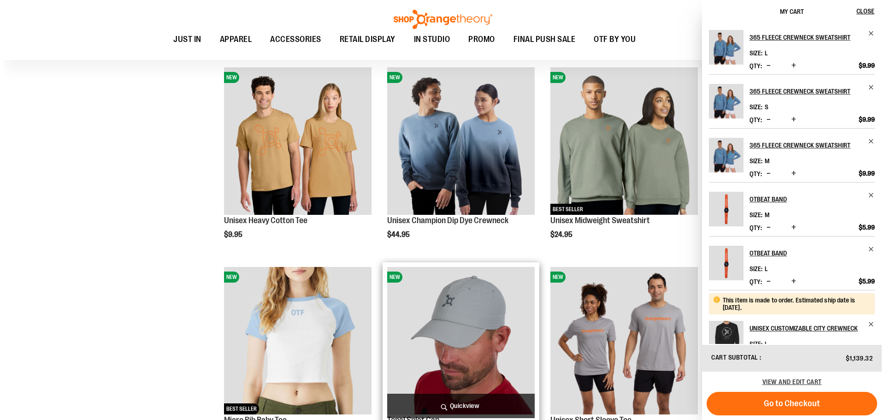
scroll to position [2710, 0]
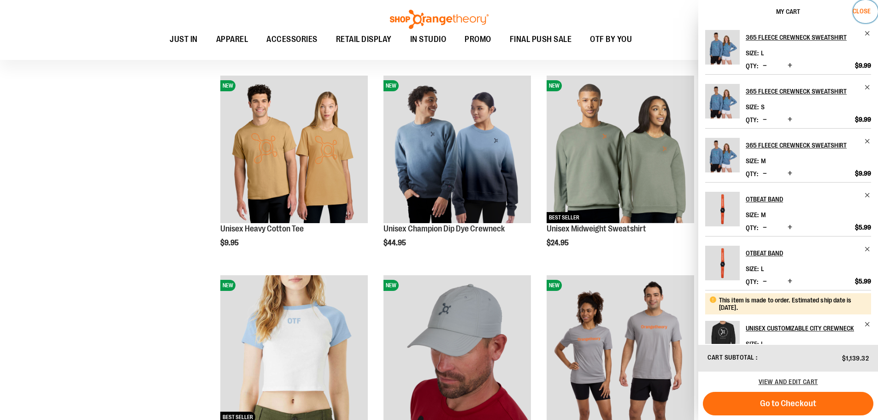
click at [865, 9] on span "Close" at bounding box center [861, 10] width 18 height 7
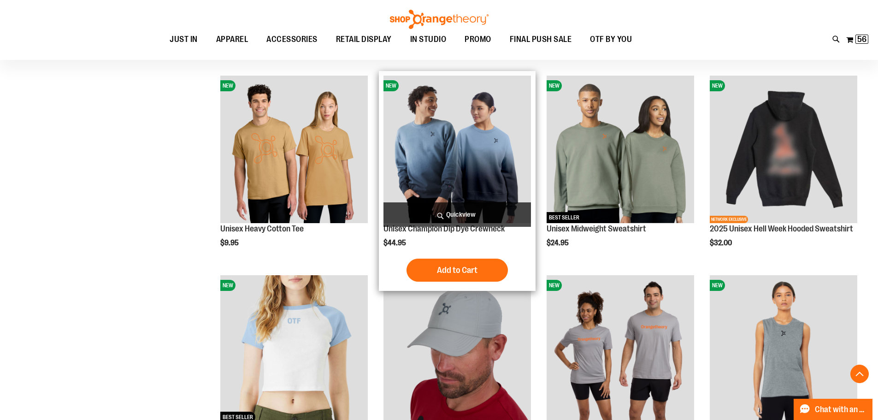
click at [462, 214] on span "Quickview" at bounding box center [456, 214] width 147 height 24
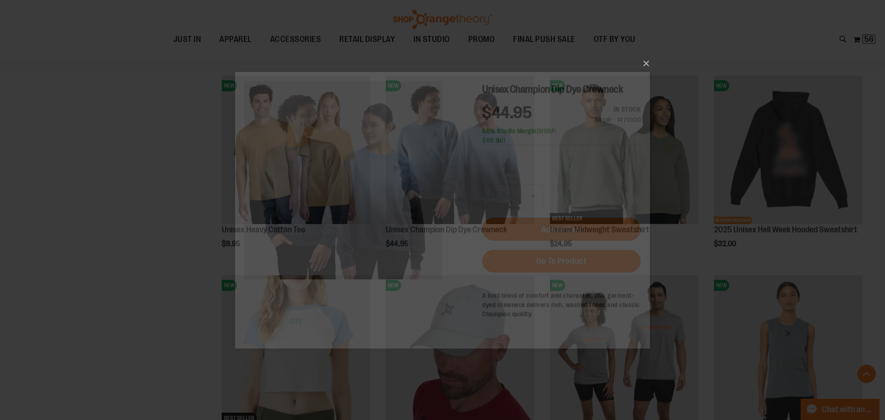
scroll to position [0, 0]
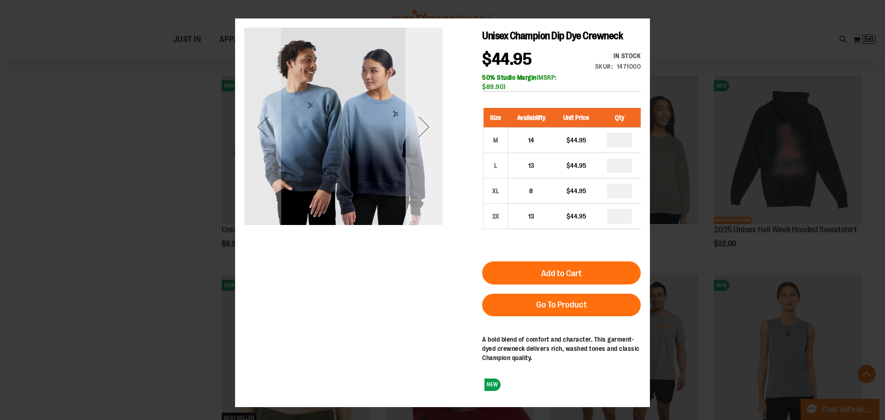
click at [414, 161] on div "Next" at bounding box center [423, 127] width 37 height 198
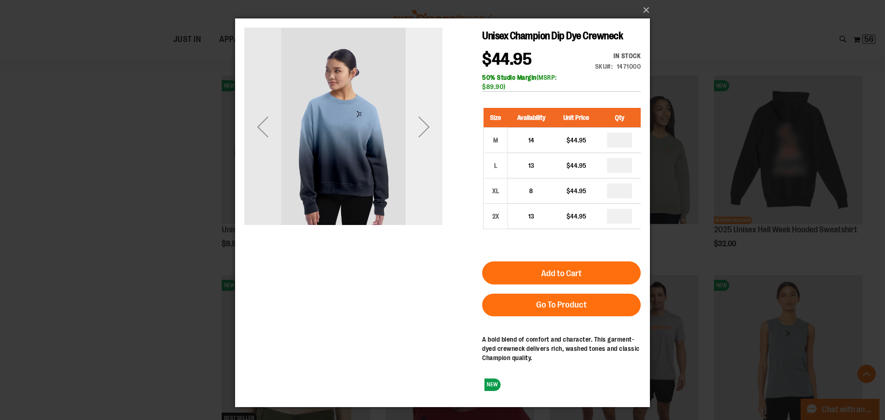
click at [414, 161] on div "Next" at bounding box center [423, 127] width 37 height 198
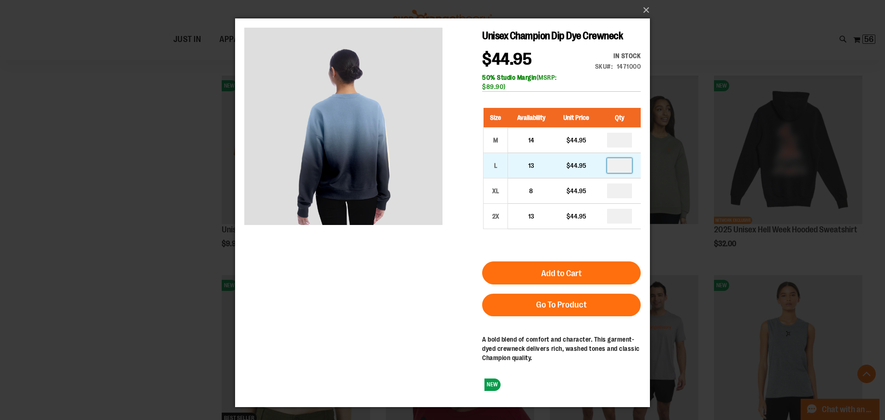
click at [628, 168] on input "number" at bounding box center [619, 165] width 25 height 15
type input "*"
click at [575, 240] on div "Size Availability Unit Price Qty M 14 $44.95 * L 13" at bounding box center [561, 175] width 158 height 153
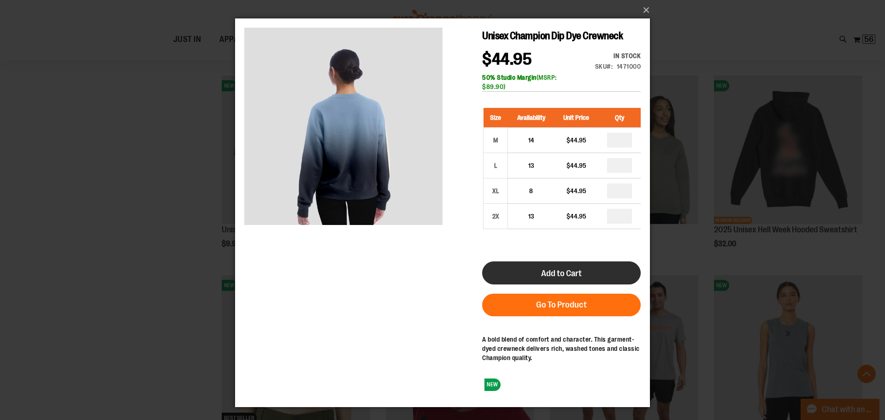
click at [575, 278] on span "Add to Cart" at bounding box center [561, 273] width 41 height 10
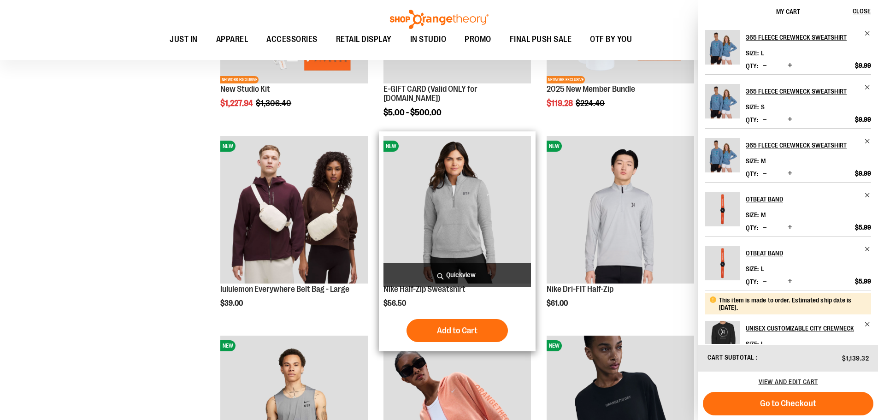
scroll to position [461, 0]
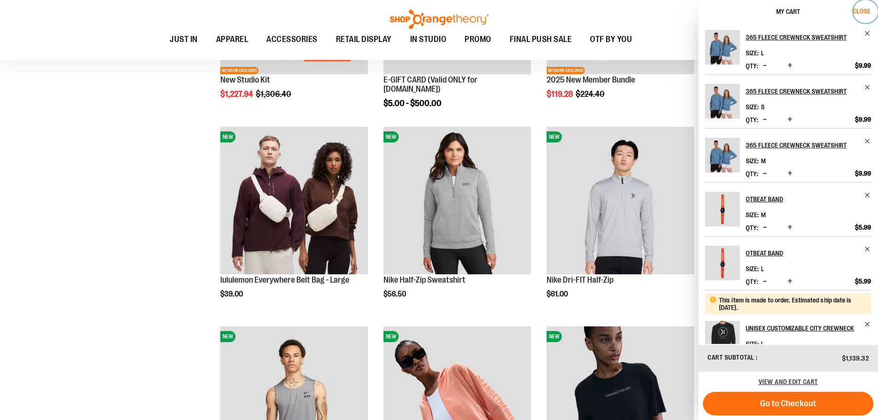
click at [861, 11] on span "Close" at bounding box center [861, 10] width 18 height 7
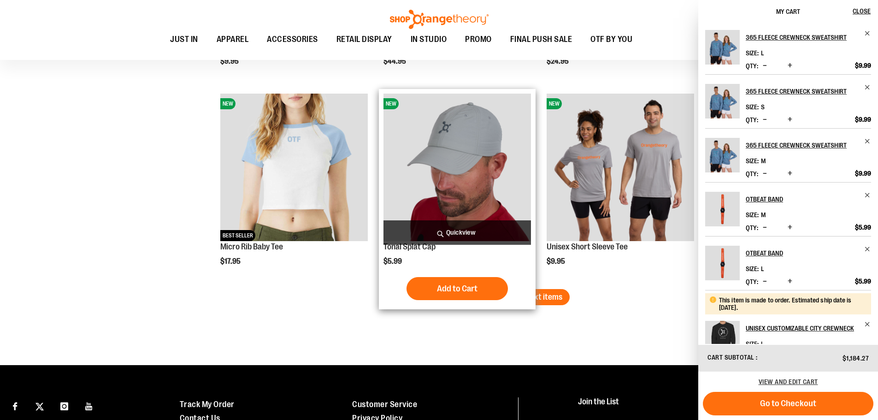
scroll to position [2799, 0]
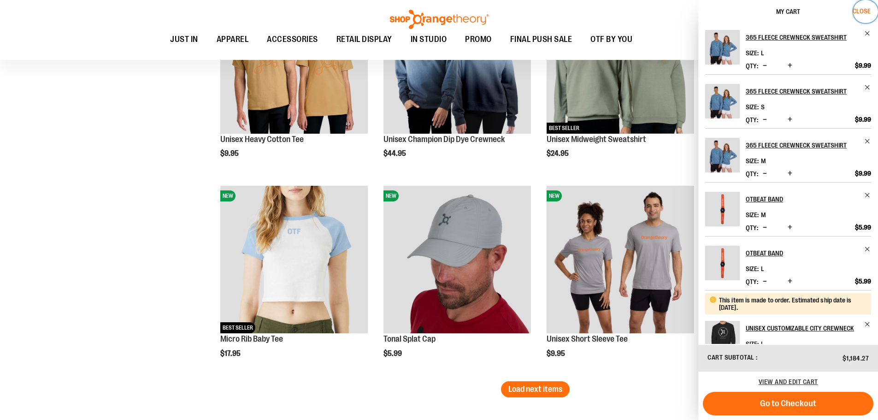
click at [867, 9] on span "Close" at bounding box center [861, 10] width 18 height 7
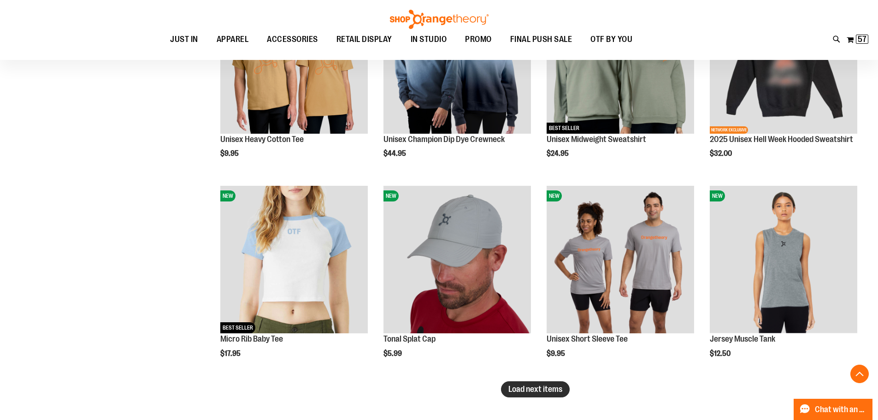
click at [510, 393] on span "Load next items" at bounding box center [535, 388] width 54 height 9
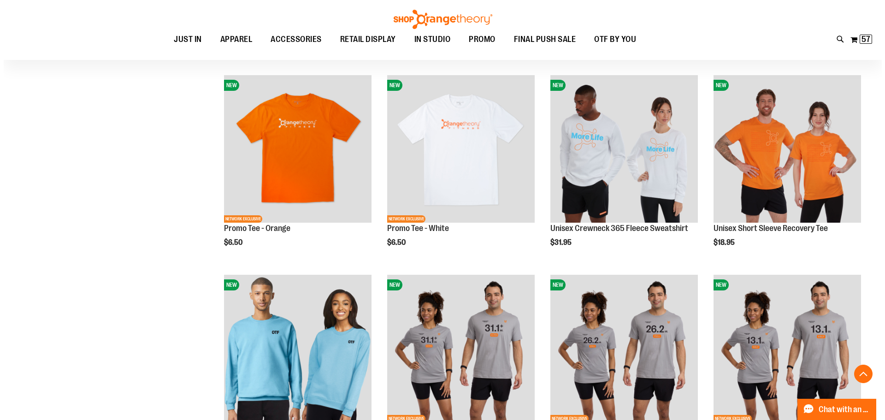
scroll to position [3398, 0]
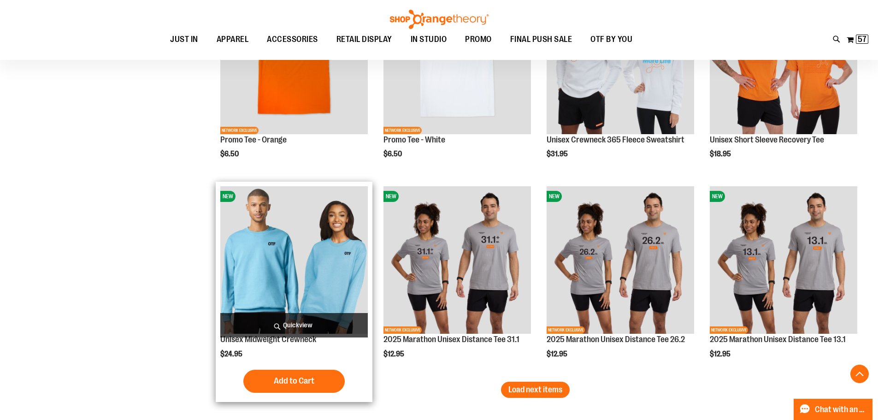
click at [303, 321] on span "Quickview" at bounding box center [293, 325] width 147 height 24
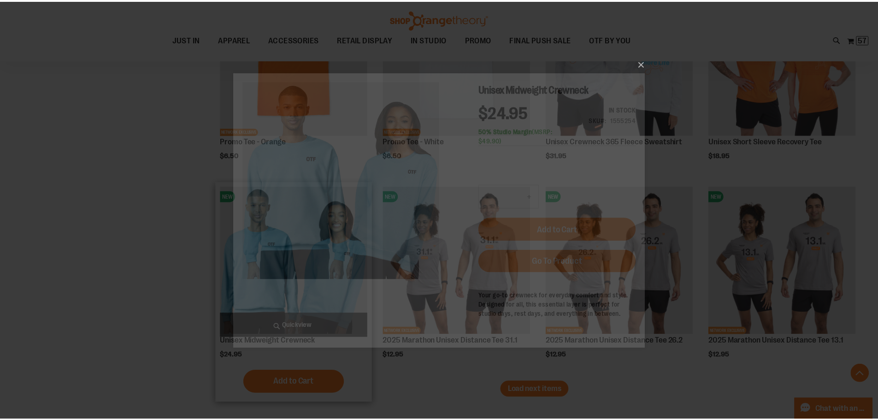
scroll to position [0, 0]
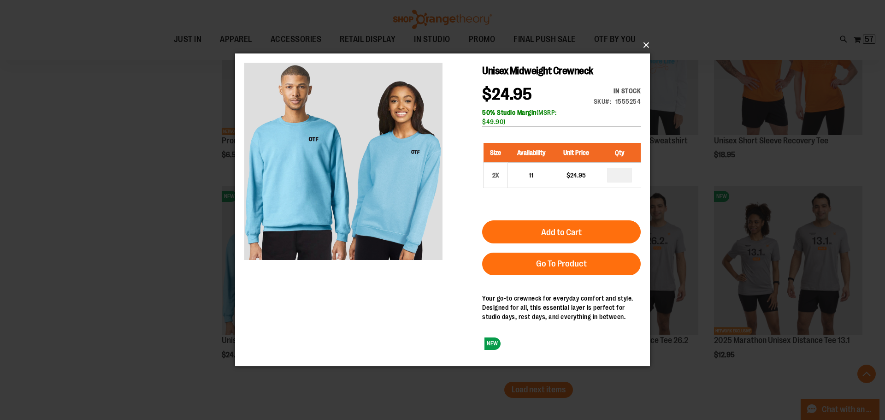
click at [648, 47] on button "×" at bounding box center [445, 45] width 415 height 20
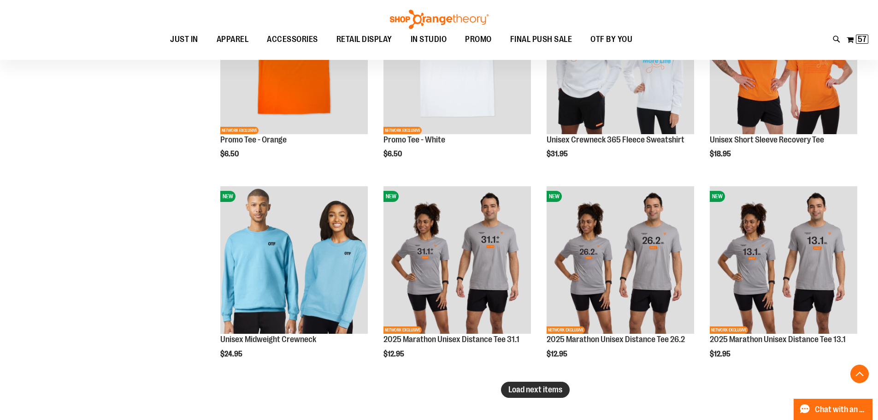
click at [544, 393] on span "Load next items" at bounding box center [535, 389] width 54 height 9
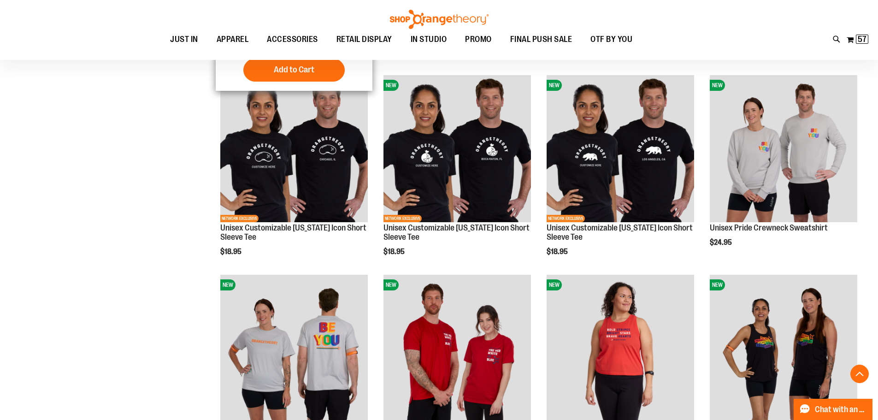
scroll to position [3997, 0]
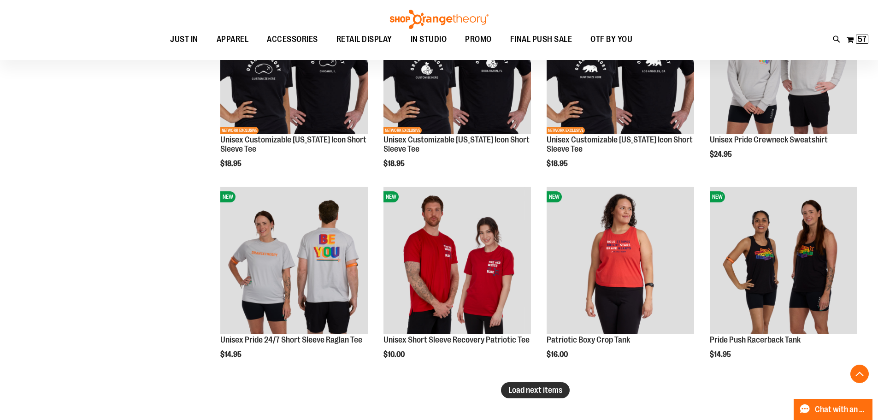
click at [559, 391] on span "Load next items" at bounding box center [535, 389] width 54 height 9
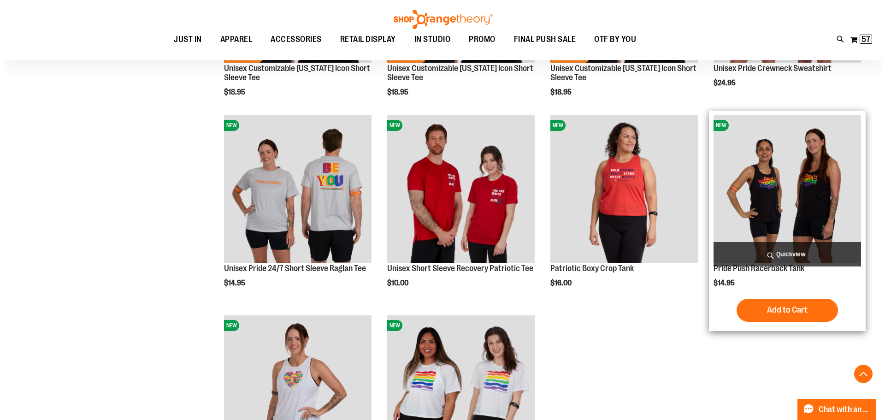
scroll to position [4043, 0]
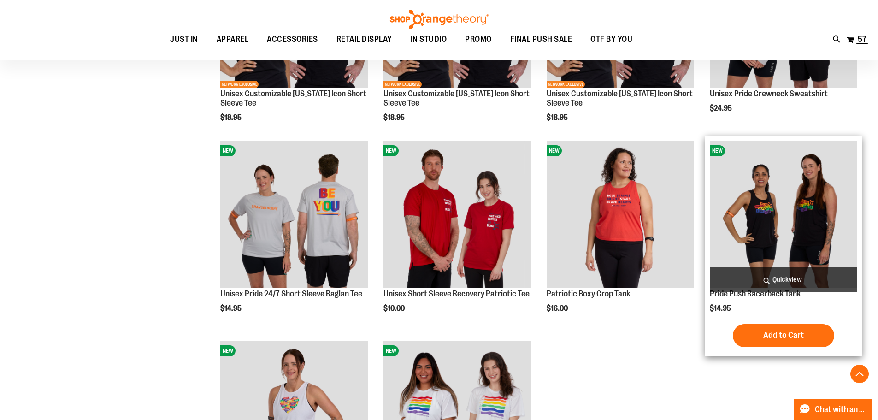
click at [769, 278] on span "Quickview" at bounding box center [783, 279] width 147 height 24
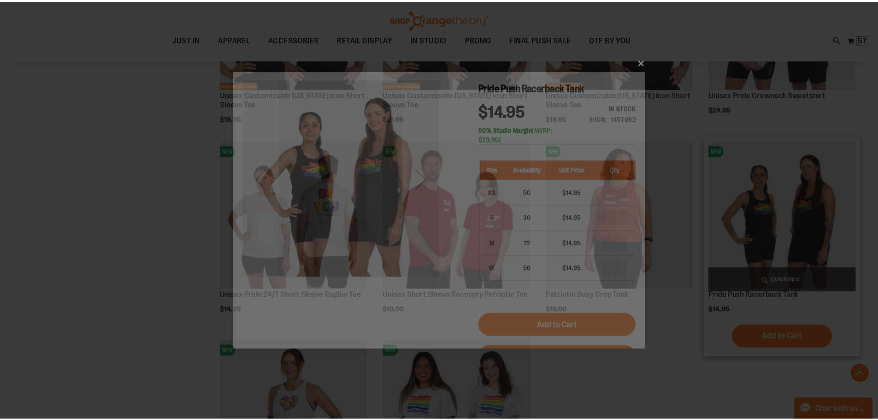
scroll to position [0, 0]
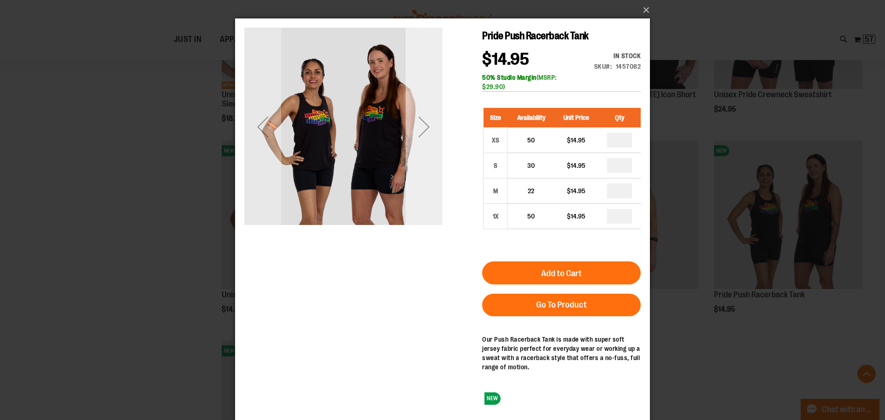
click at [415, 163] on div "Next" at bounding box center [423, 127] width 37 height 198
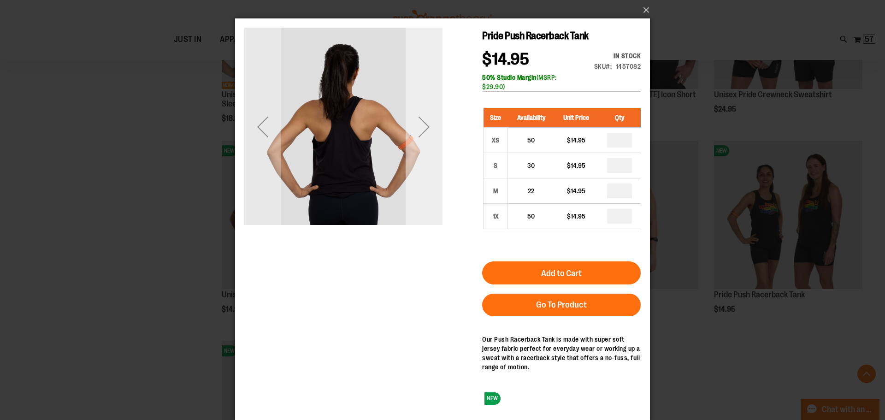
click at [415, 163] on div "Next" at bounding box center [423, 127] width 37 height 198
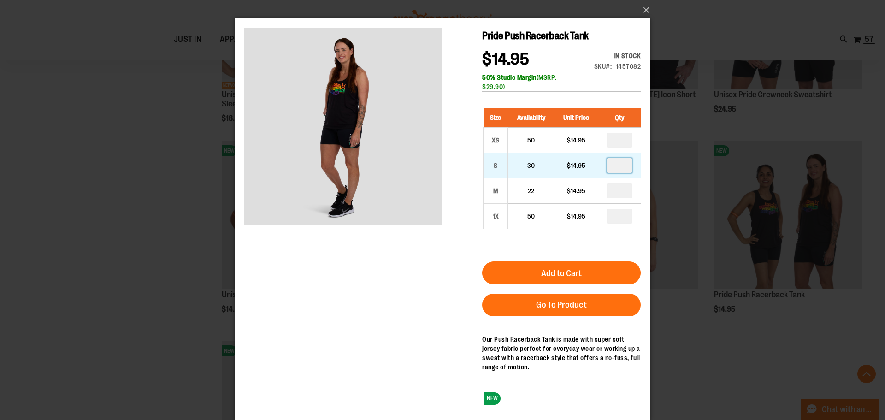
click at [624, 167] on input "number" at bounding box center [619, 165] width 25 height 15
type input "*"
click at [640, 12] on button "×" at bounding box center [445, 10] width 415 height 20
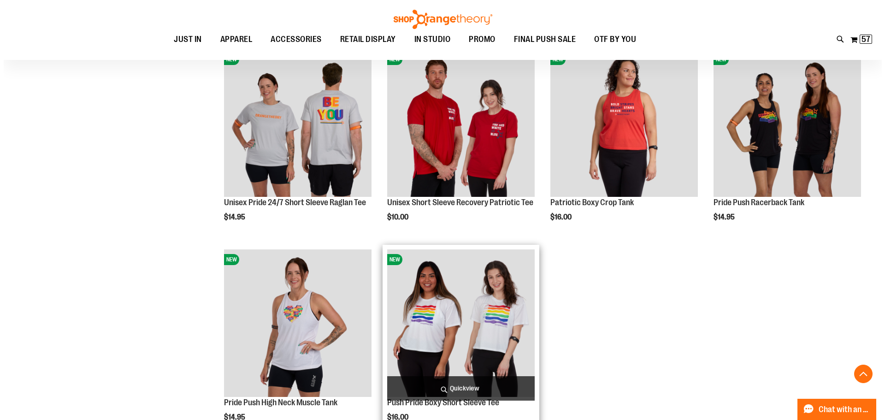
scroll to position [4135, 0]
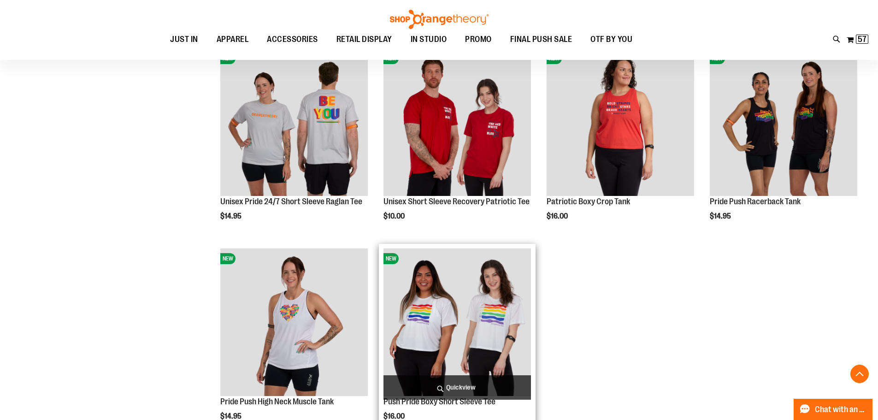
click at [441, 381] on span "Quickview" at bounding box center [456, 387] width 147 height 24
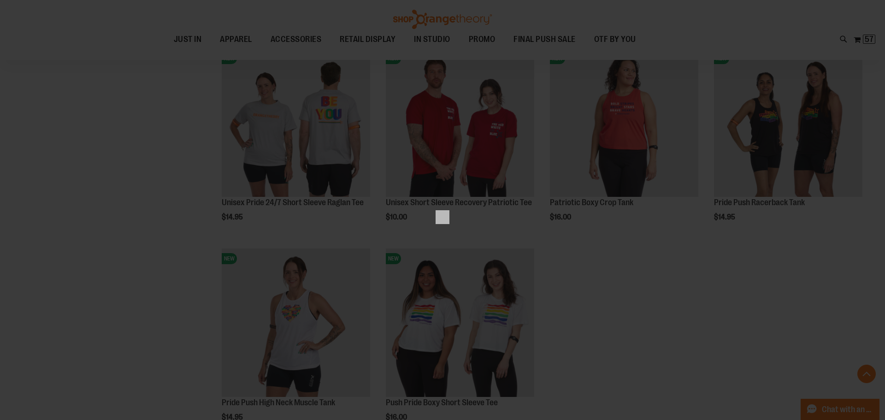
scroll to position [0, 0]
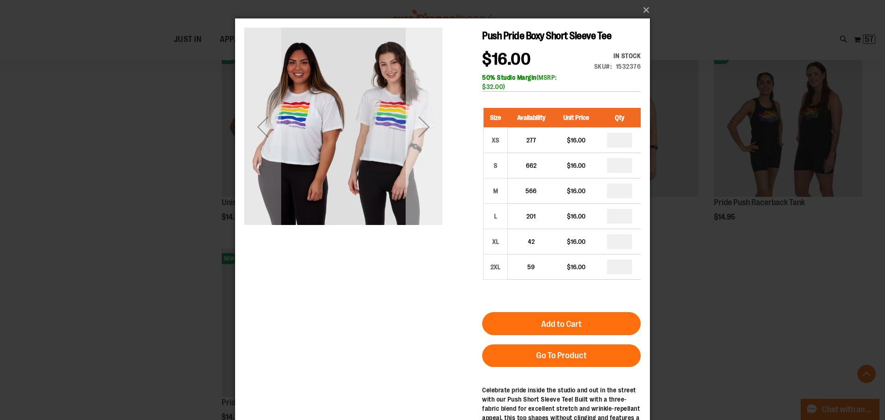
click at [433, 177] on div "Next" at bounding box center [423, 127] width 37 height 198
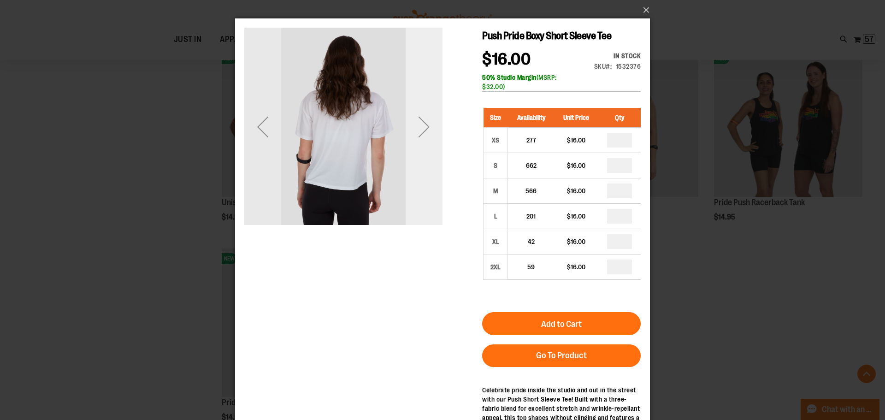
click at [433, 177] on div "Next" at bounding box center [423, 127] width 37 height 198
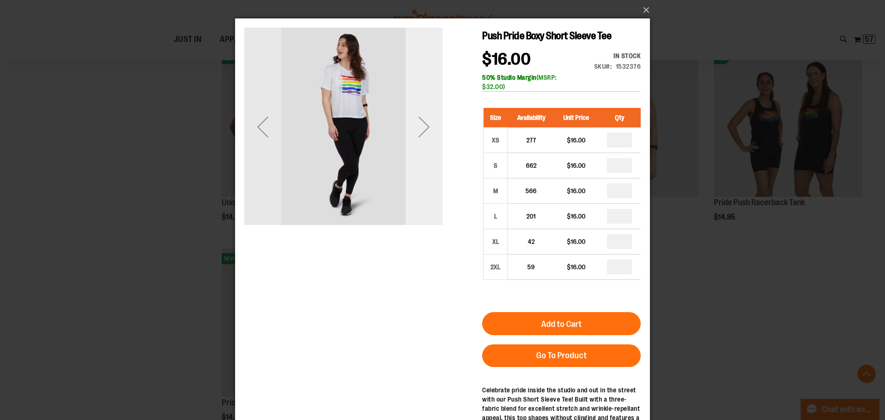
click at [429, 173] on div "Next" at bounding box center [423, 127] width 37 height 198
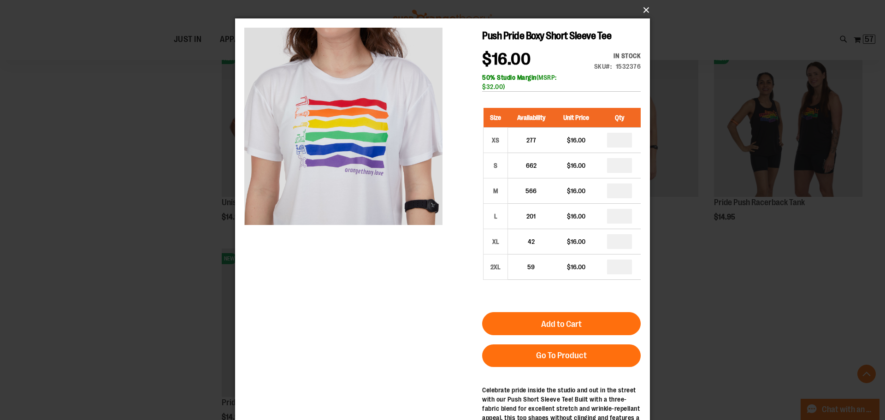
click at [647, 6] on button "×" at bounding box center [445, 10] width 415 height 20
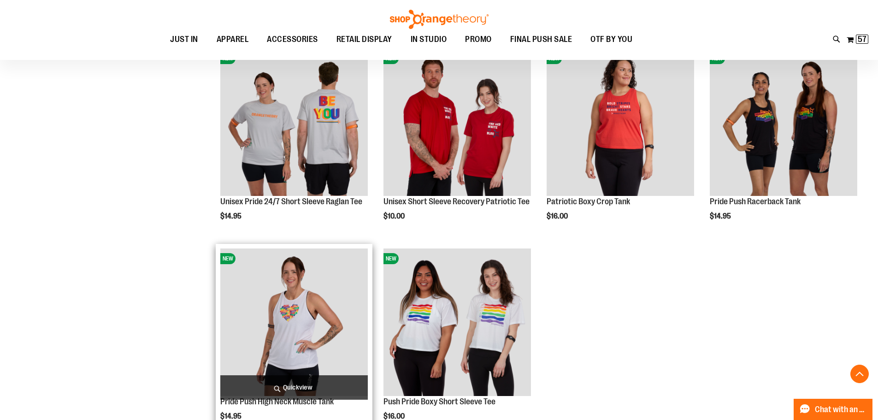
click at [297, 383] on span "Quickview" at bounding box center [293, 387] width 147 height 24
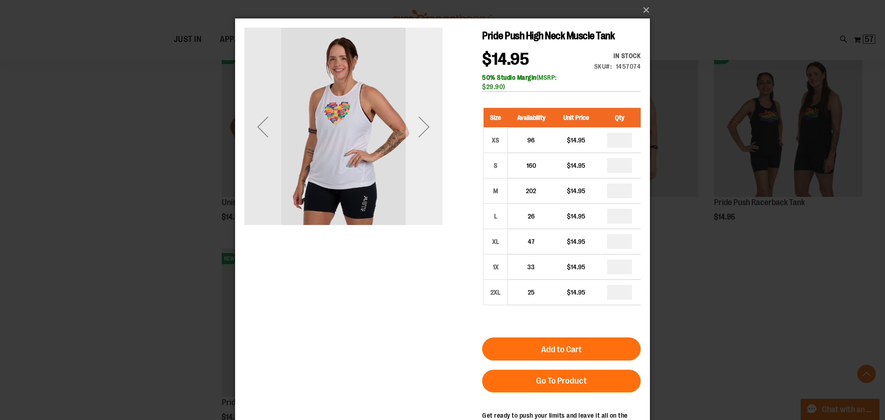
click at [437, 182] on div "Next" at bounding box center [423, 127] width 37 height 198
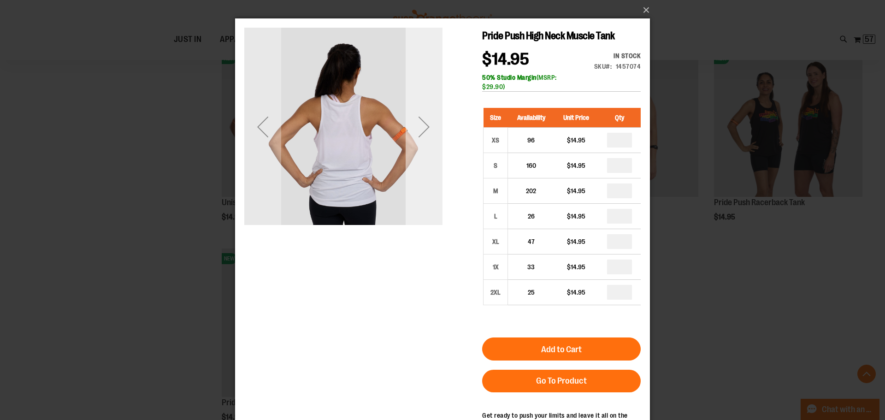
click at [437, 182] on div "Next" at bounding box center [423, 127] width 37 height 198
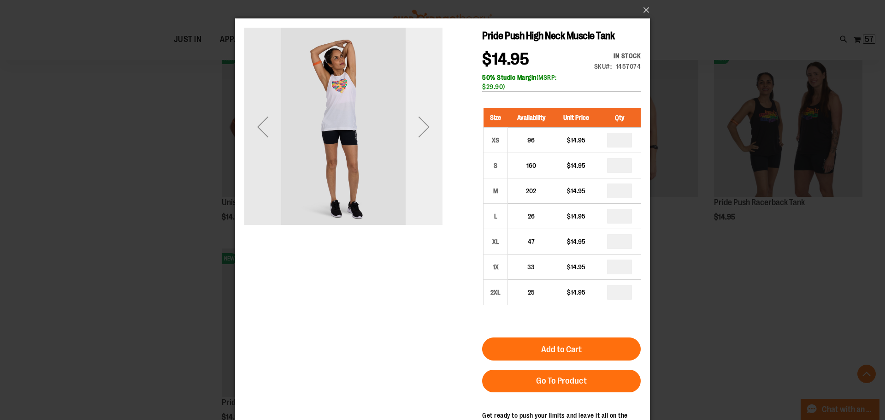
click at [437, 182] on div "Next" at bounding box center [423, 127] width 37 height 198
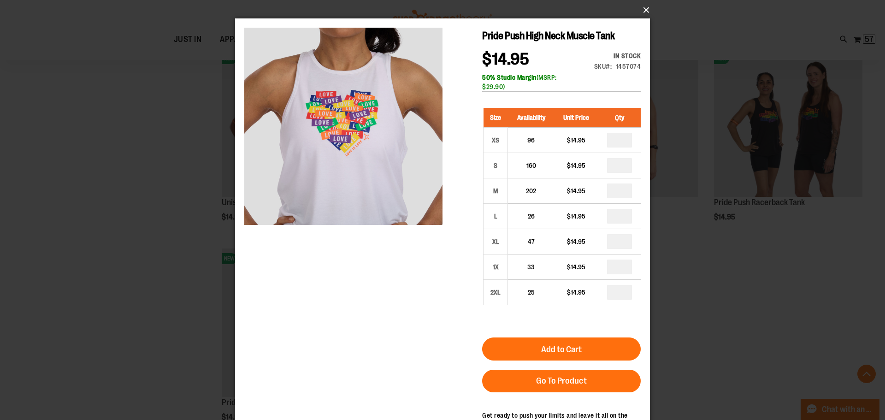
click at [649, 11] on button "×" at bounding box center [445, 10] width 415 height 20
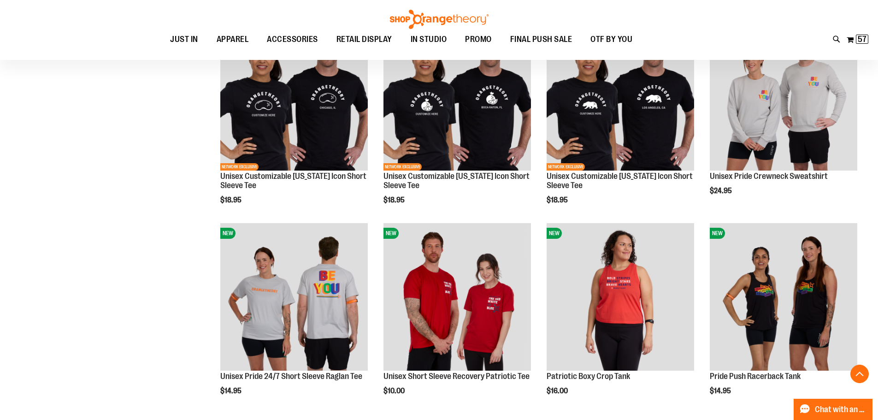
scroll to position [3951, 0]
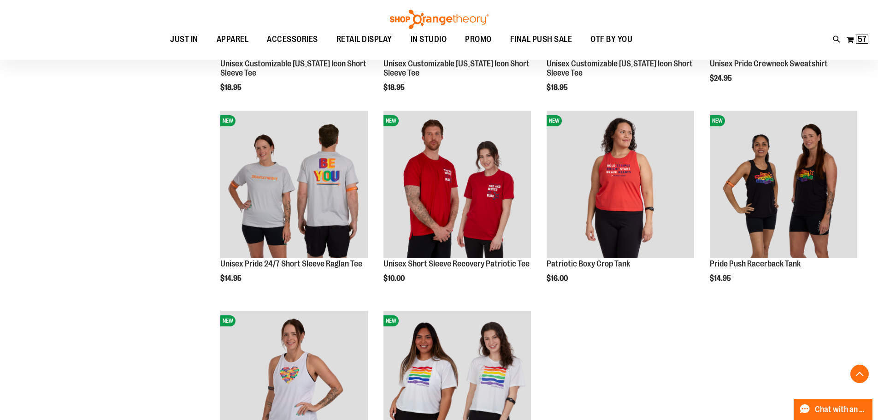
scroll to position [4089, 0]
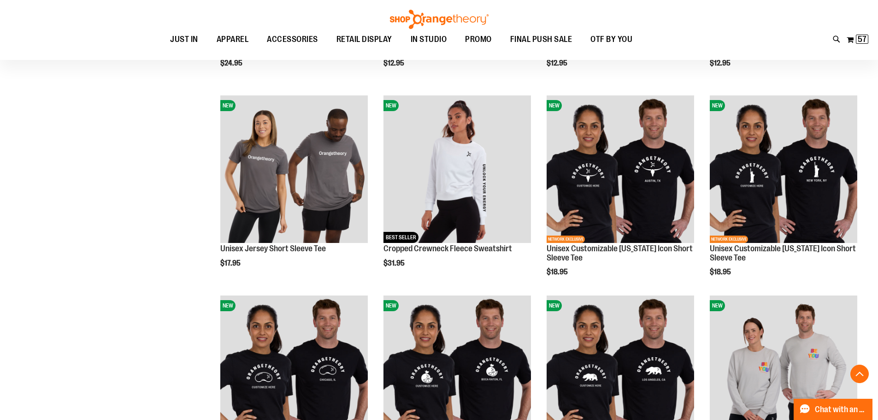
scroll to position [3674, 0]
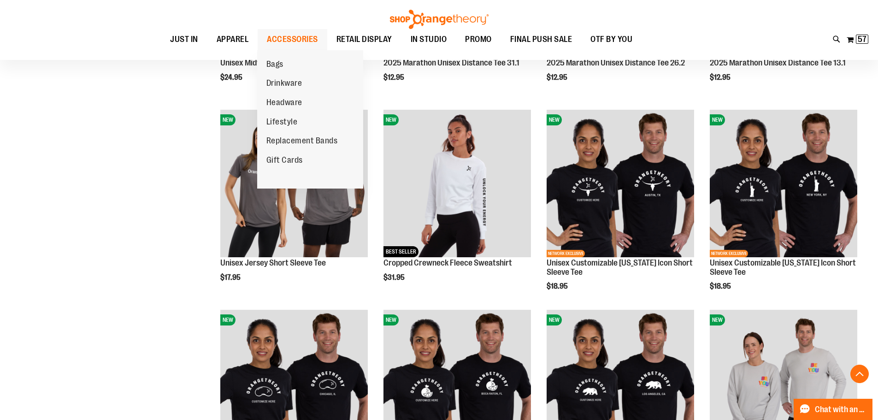
click at [285, 38] on span "ACCESSORIES" at bounding box center [292, 39] width 51 height 21
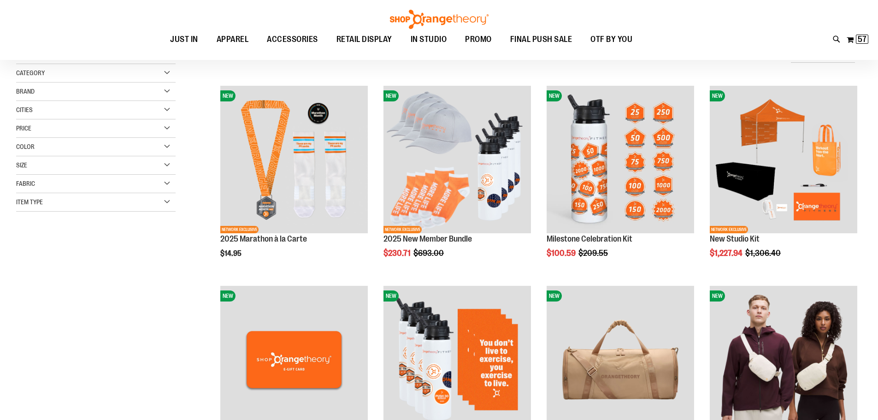
scroll to position [138, 0]
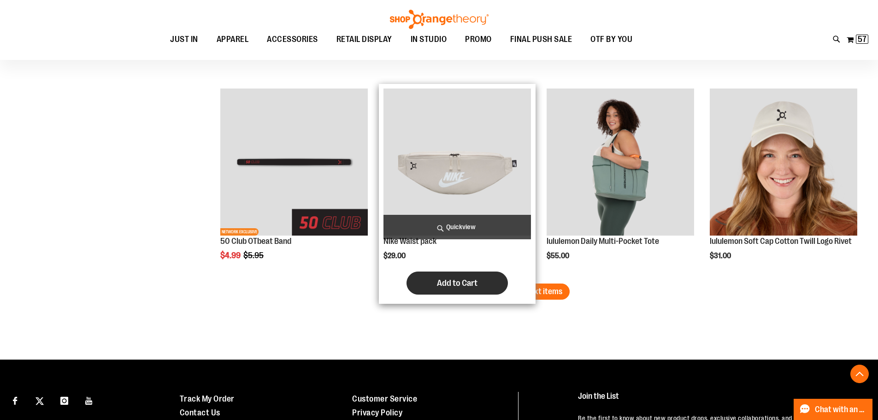
scroll to position [1612, 0]
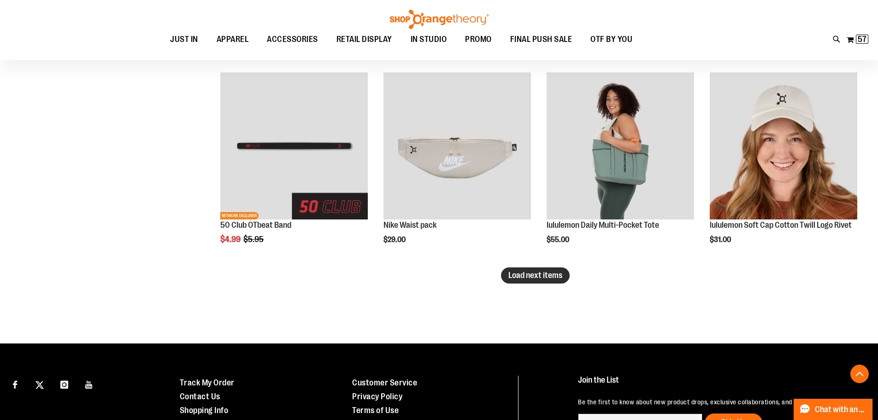
click at [550, 275] on span "Load next items" at bounding box center [535, 274] width 54 height 9
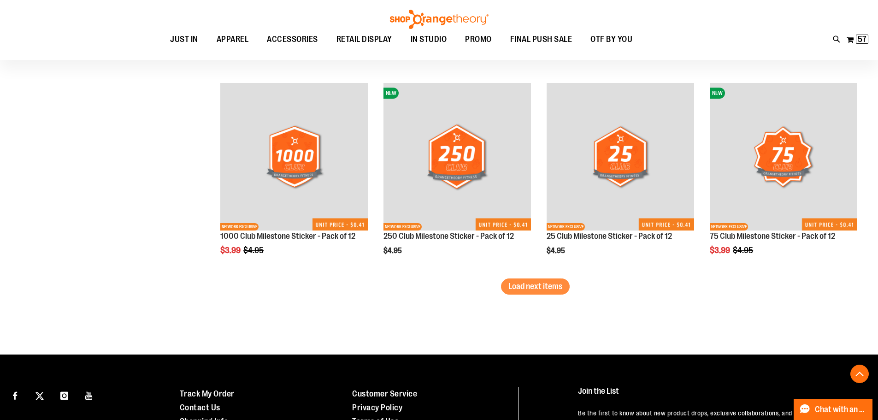
scroll to position [2257, 0]
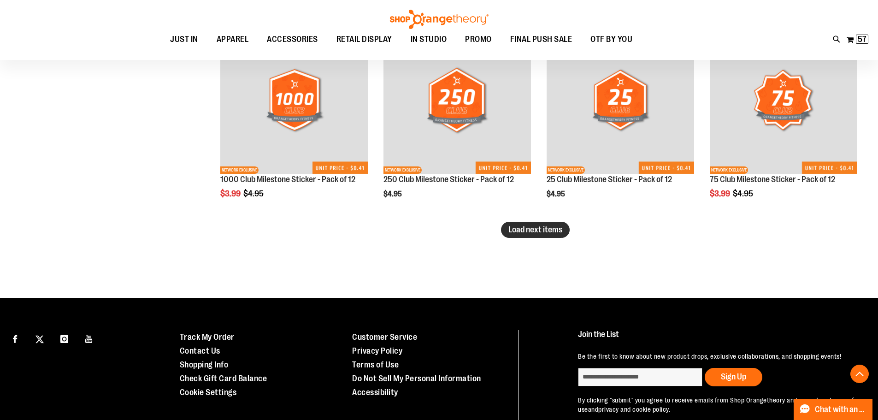
click at [522, 225] on span "Load next items" at bounding box center [535, 229] width 54 height 9
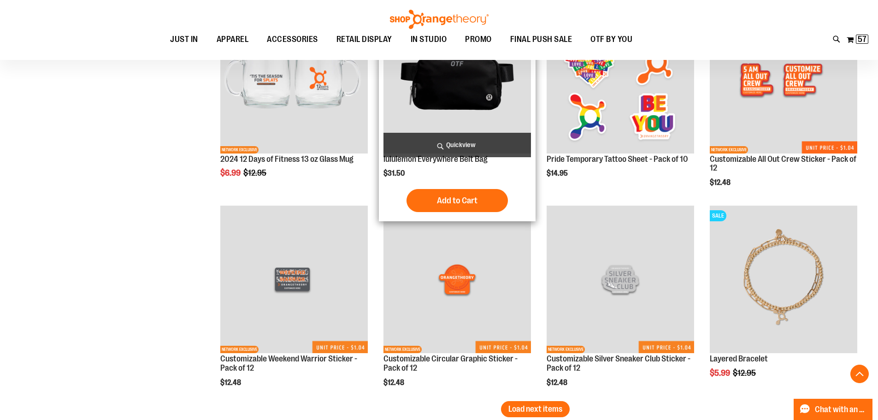
scroll to position [2764, 0]
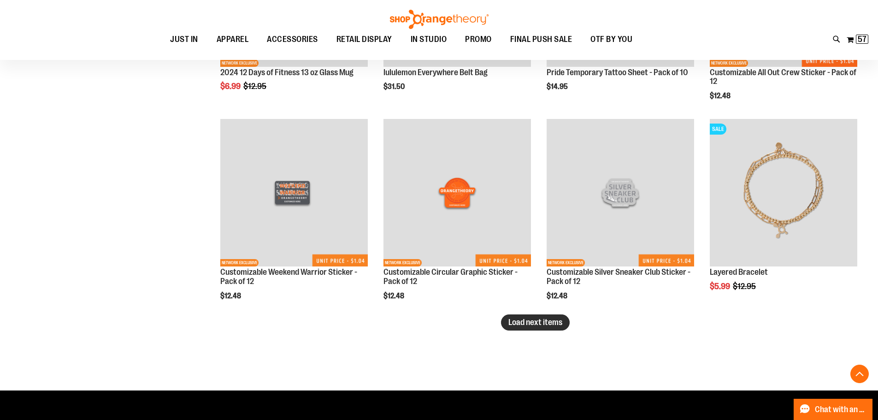
click at [535, 321] on span "Load next items" at bounding box center [535, 321] width 54 height 9
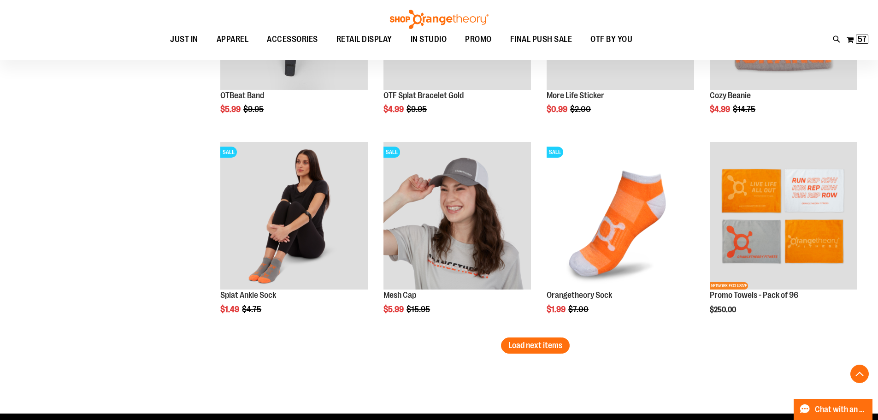
scroll to position [3409, 0]
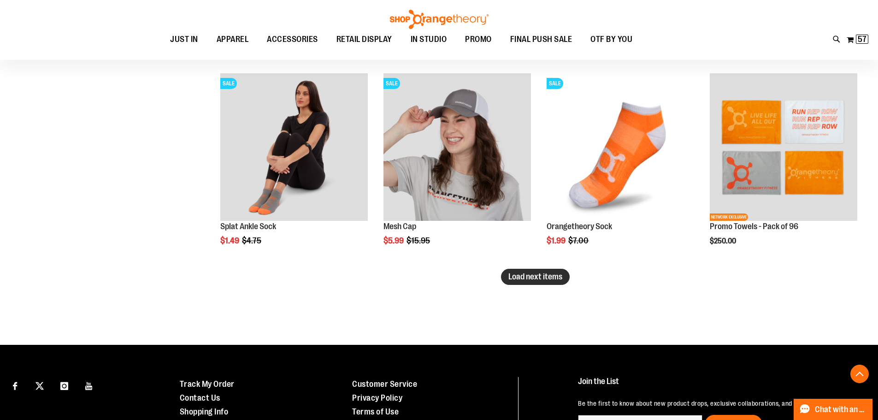
click at [540, 282] on button "Load next items" at bounding box center [535, 277] width 69 height 16
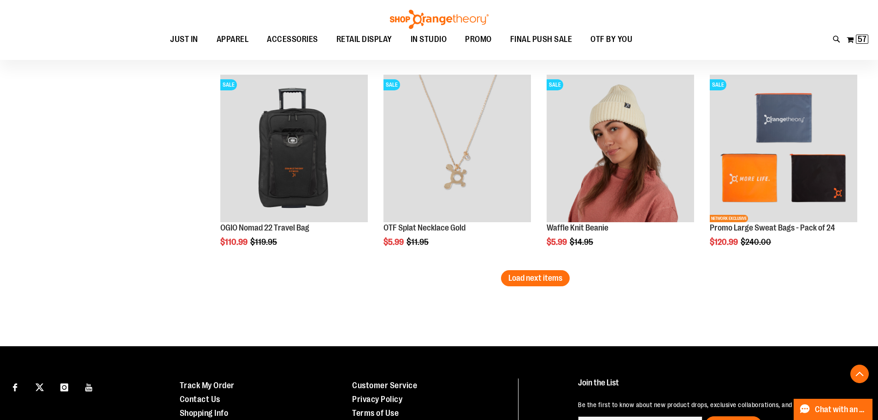
scroll to position [4008, 0]
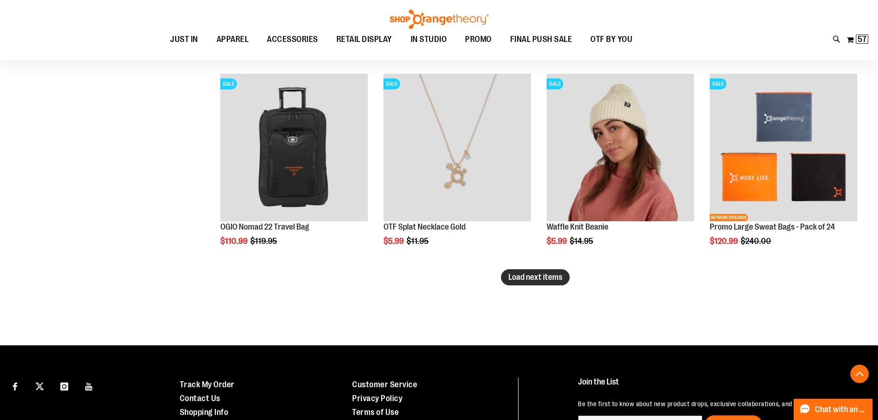
click at [529, 283] on button "Load next items" at bounding box center [535, 277] width 69 height 16
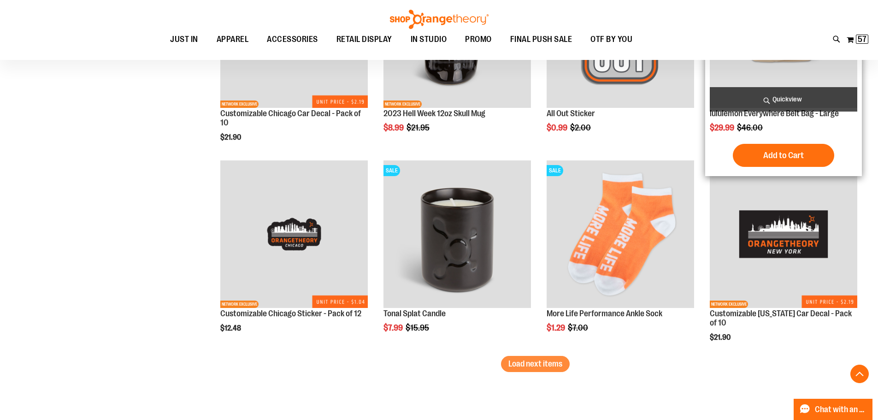
scroll to position [4561, 0]
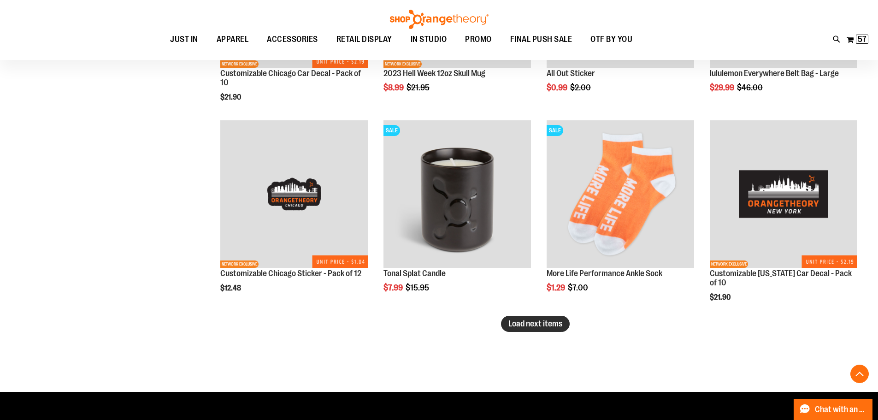
click at [533, 322] on span "Load next items" at bounding box center [535, 323] width 54 height 9
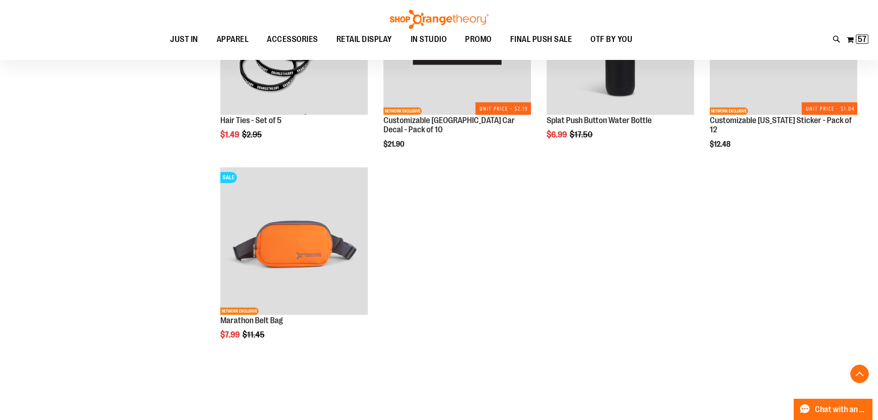
scroll to position [5160, 0]
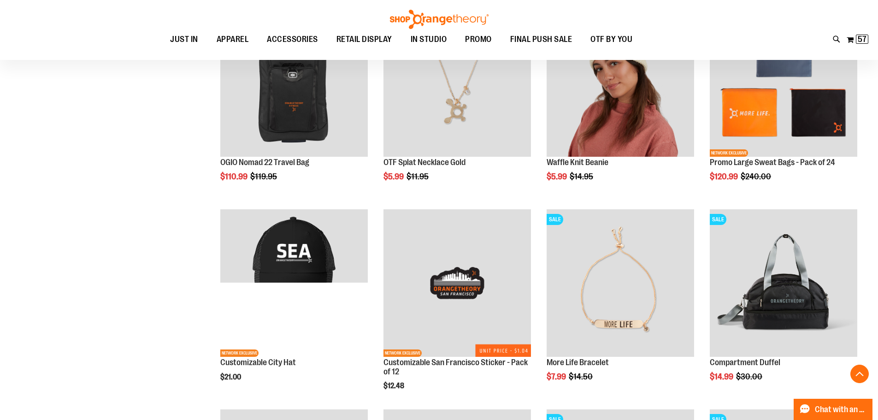
scroll to position [3870, 0]
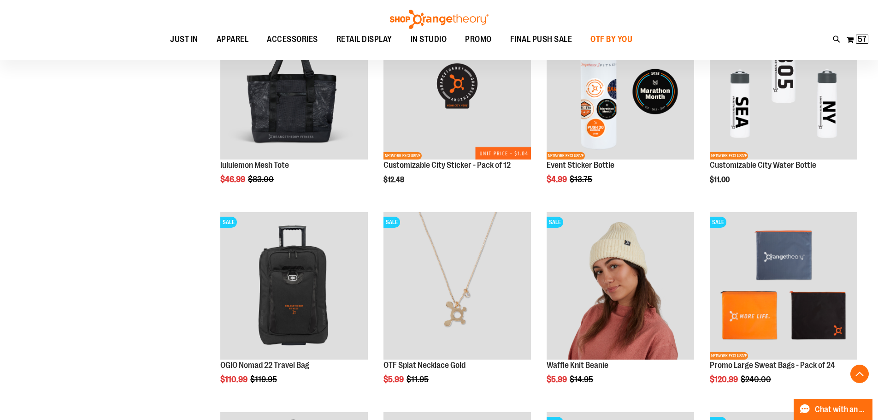
click at [619, 41] on span "OTF BY YOU" at bounding box center [611, 39] width 42 height 21
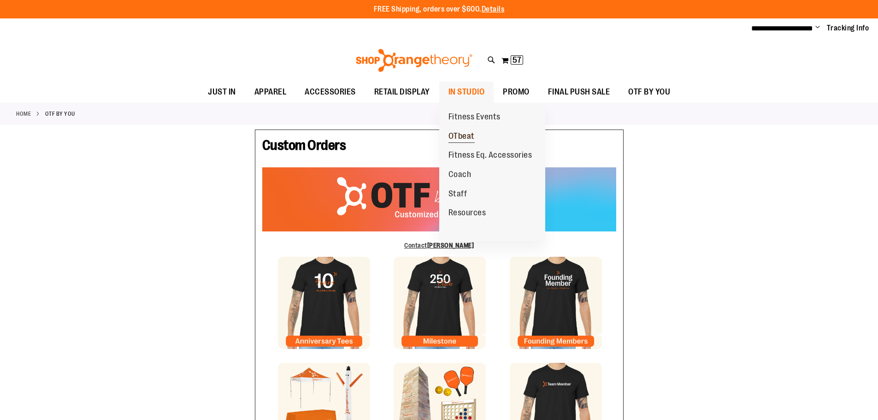
click at [468, 137] on span "OTbeat" at bounding box center [461, 137] width 26 height 12
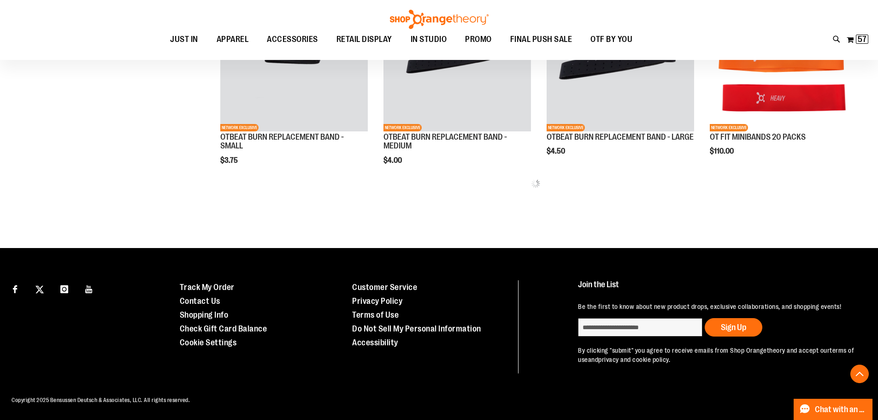
scroll to position [467, 0]
